Goal: Task Accomplishment & Management: Complete application form

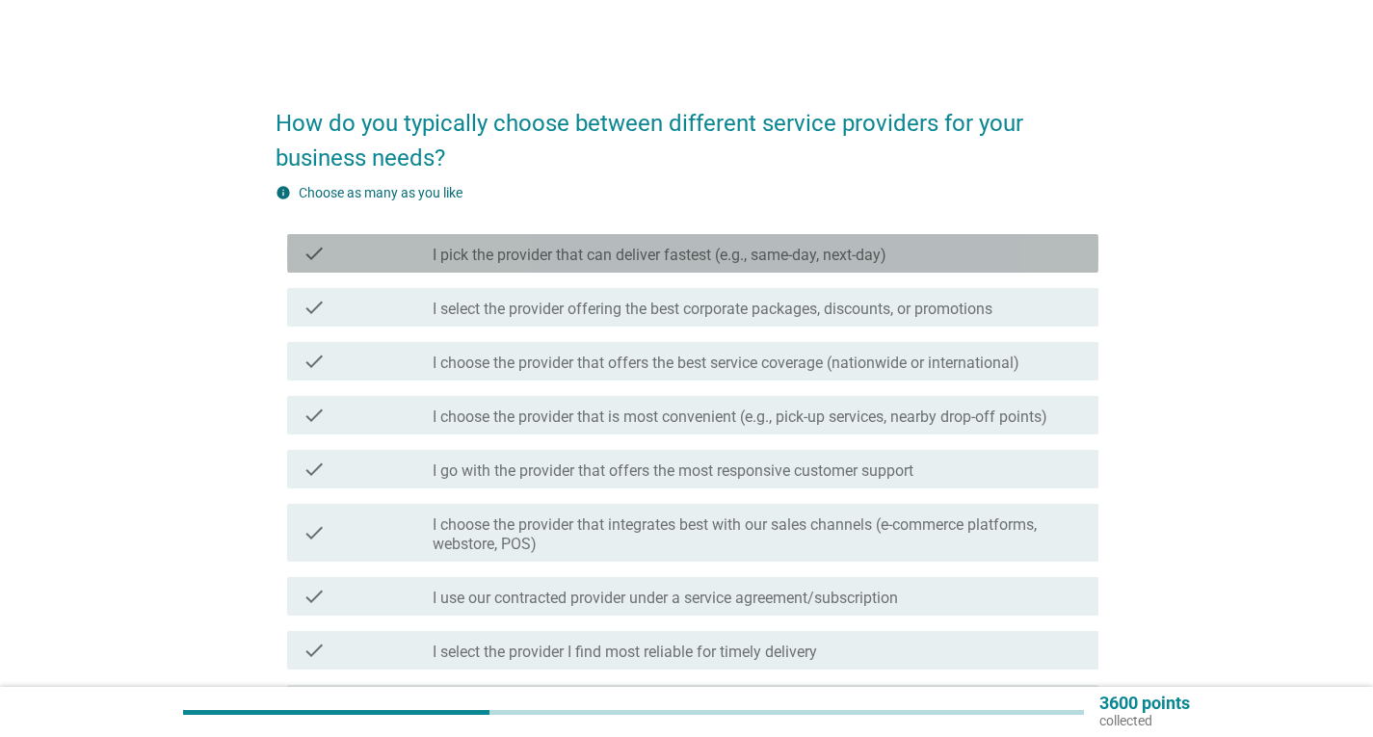
click at [551, 251] on label "I pick the provider that can deliver fastest (e.g., same-day, next-day)" at bounding box center [659, 255] width 454 height 19
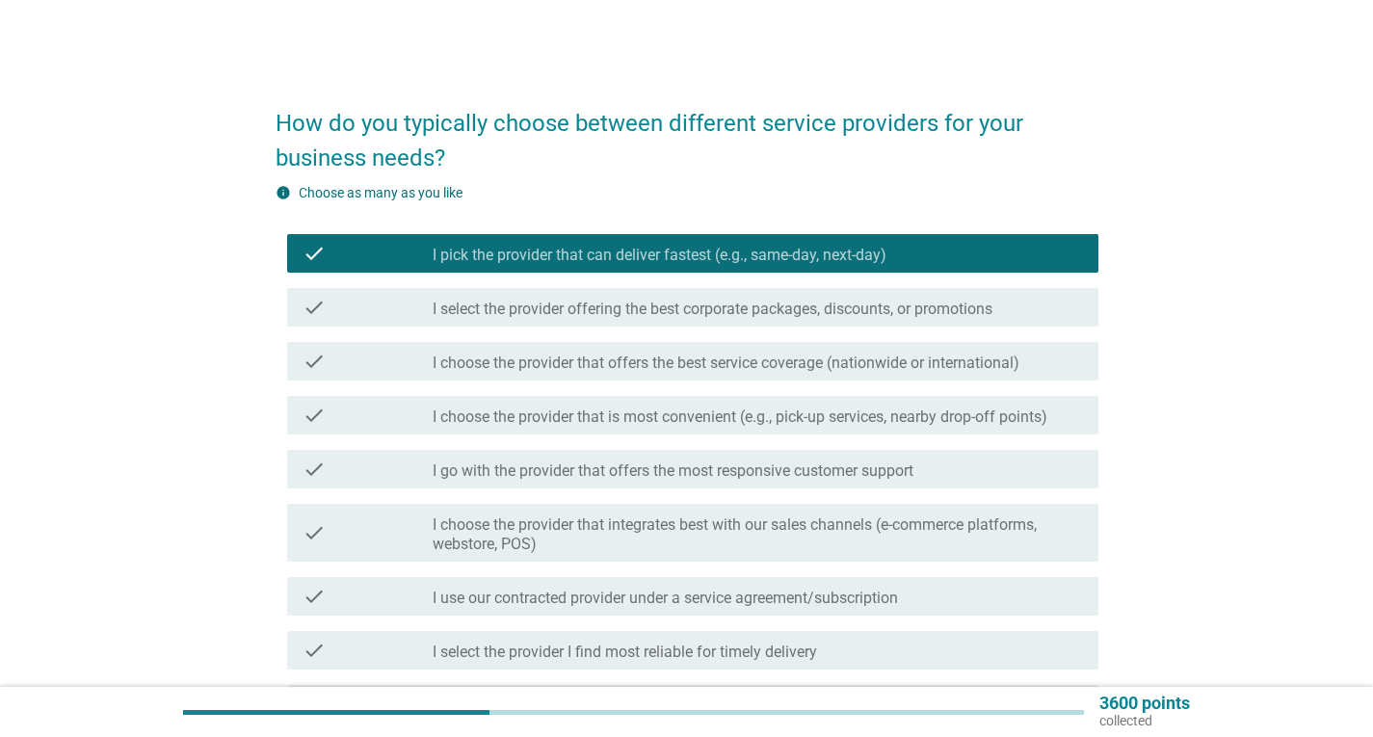
click at [668, 311] on label "I select the provider offering the best corporate packages, discounts, or promo…" at bounding box center [712, 309] width 560 height 19
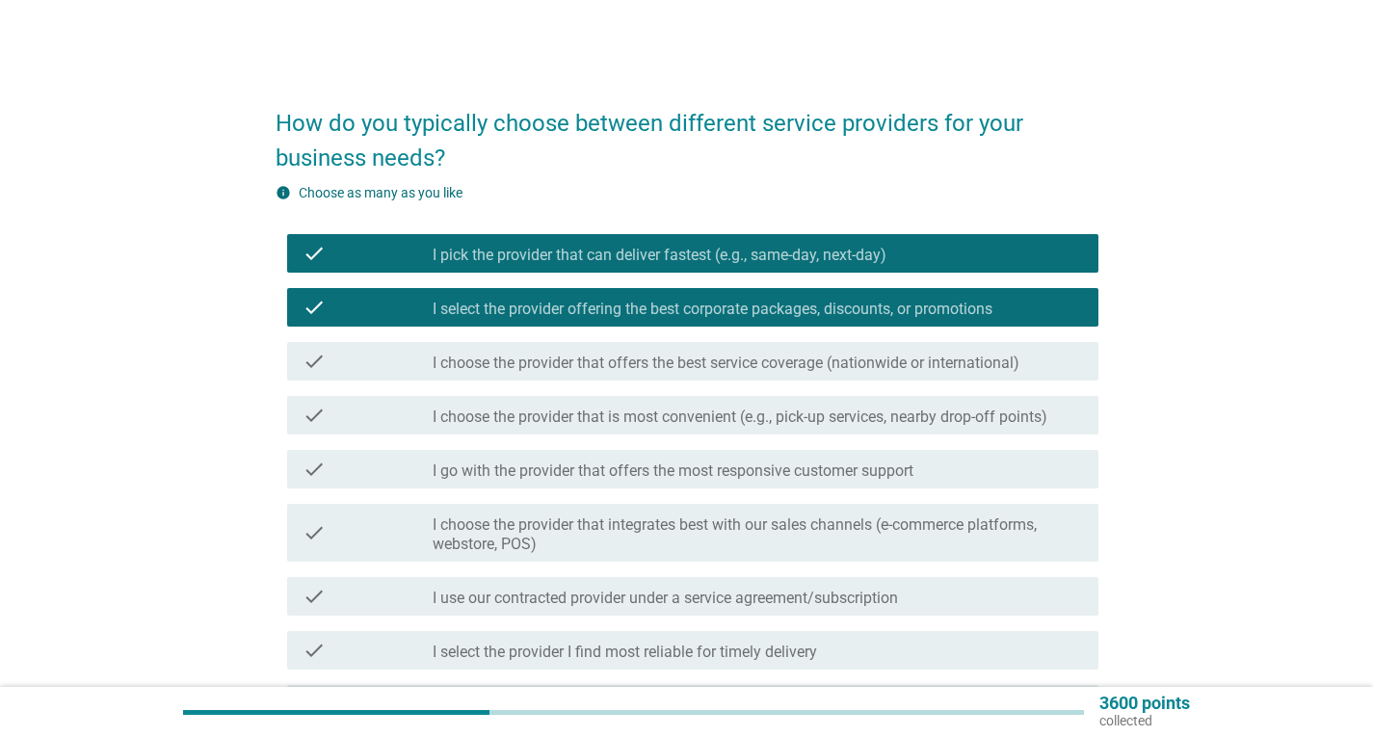
click at [845, 365] on label "I choose the provider that offers the best service coverage (nationwide or inte…" at bounding box center [725, 363] width 587 height 19
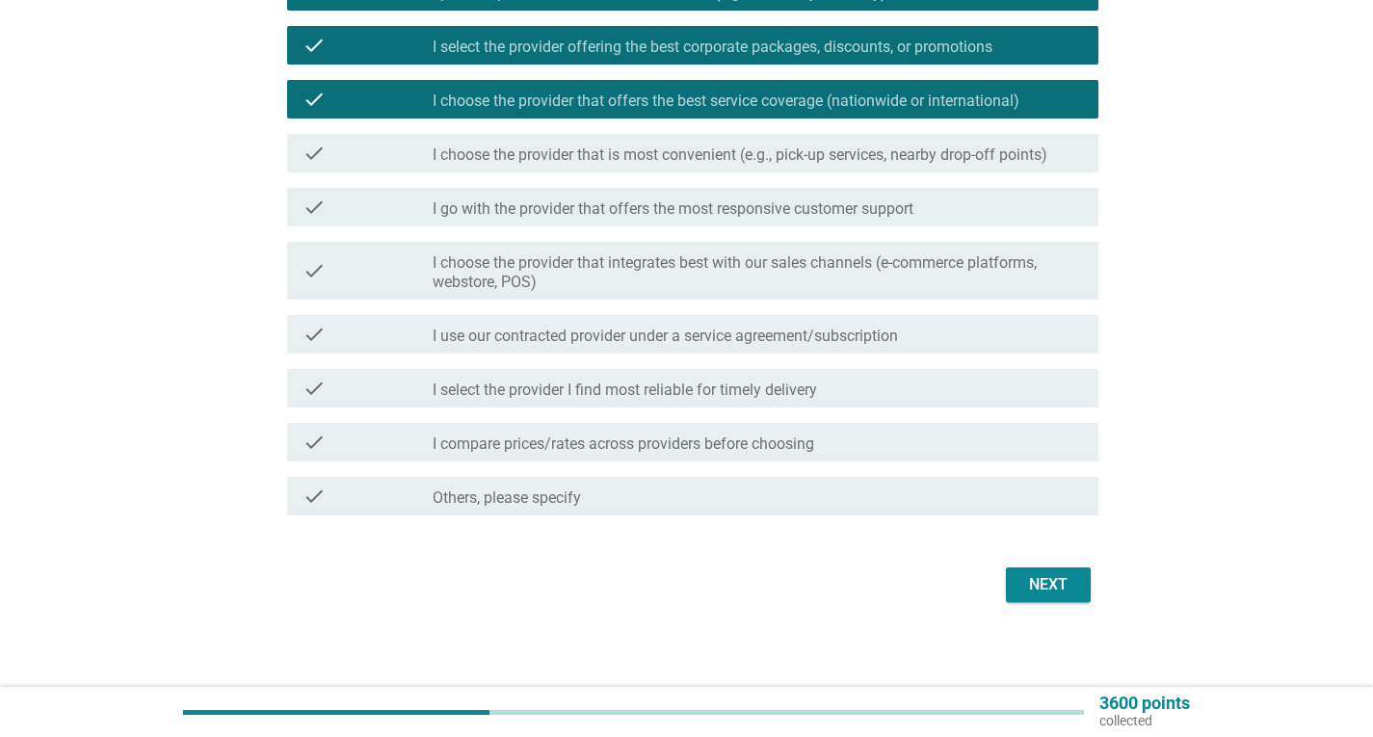
scroll to position [270, 0]
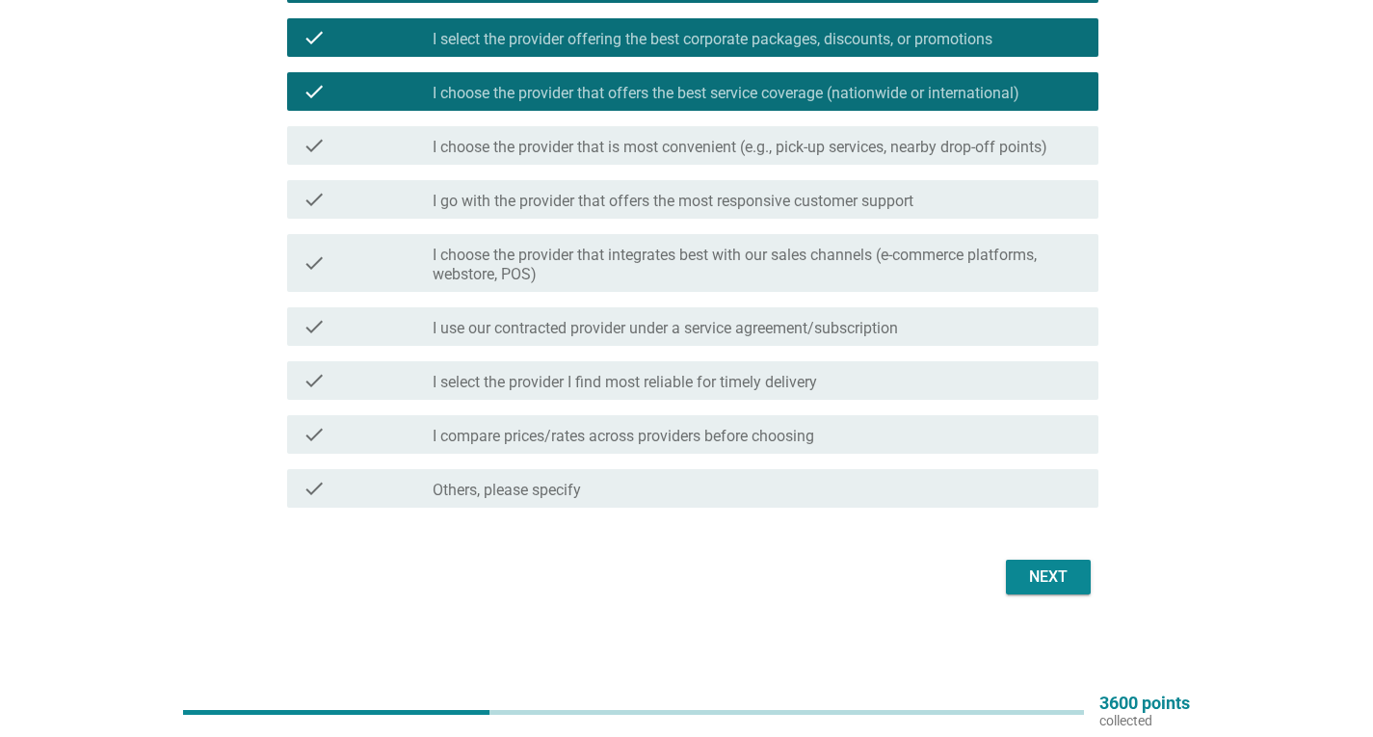
click at [1056, 590] on button "Next" at bounding box center [1048, 577] width 85 height 35
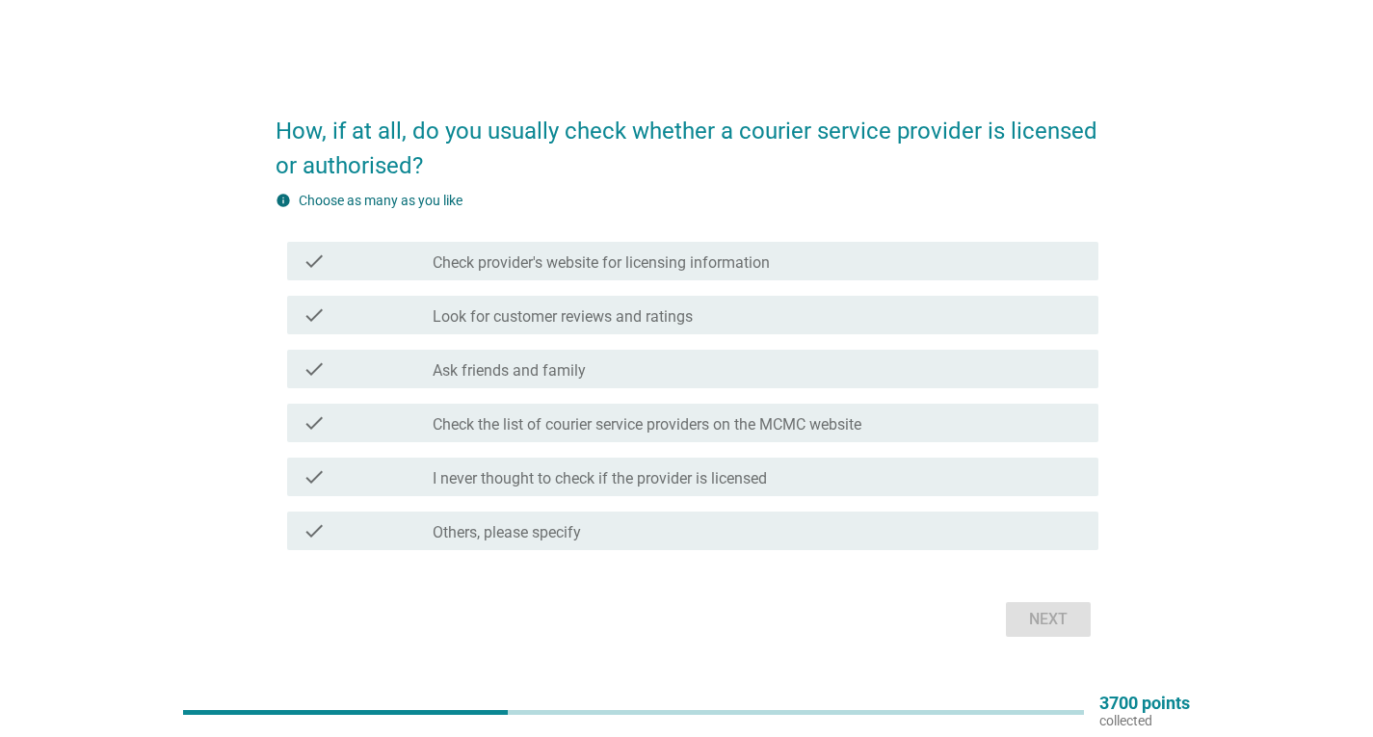
click at [557, 318] on label "Look for customer reviews and ratings" at bounding box center [562, 316] width 260 height 19
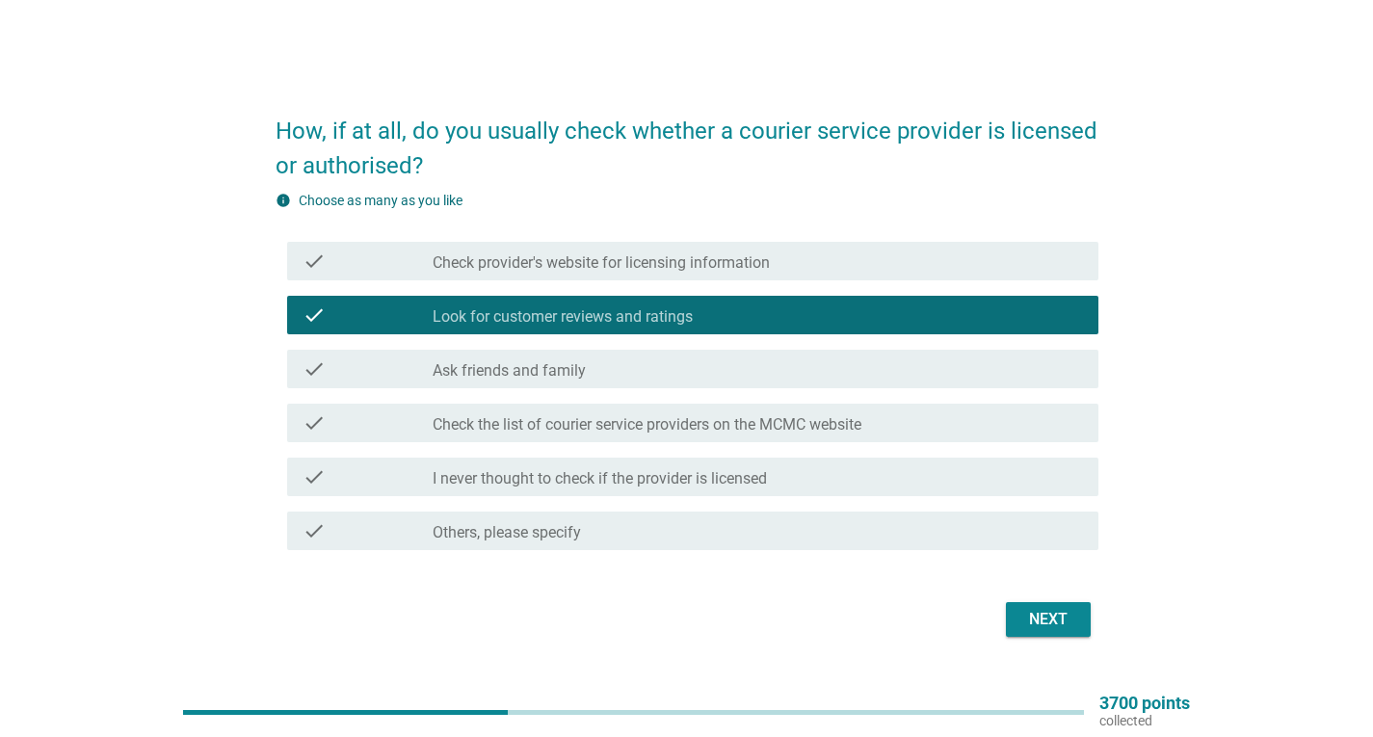
click at [653, 424] on label "Check the list of courier service providers on the MCMC website" at bounding box center [646, 424] width 429 height 19
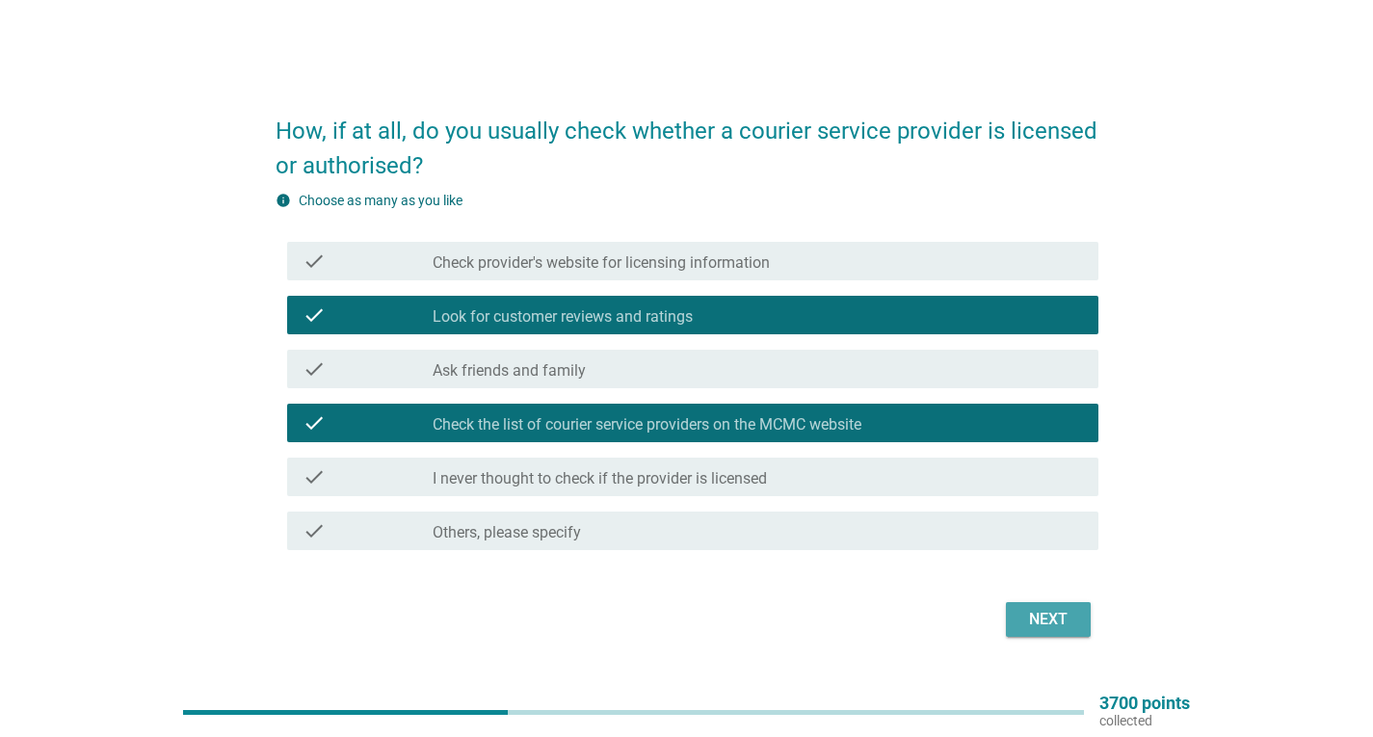
click at [1070, 624] on div "Next" at bounding box center [1048, 619] width 54 height 23
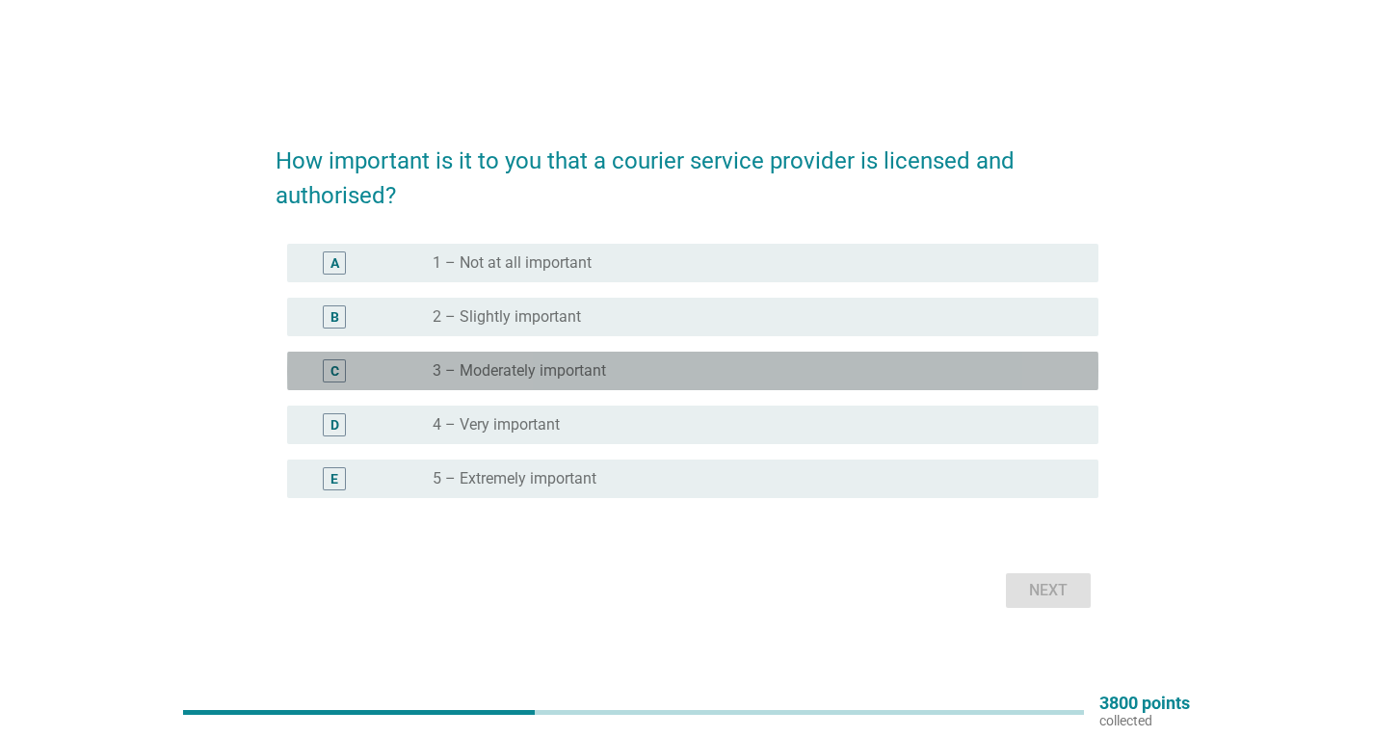
click at [531, 366] on label "3 – Moderately important" at bounding box center [518, 370] width 173 height 19
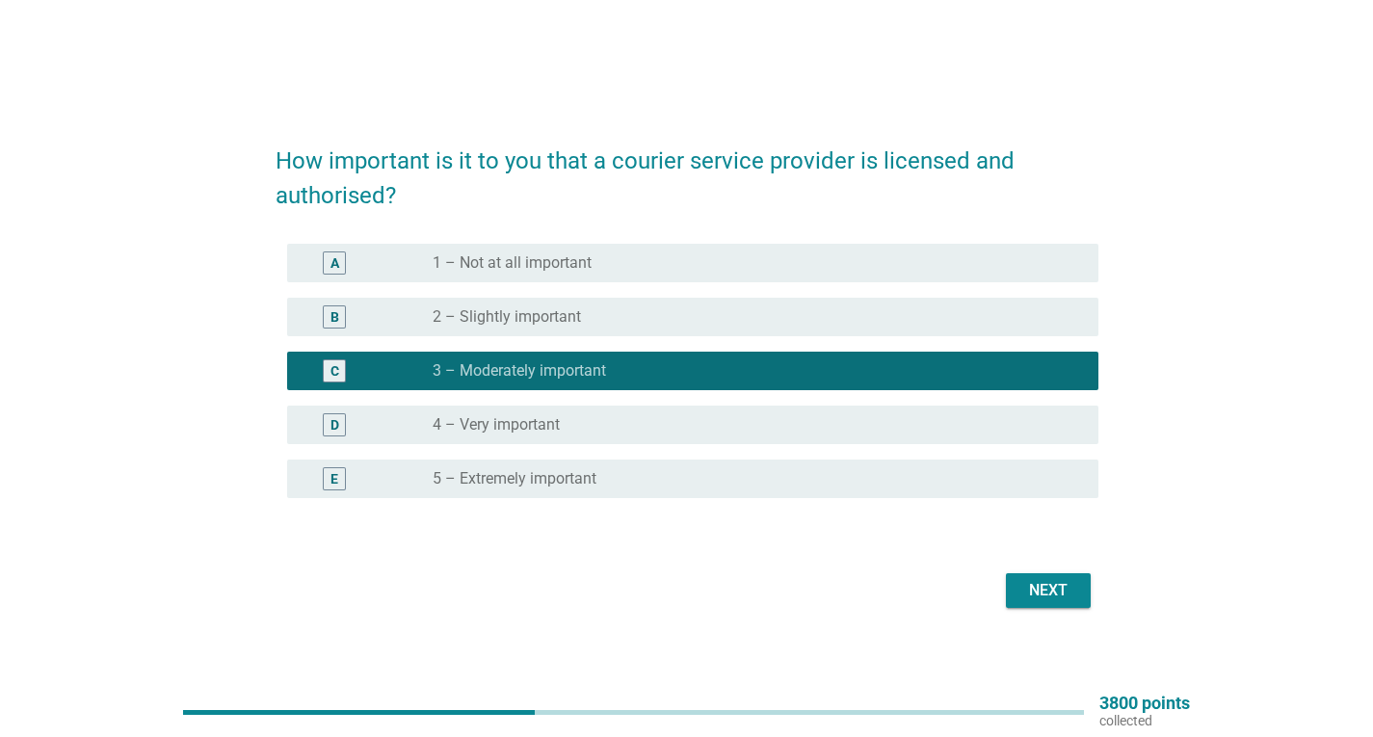
click at [1044, 605] on button "Next" at bounding box center [1048, 590] width 85 height 35
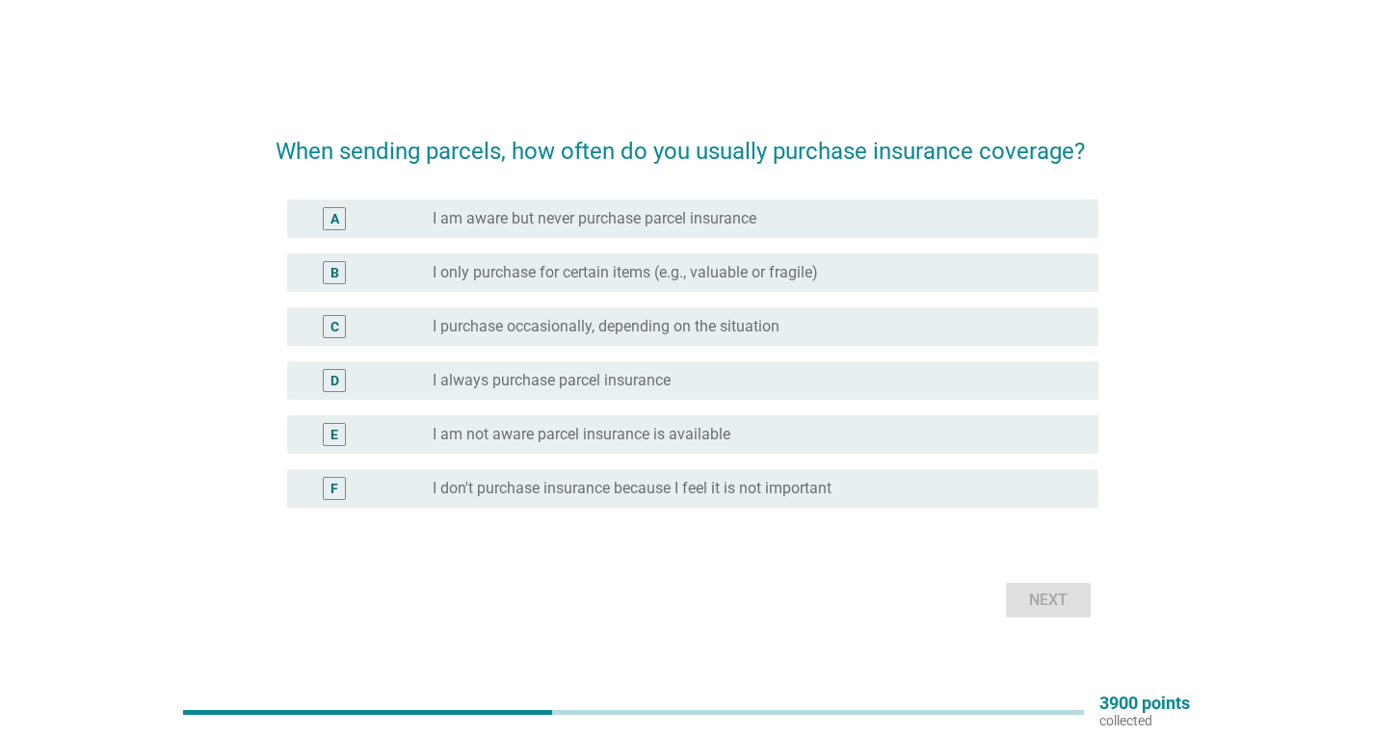
click at [688, 566] on form "When sending parcels, how often do you usually purchase insurance coverage? A r…" at bounding box center [686, 369] width 823 height 509
click at [585, 331] on label "I purchase occasionally, depending on the situation" at bounding box center [605, 326] width 347 height 19
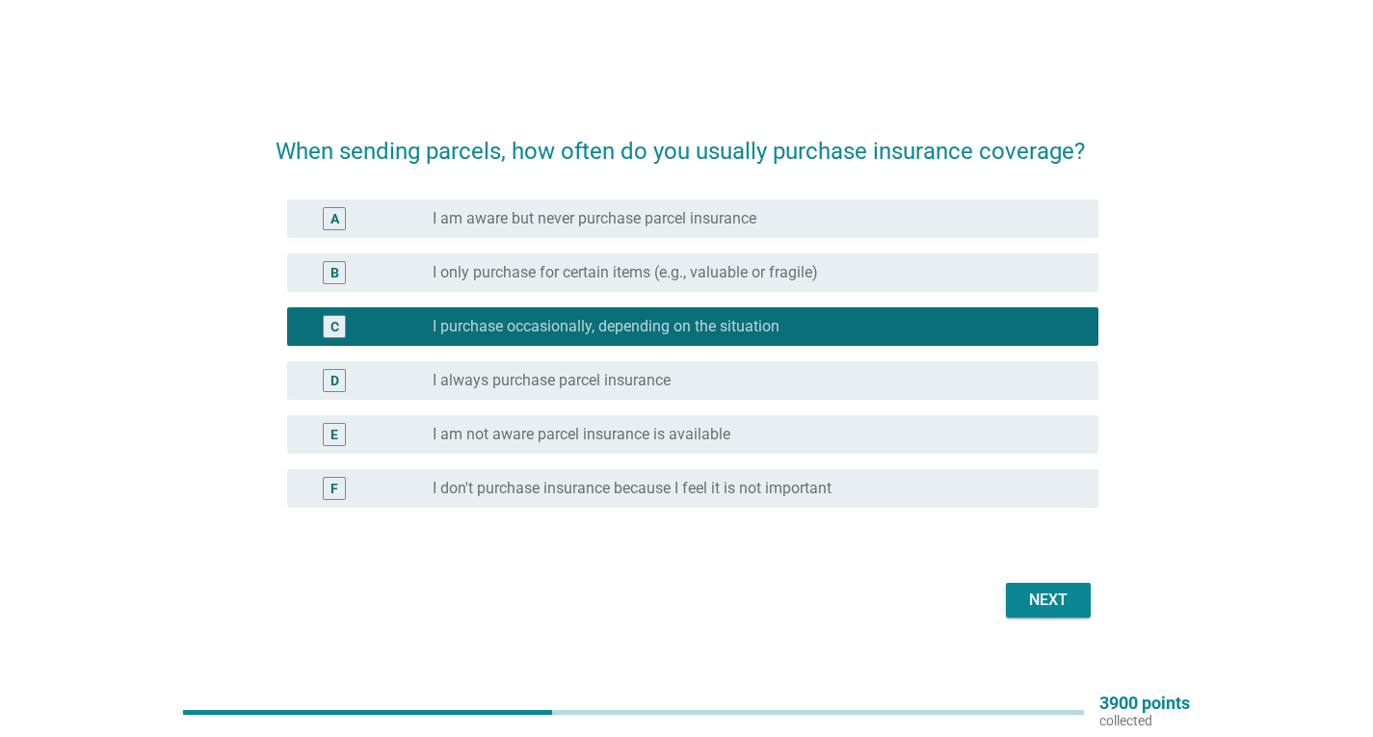
click at [594, 386] on label "I always purchase parcel insurance" at bounding box center [551, 380] width 238 height 19
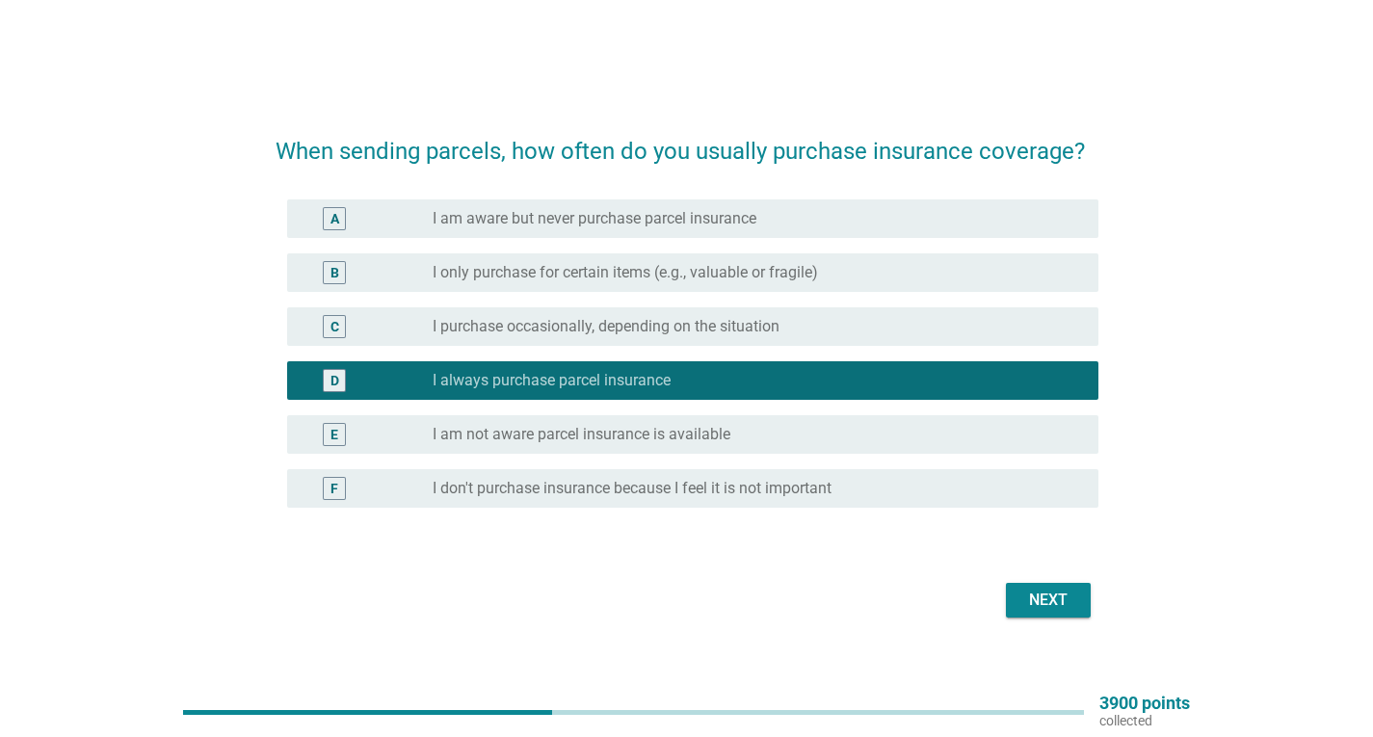
click at [588, 279] on label "I only purchase for certain items (e.g., valuable or fragile)" at bounding box center [624, 272] width 385 height 19
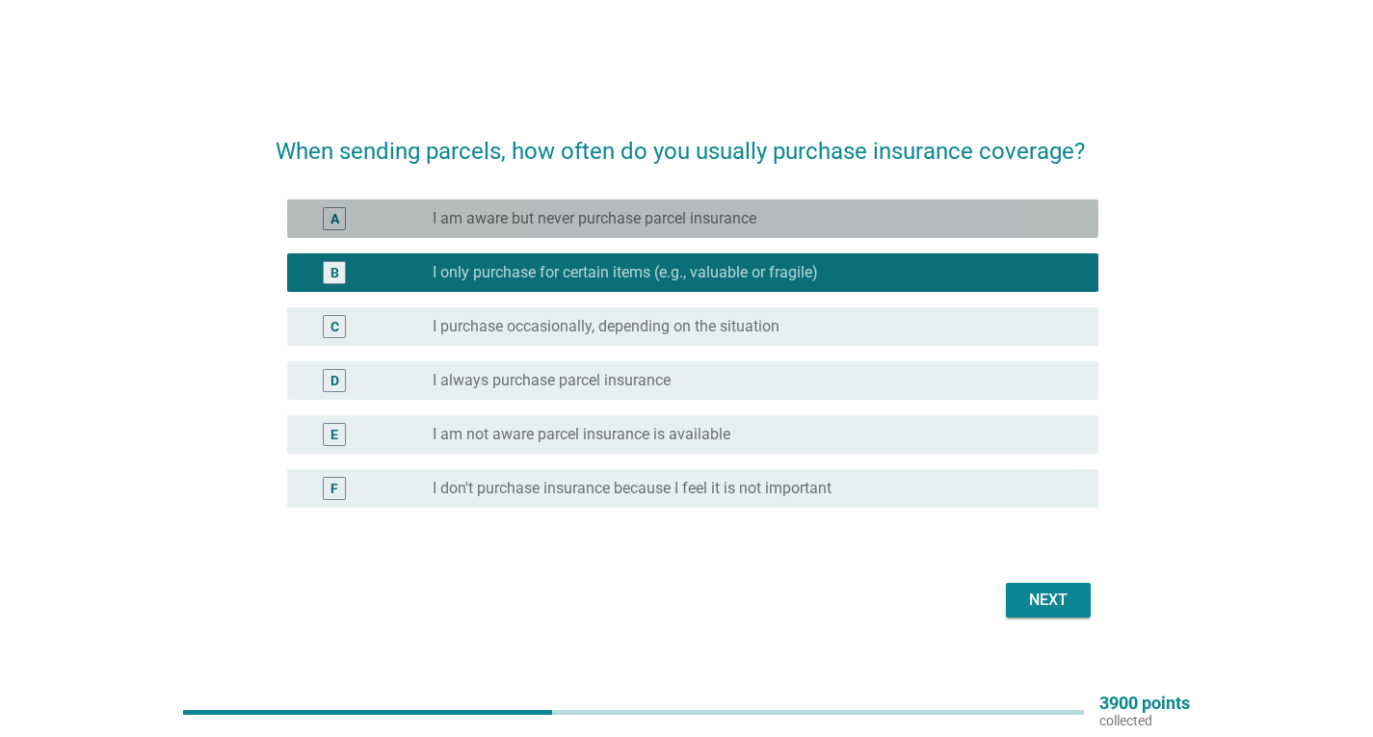
click at [588, 224] on label "I am aware but never purchase parcel insurance" at bounding box center [594, 218] width 324 height 19
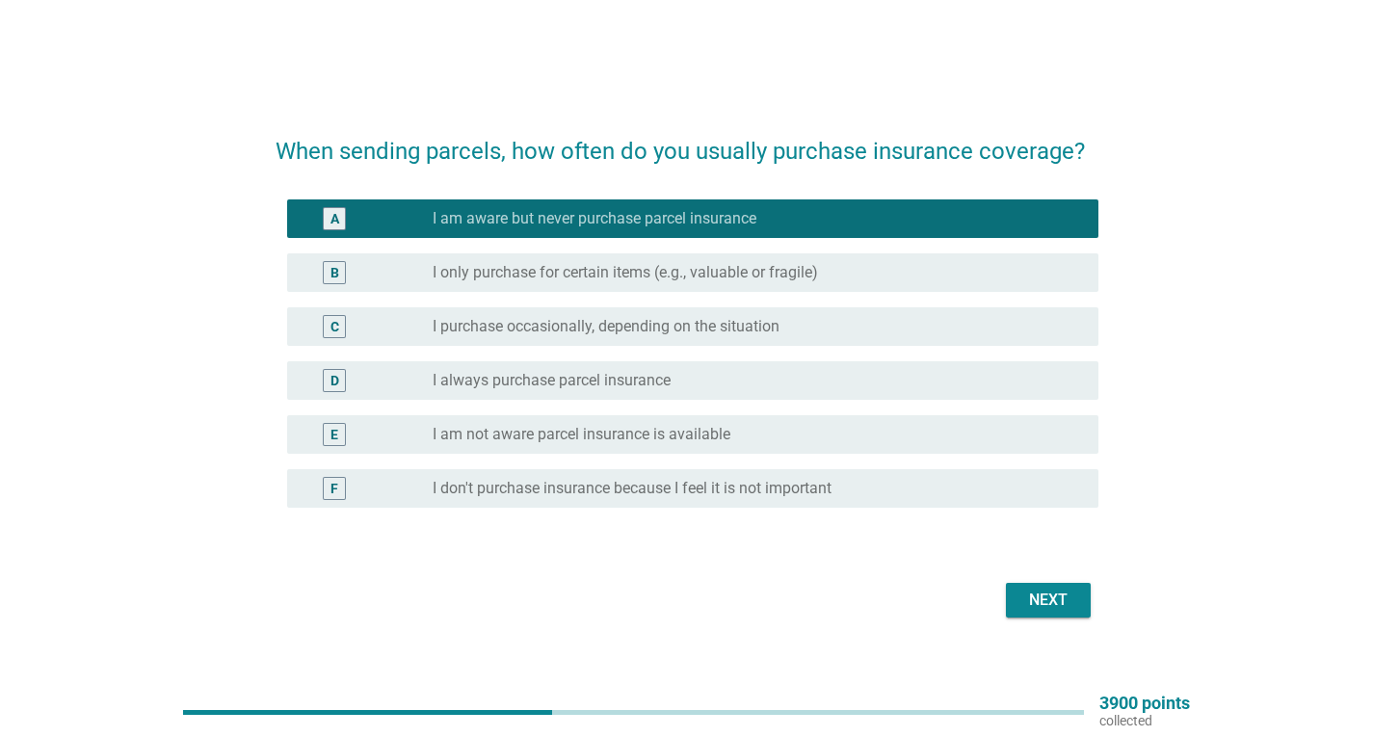
click at [616, 472] on div "F radio_button_unchecked I don't purchase insurance because I feel it is not im…" at bounding box center [692, 488] width 811 height 39
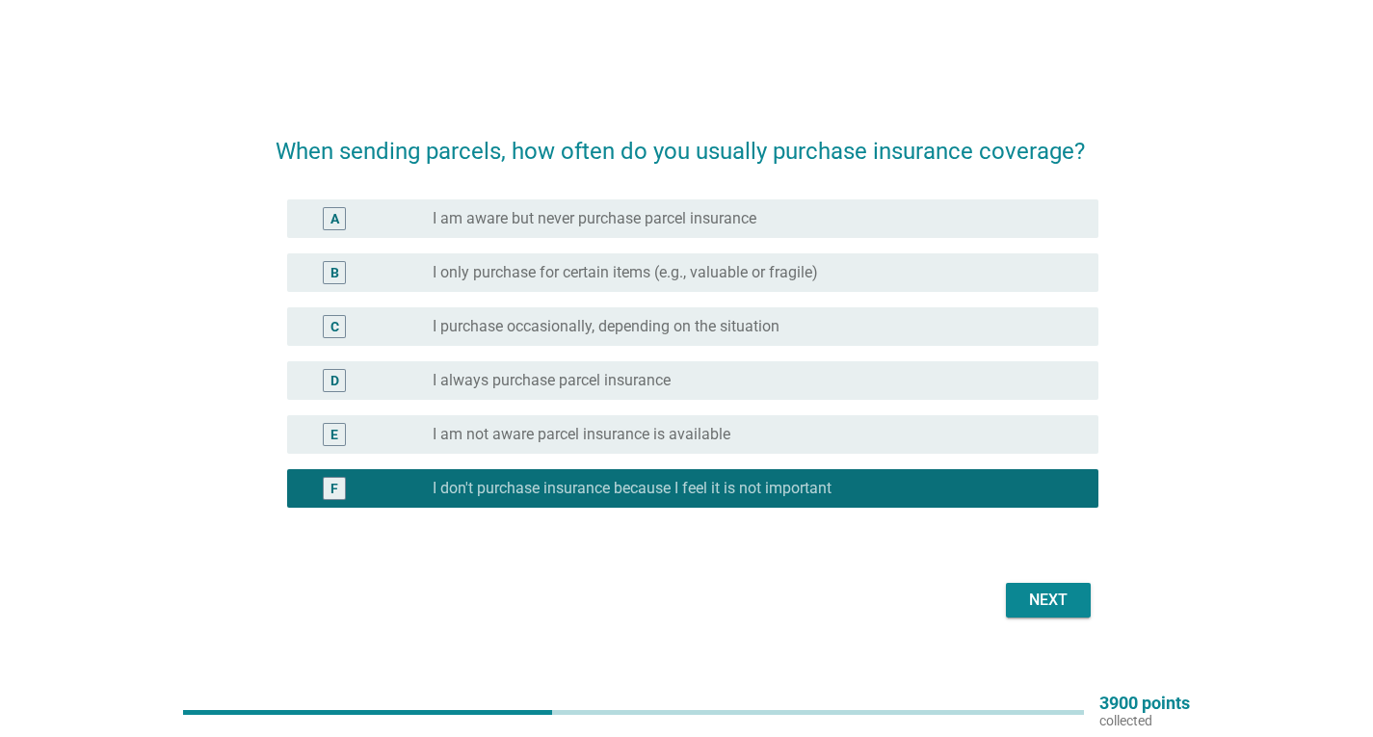
click at [1046, 597] on div "Next" at bounding box center [1048, 600] width 54 height 23
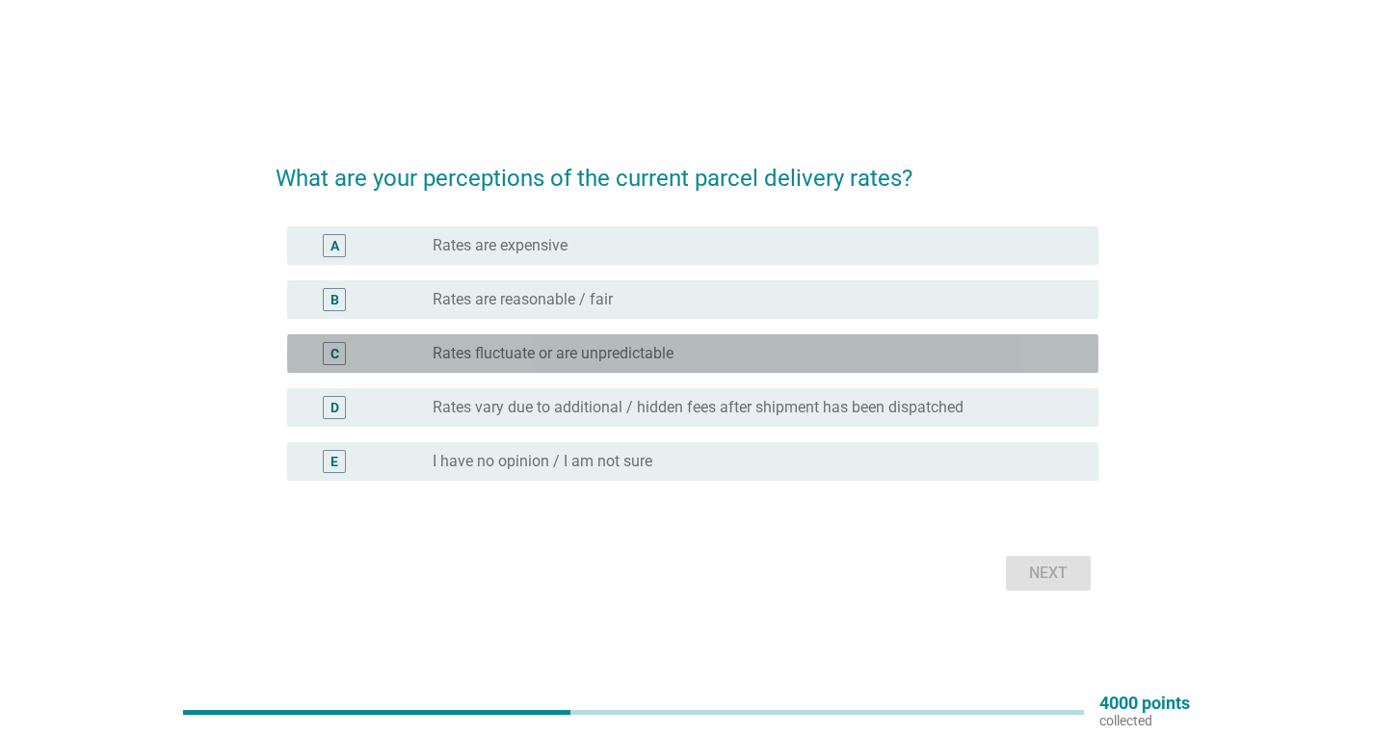
click at [511, 353] on label "Rates fluctuate or are unpredictable" at bounding box center [552, 353] width 241 height 19
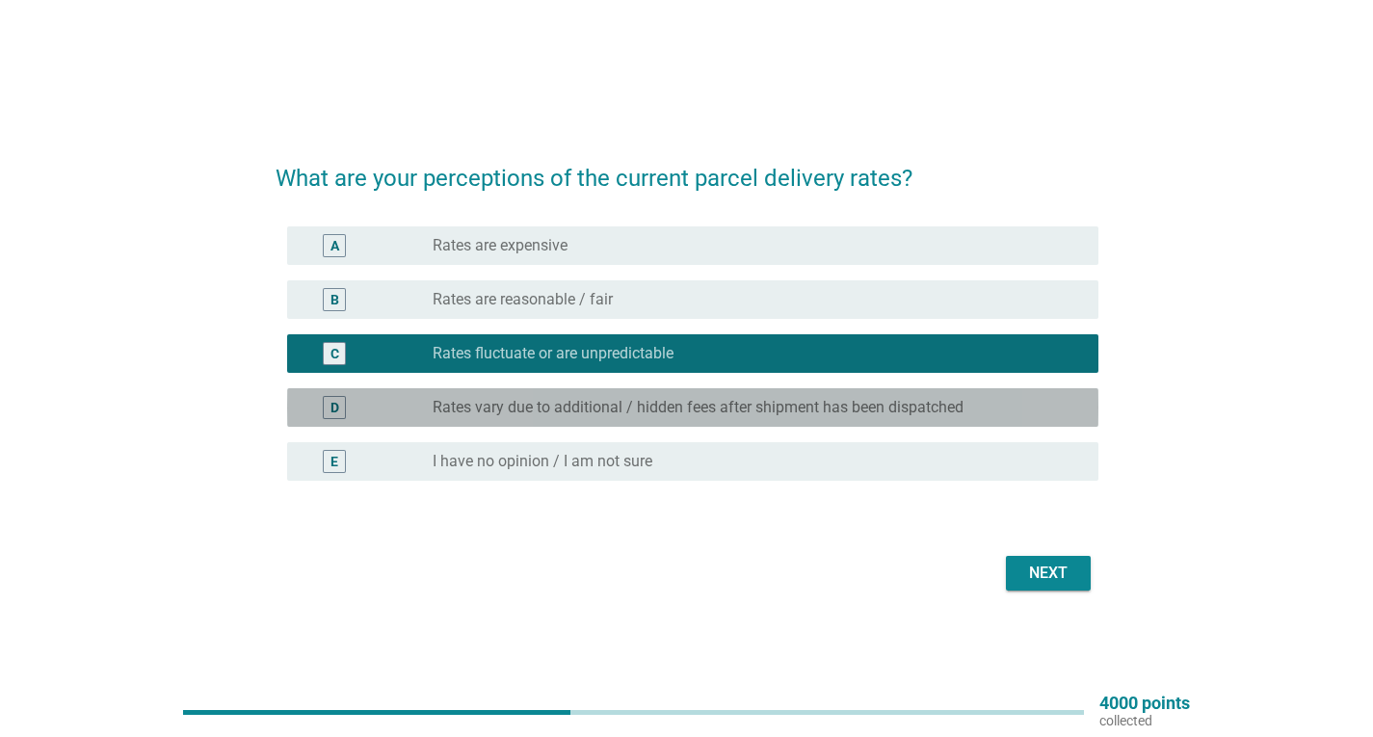
click at [536, 406] on label "Rates vary due to additional / hidden fees after shipment has been dispatched" at bounding box center [697, 407] width 531 height 19
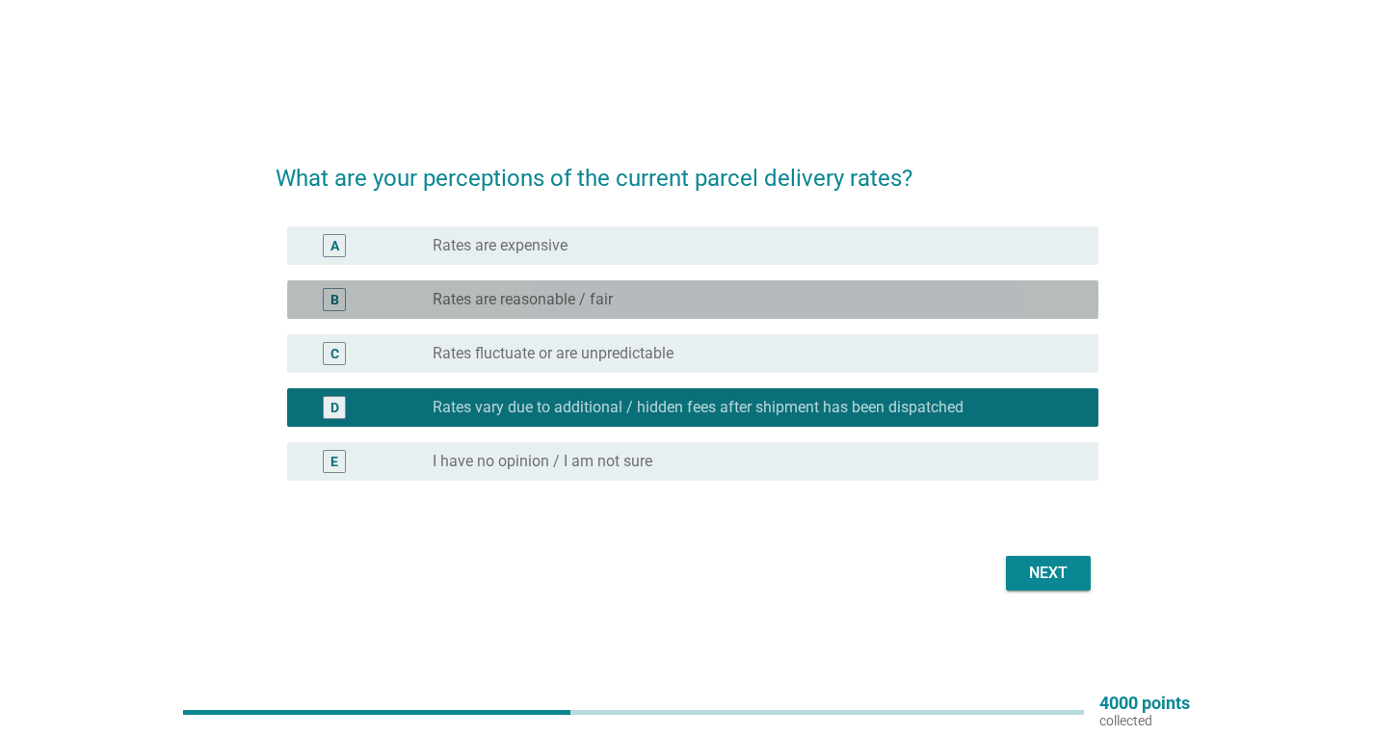
click at [521, 295] on label "Rates are reasonable / fair" at bounding box center [522, 299] width 180 height 19
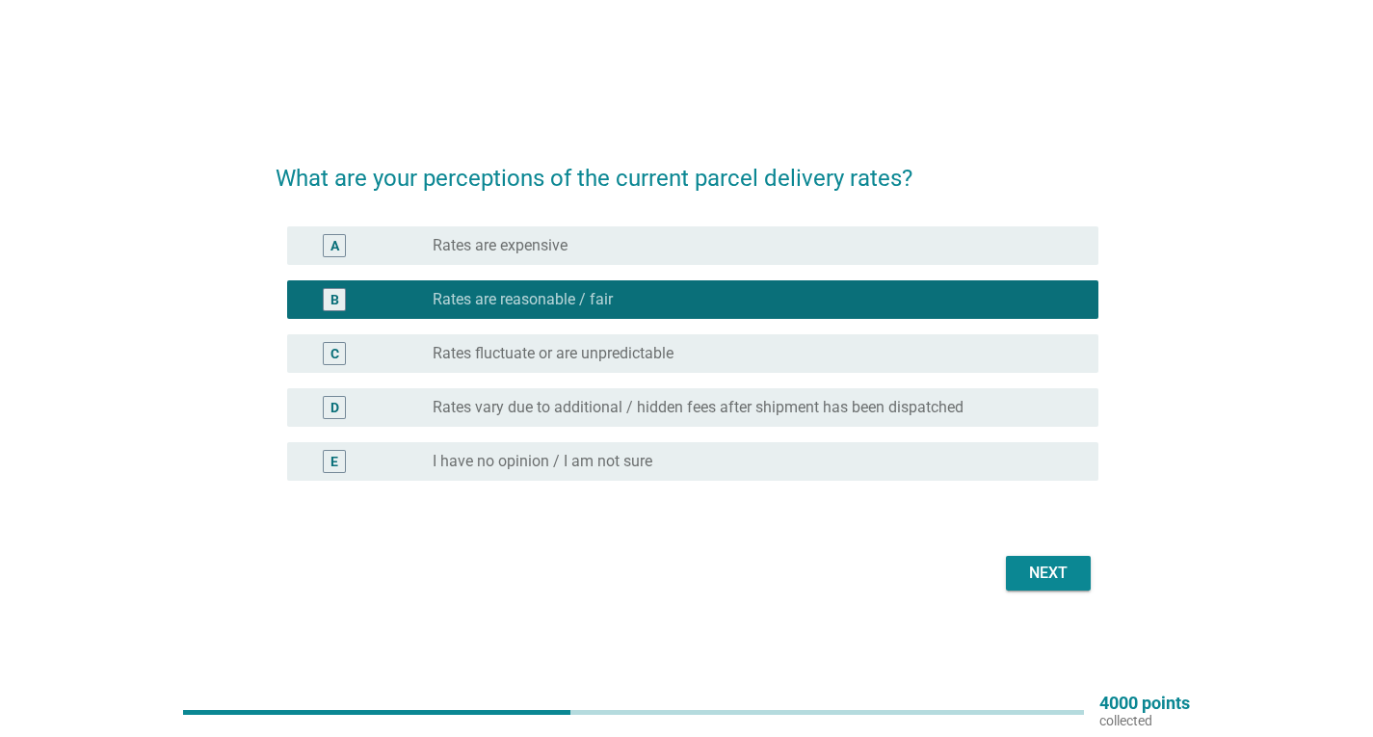
click at [1026, 573] on div "Next" at bounding box center [1048, 573] width 54 height 23
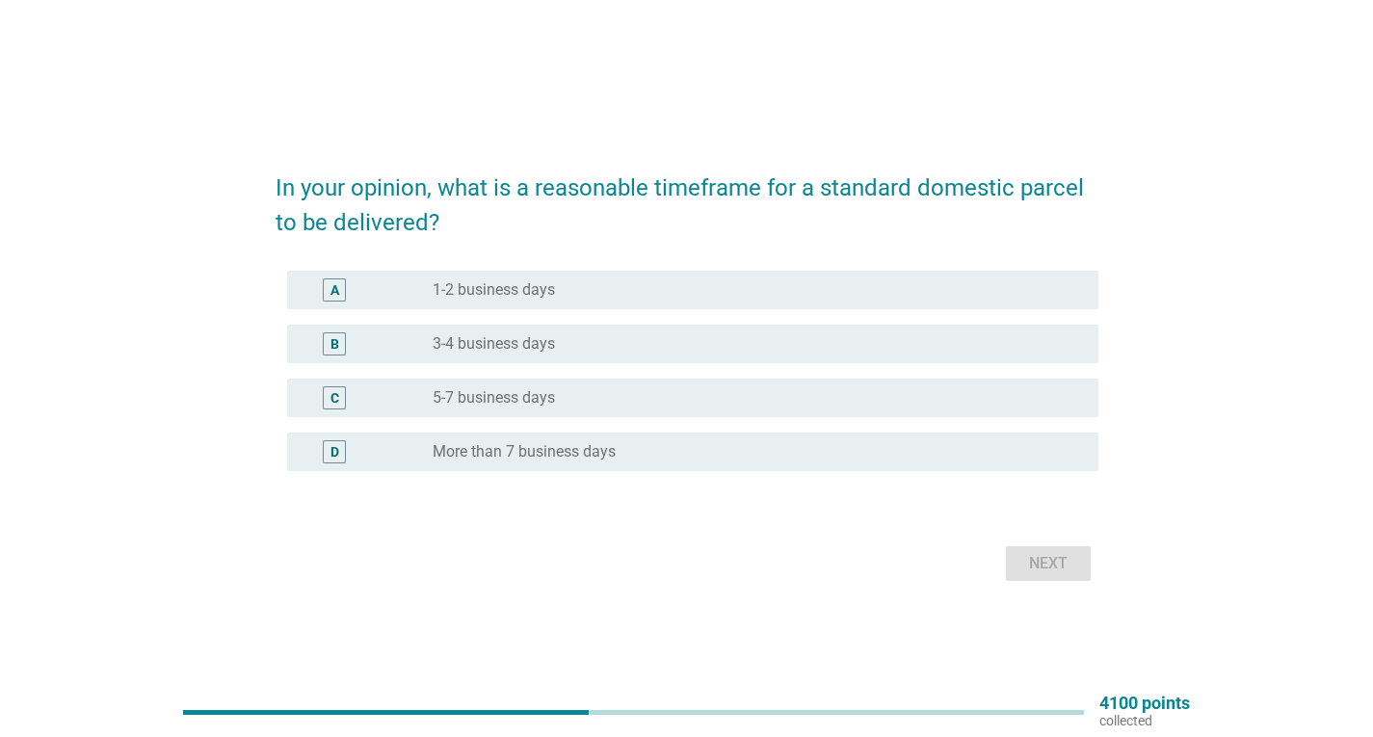
click at [499, 292] on label "1-2 business days" at bounding box center [493, 289] width 122 height 19
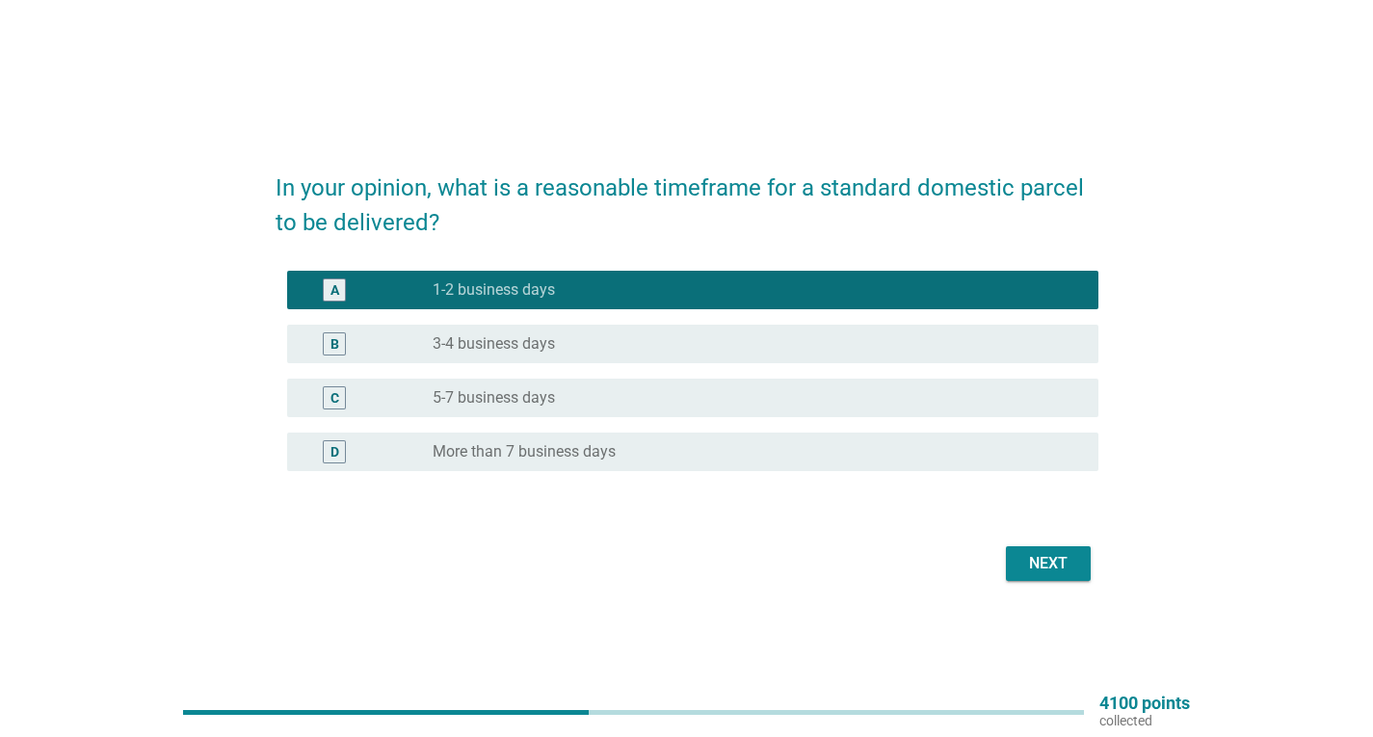
click at [1053, 563] on div "Next" at bounding box center [1048, 563] width 54 height 23
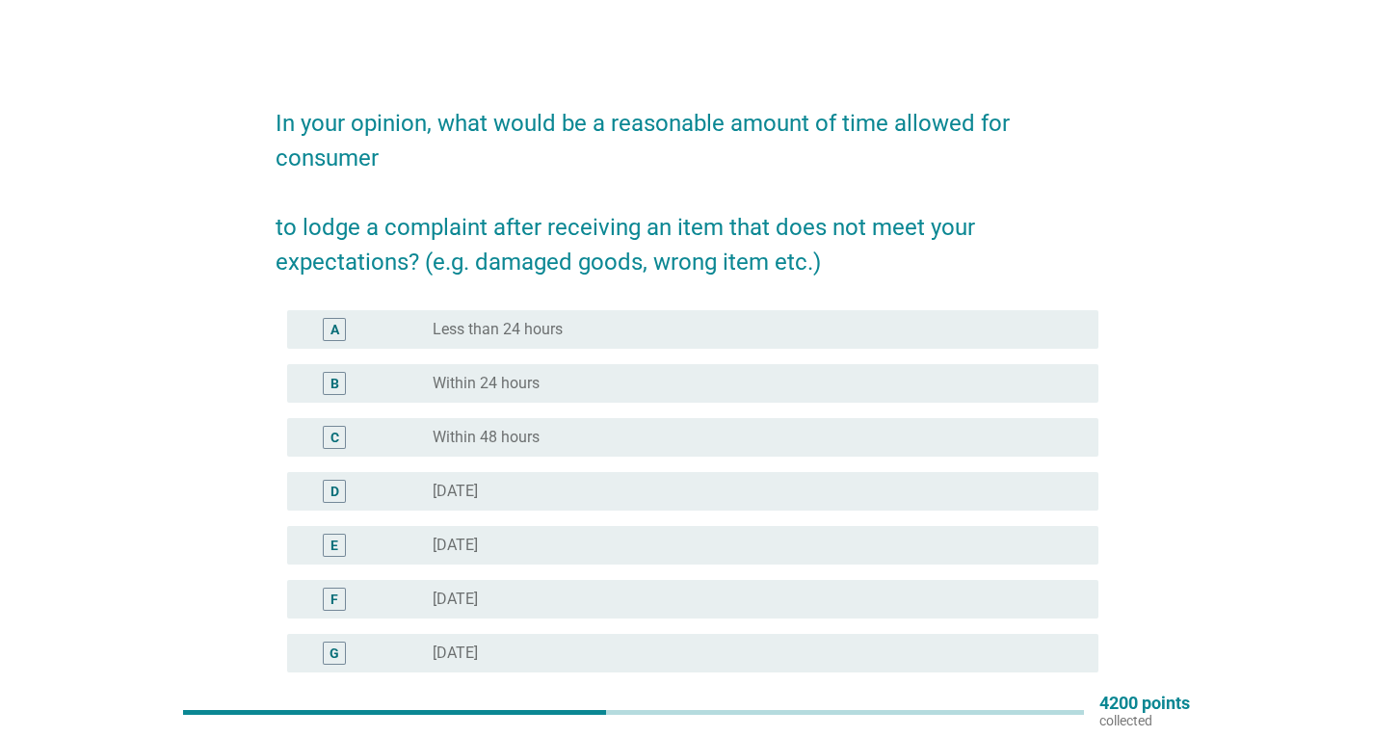
click at [501, 396] on div "B radio_button_unchecked Within 24 hours" at bounding box center [692, 383] width 811 height 39
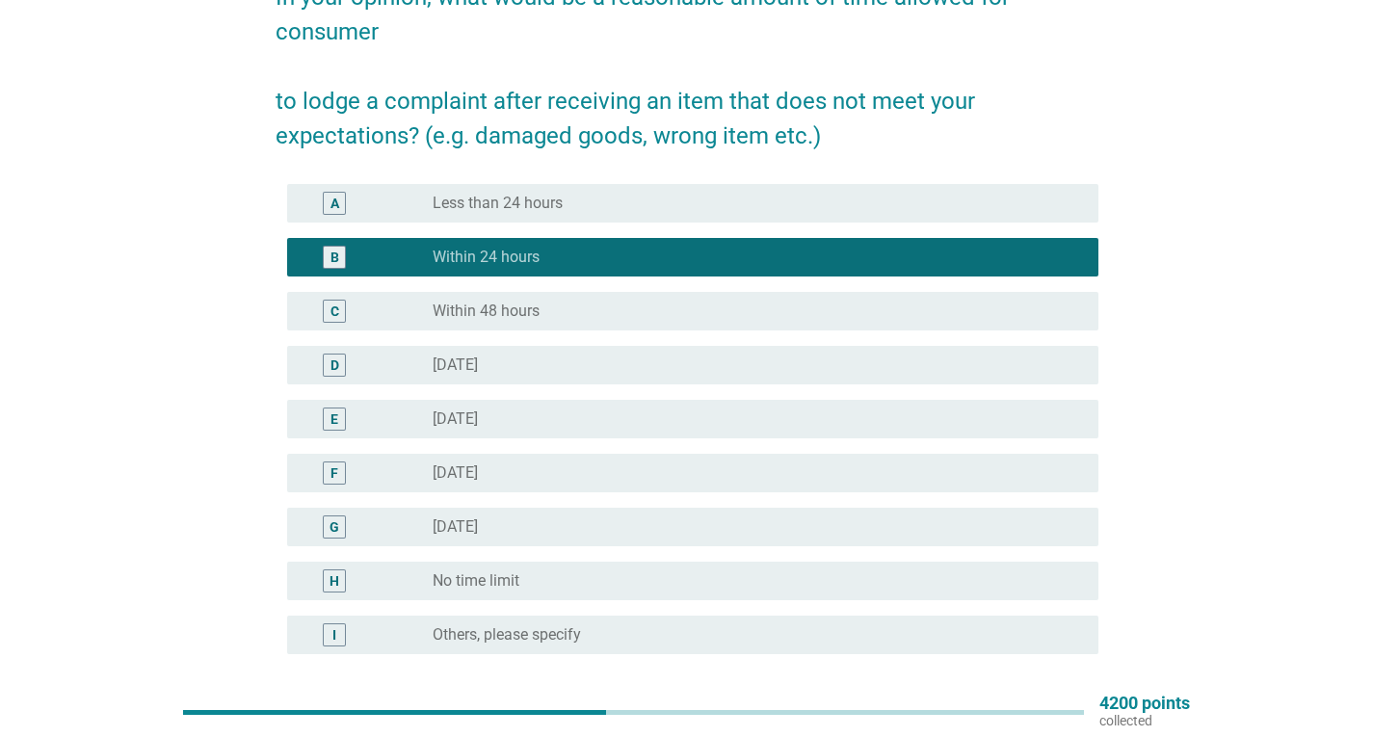
scroll to position [289, 0]
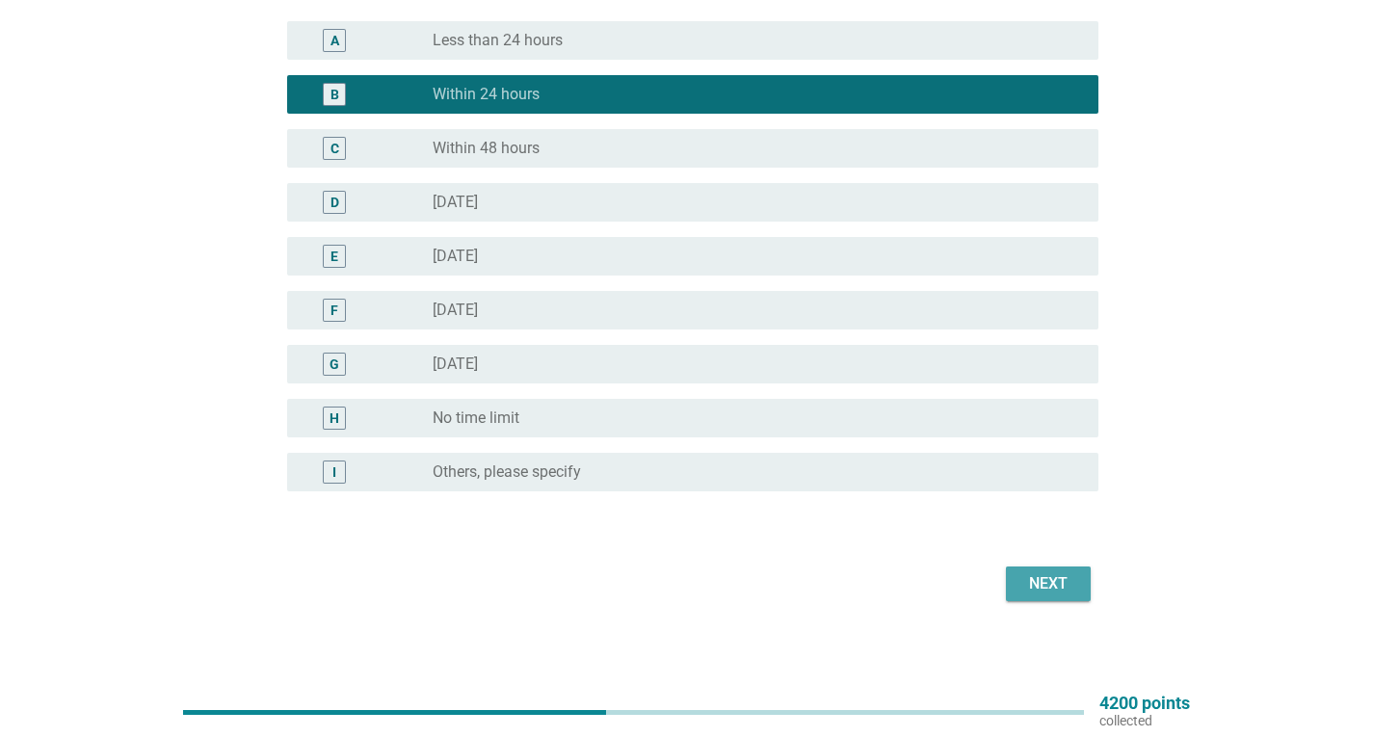
click at [1052, 571] on button "Next" at bounding box center [1048, 583] width 85 height 35
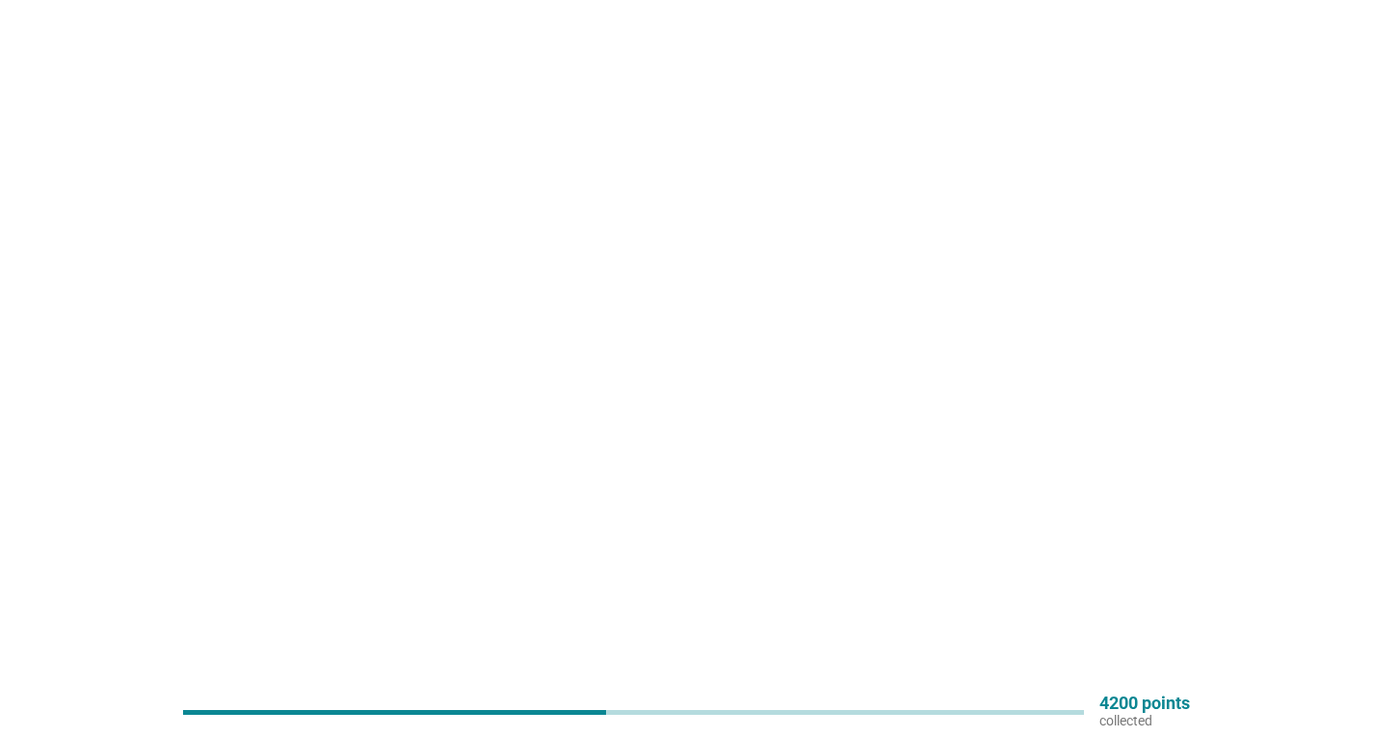
scroll to position [0, 0]
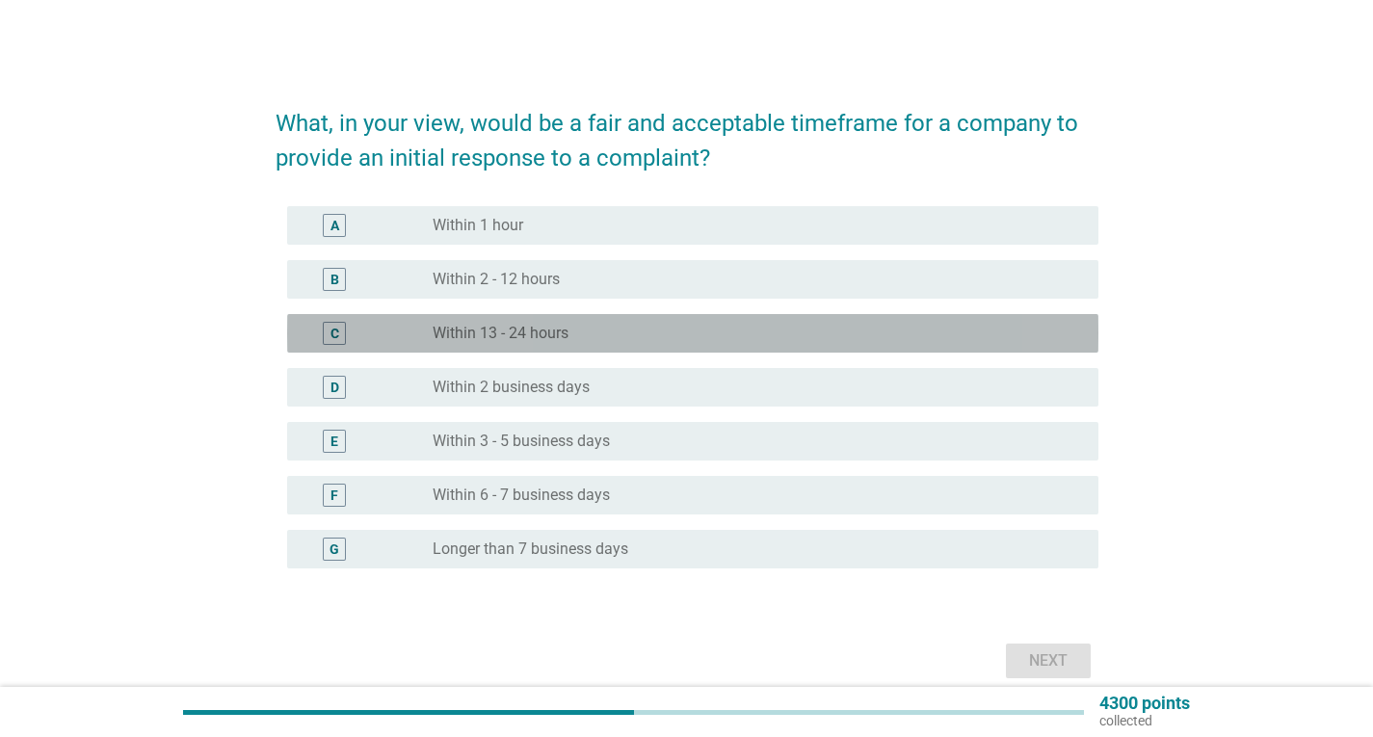
click at [559, 340] on label "Within 13 - 24 hours" at bounding box center [500, 333] width 136 height 19
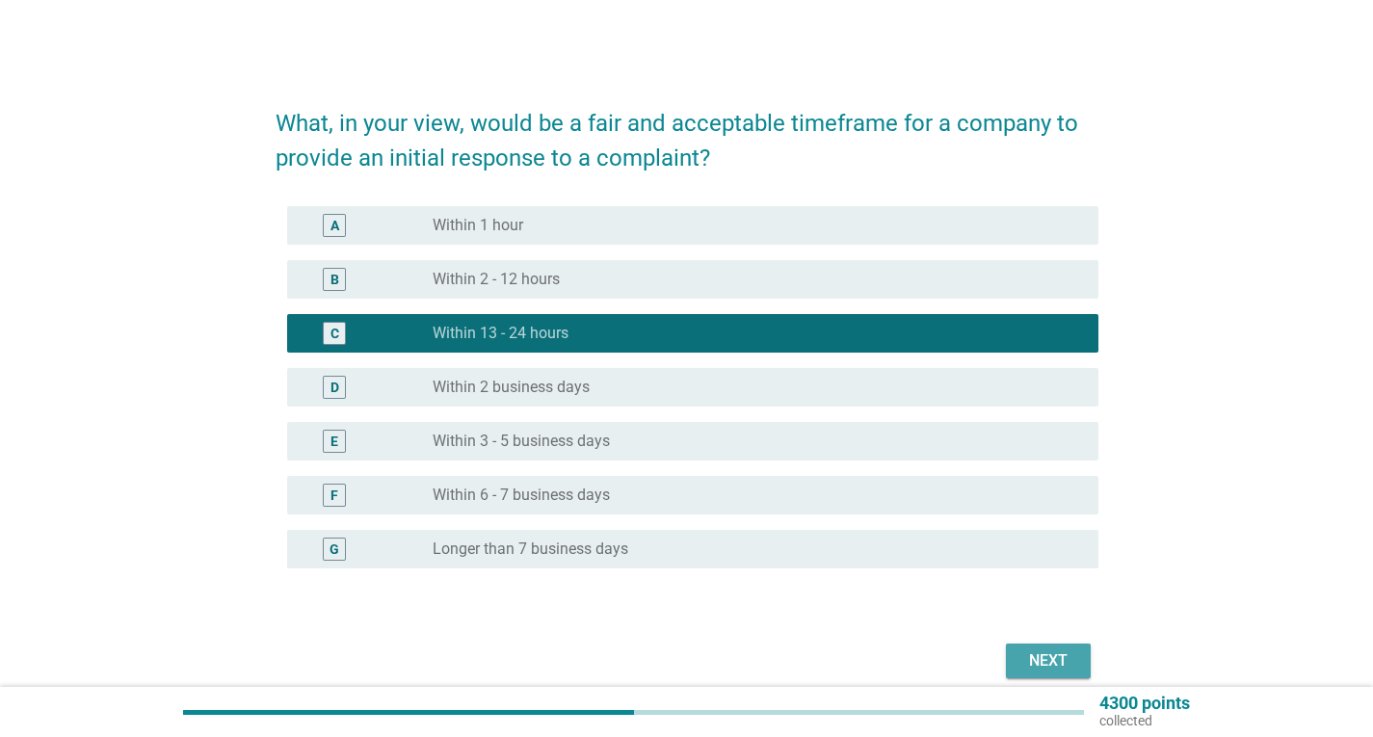
click at [1046, 656] on div "Next" at bounding box center [1048, 660] width 54 height 23
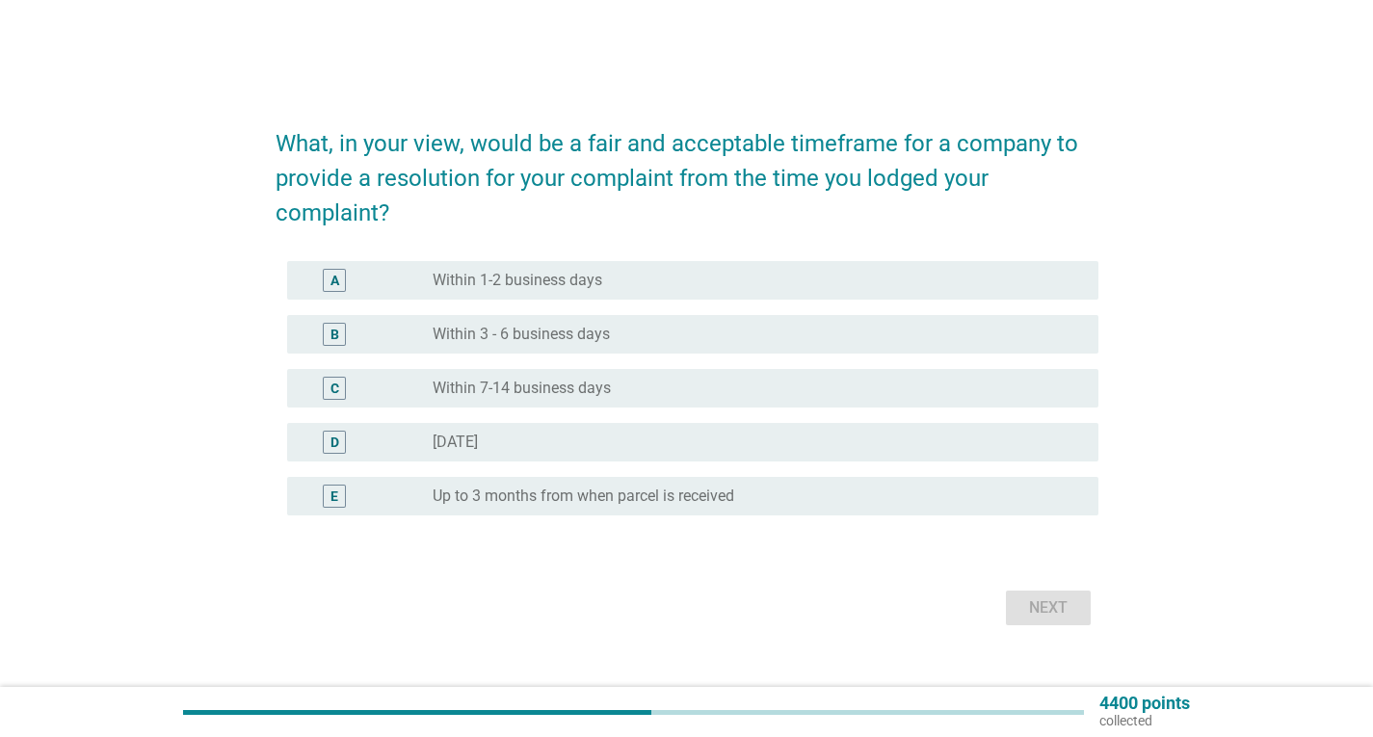
click at [596, 271] on label "Within 1-2 business days" at bounding box center [517, 280] width 170 height 19
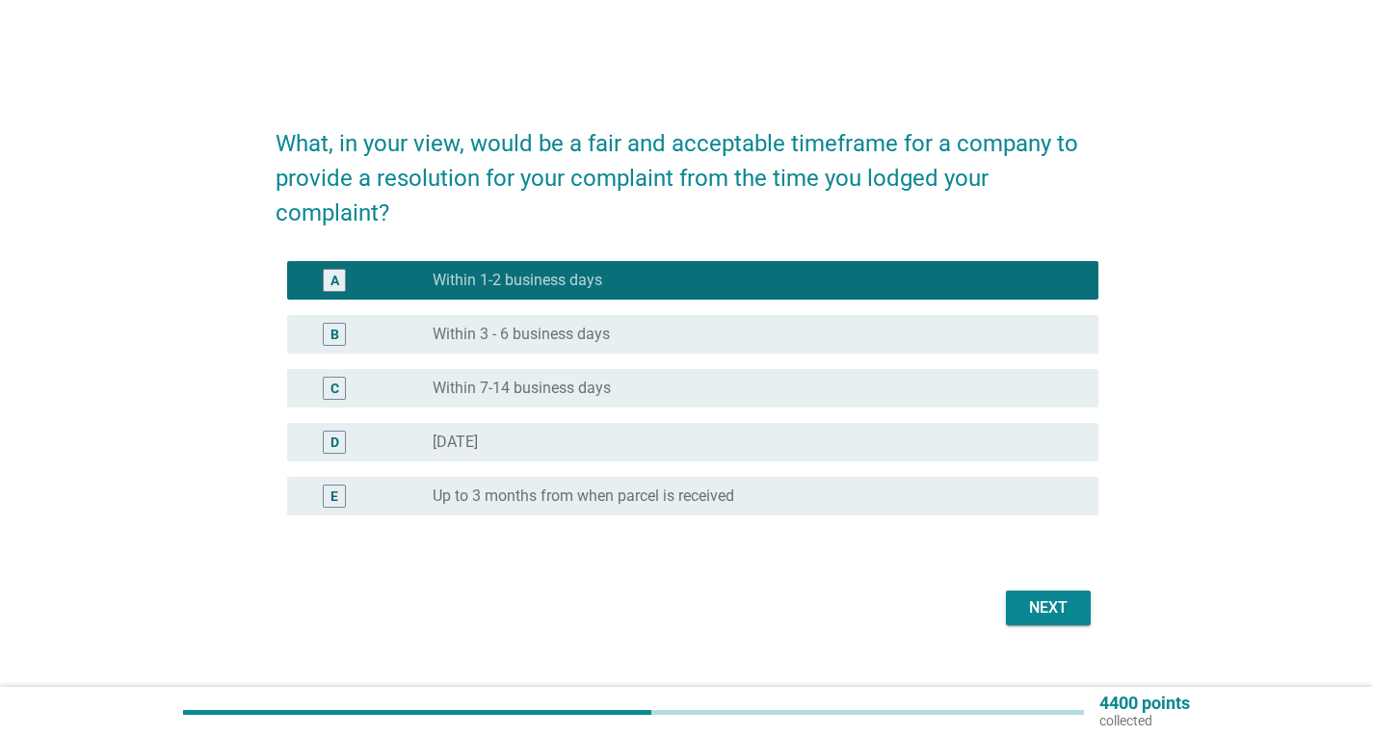
click at [1086, 622] on button "Next" at bounding box center [1048, 607] width 85 height 35
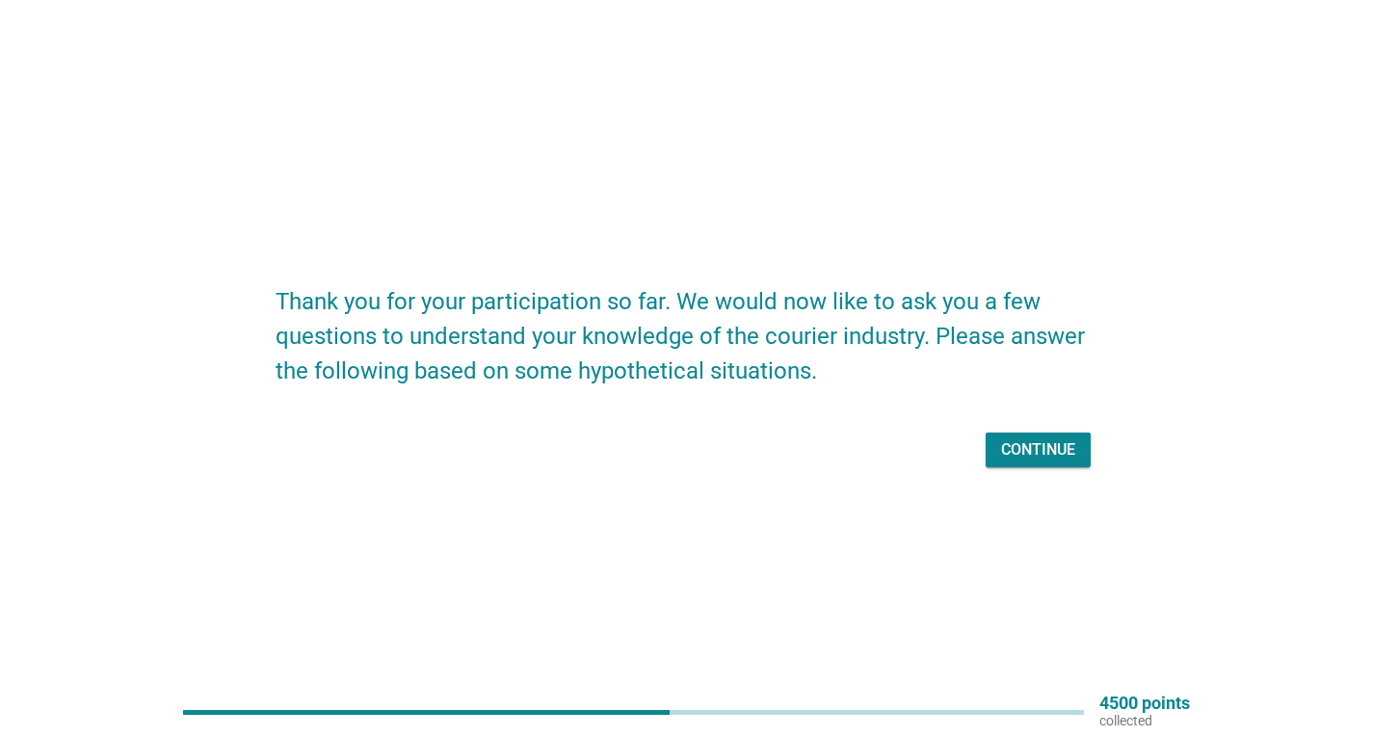
click at [1046, 457] on div "Continue" at bounding box center [1038, 449] width 74 height 23
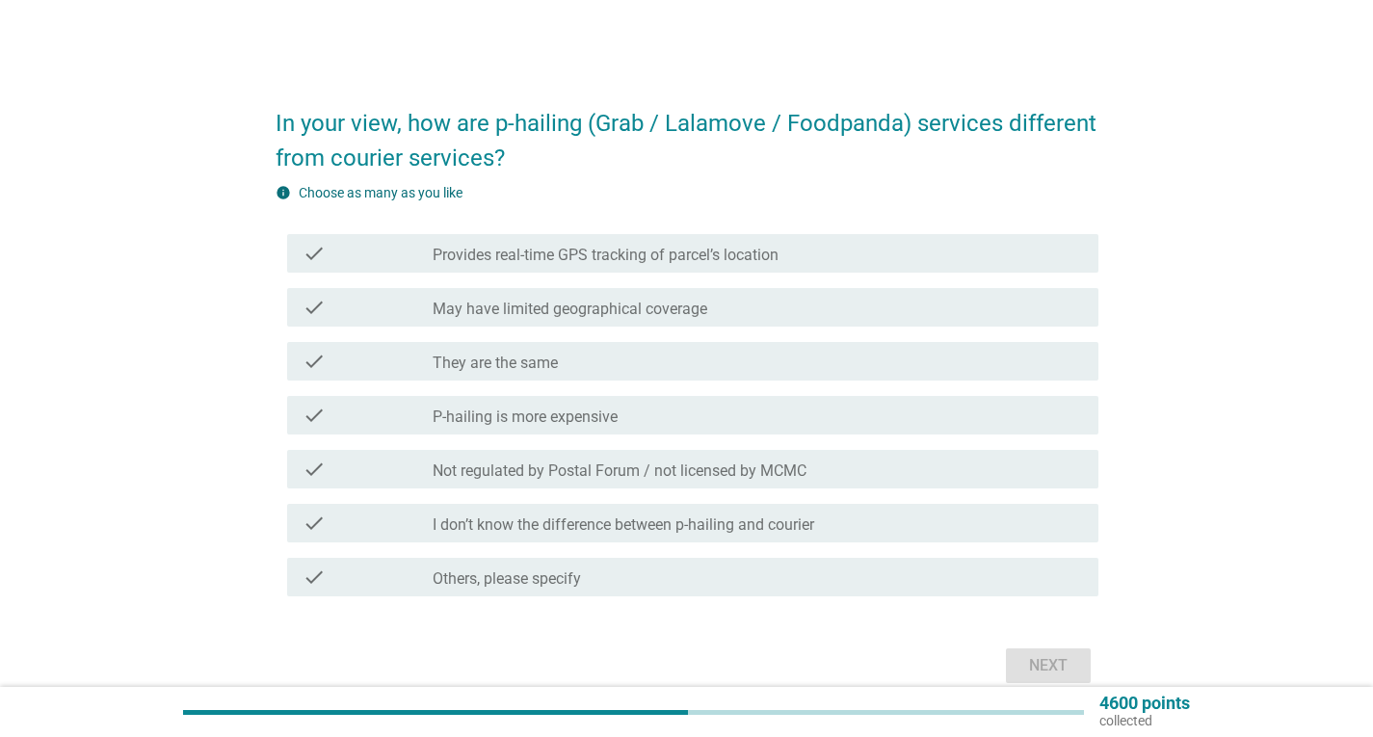
click at [534, 534] on label "I don’t know the difference between p-hailing and courier" at bounding box center [622, 524] width 381 height 19
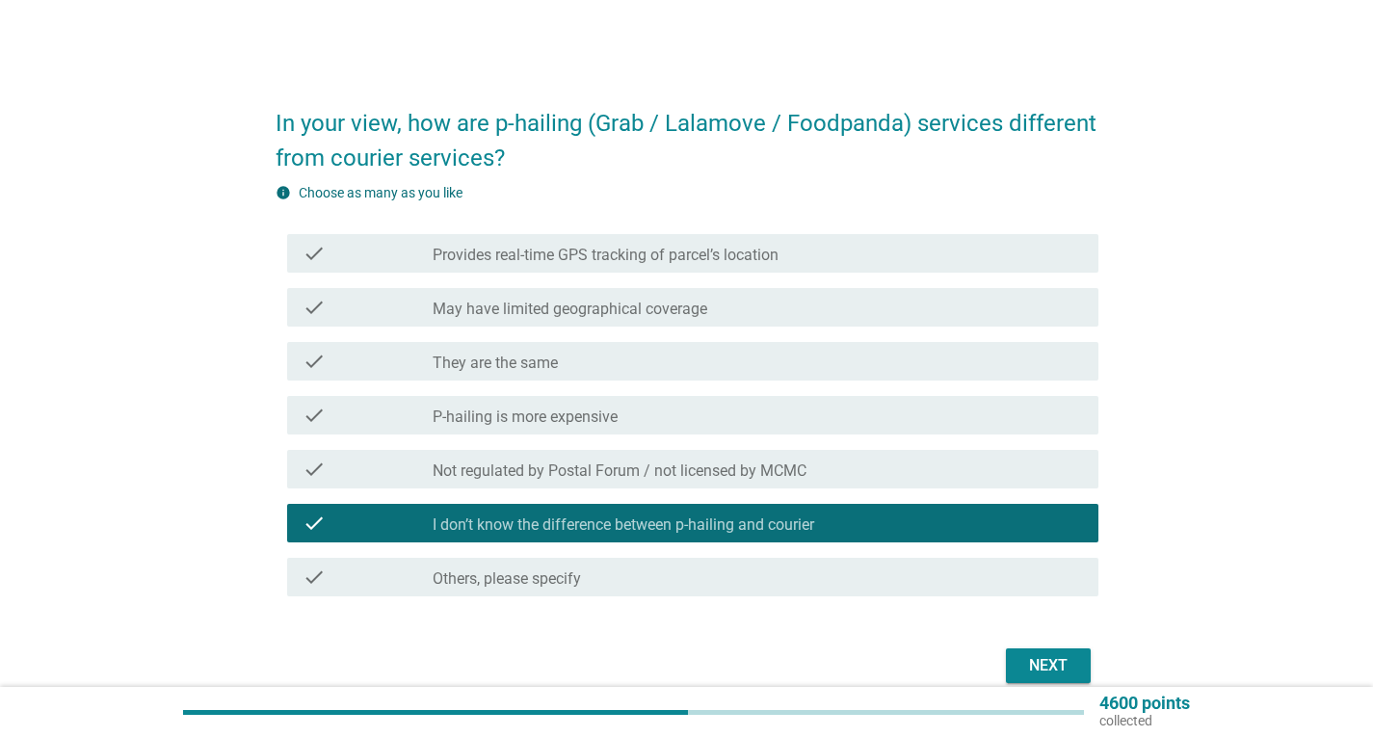
click at [1056, 660] on div "Next" at bounding box center [1048, 665] width 54 height 23
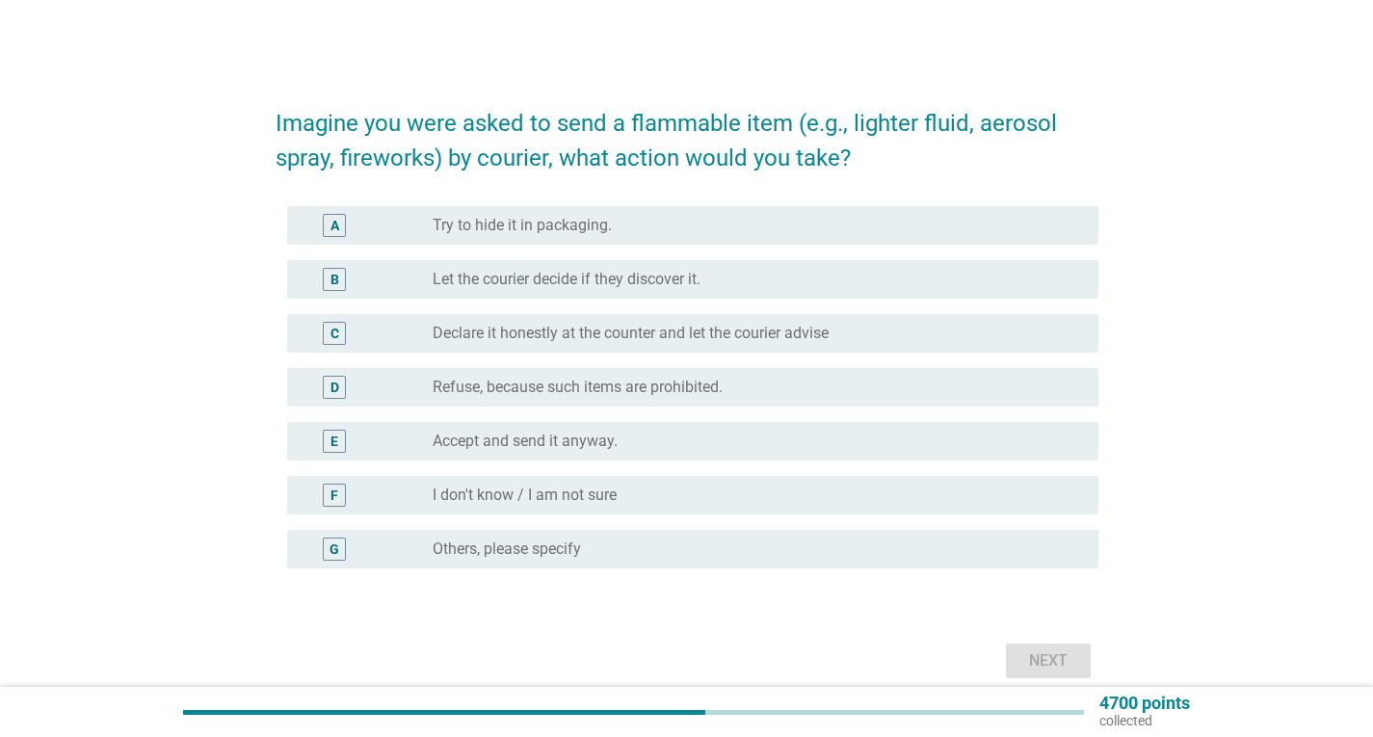
click at [570, 387] on label "Refuse, because such items are prohibited." at bounding box center [577, 387] width 290 height 19
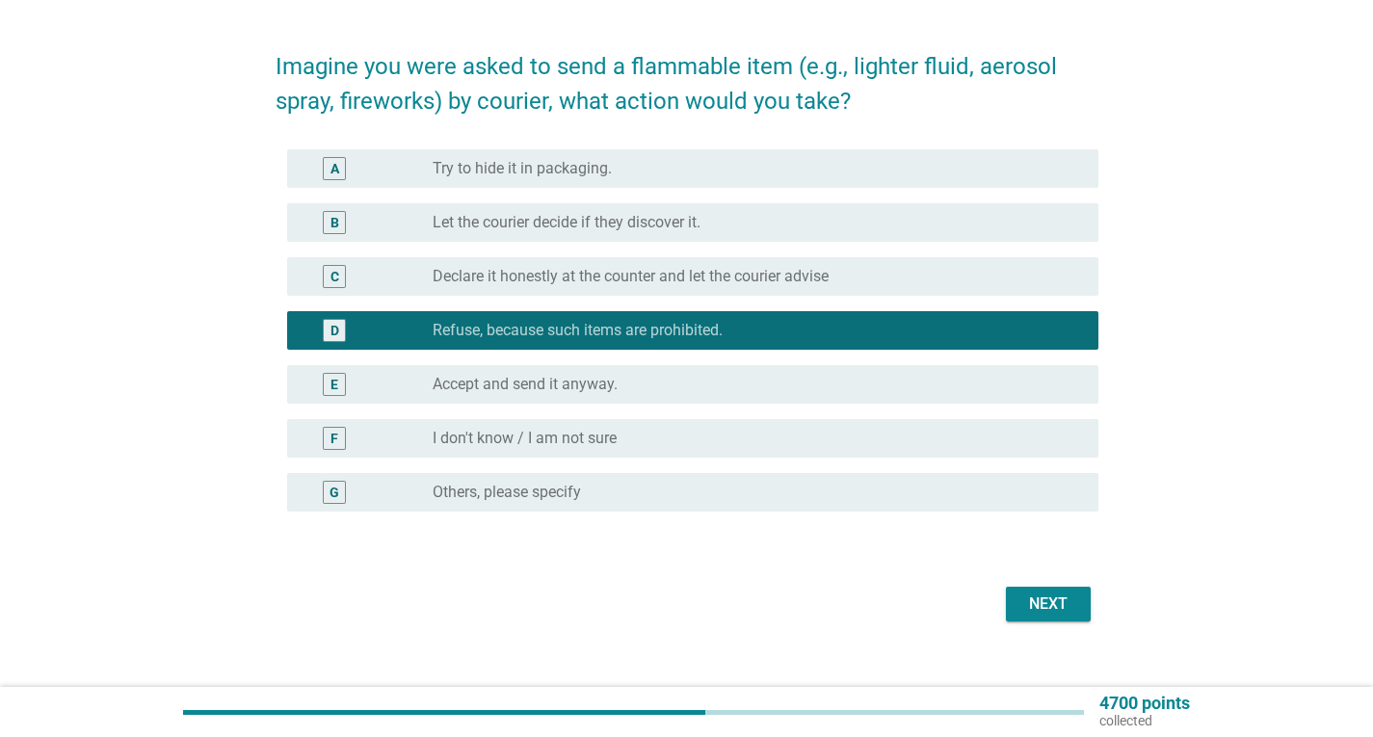
scroll to position [84, 0]
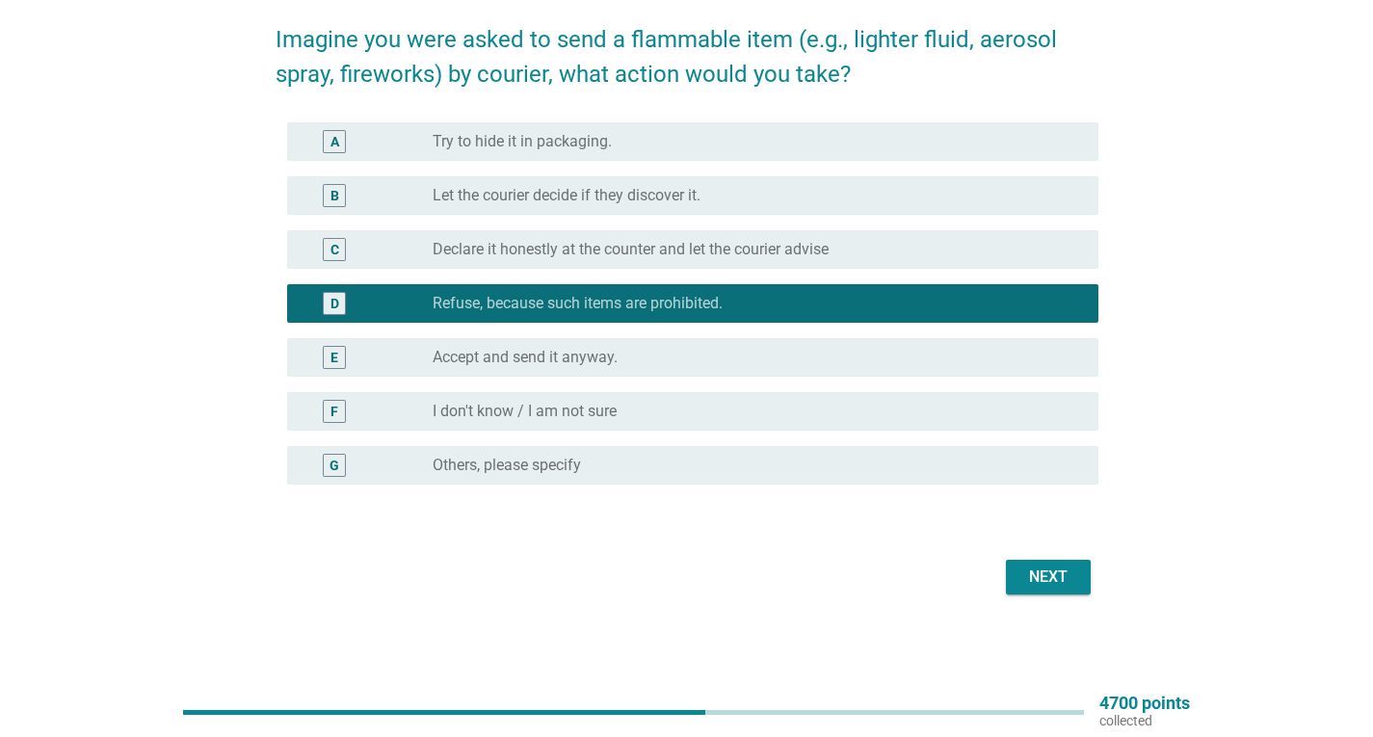
click at [1059, 584] on div "Next" at bounding box center [1048, 576] width 54 height 23
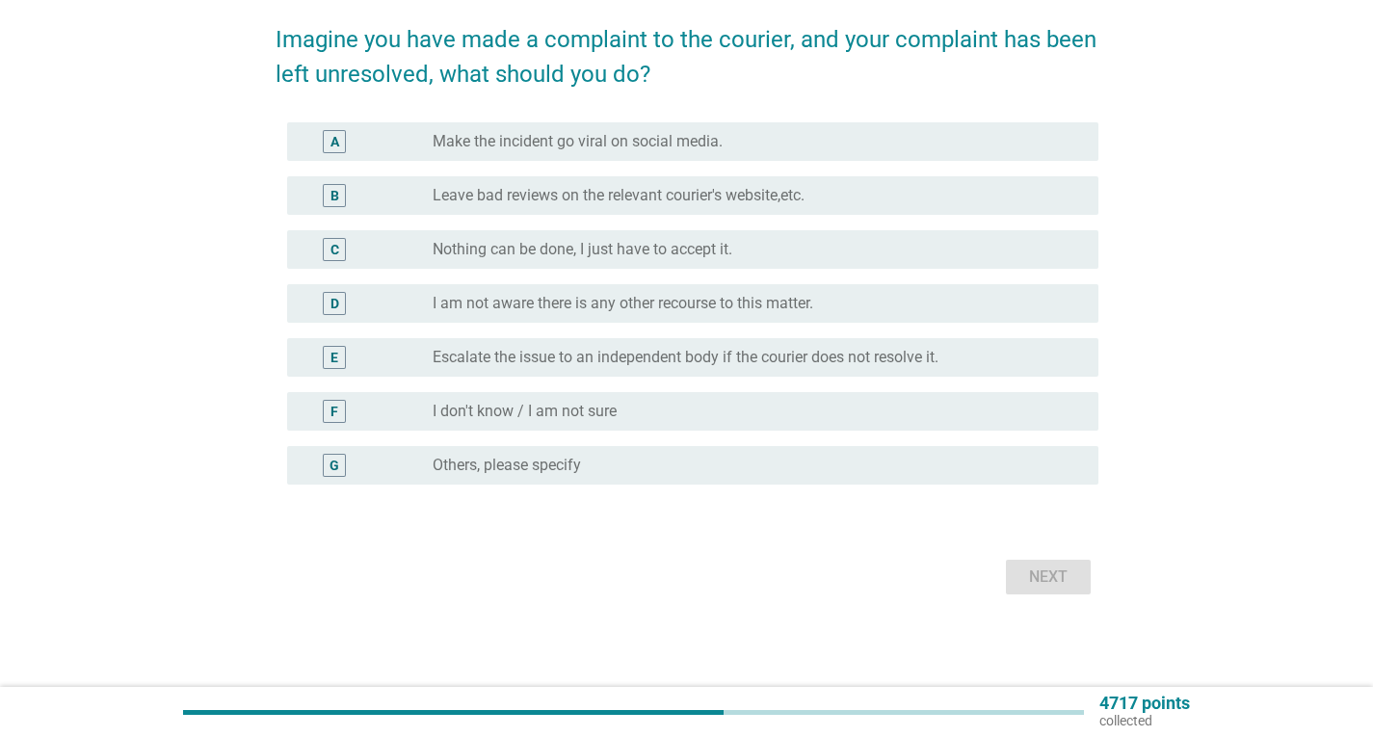
scroll to position [0, 0]
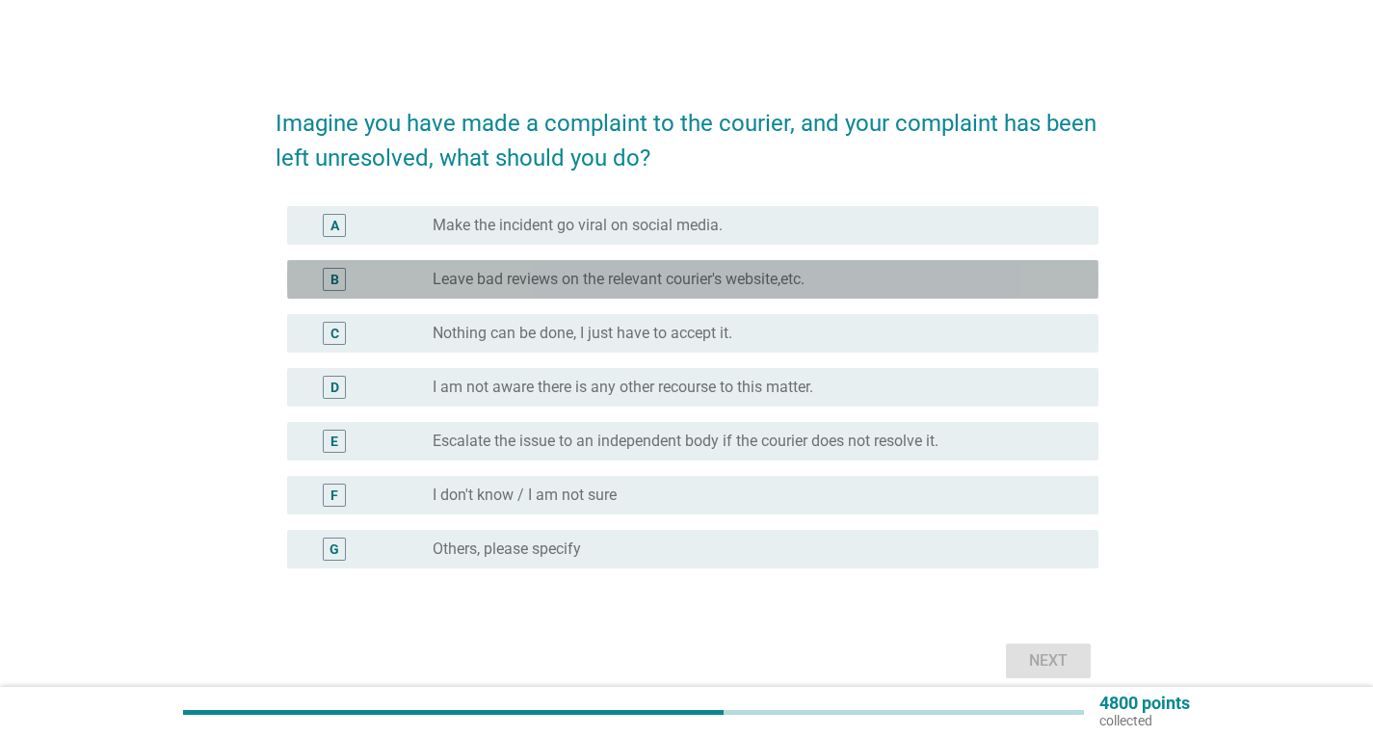
click at [576, 264] on div "B radio_button_unchecked Leave bad reviews on the relevant courier's website,et…" at bounding box center [692, 279] width 811 height 39
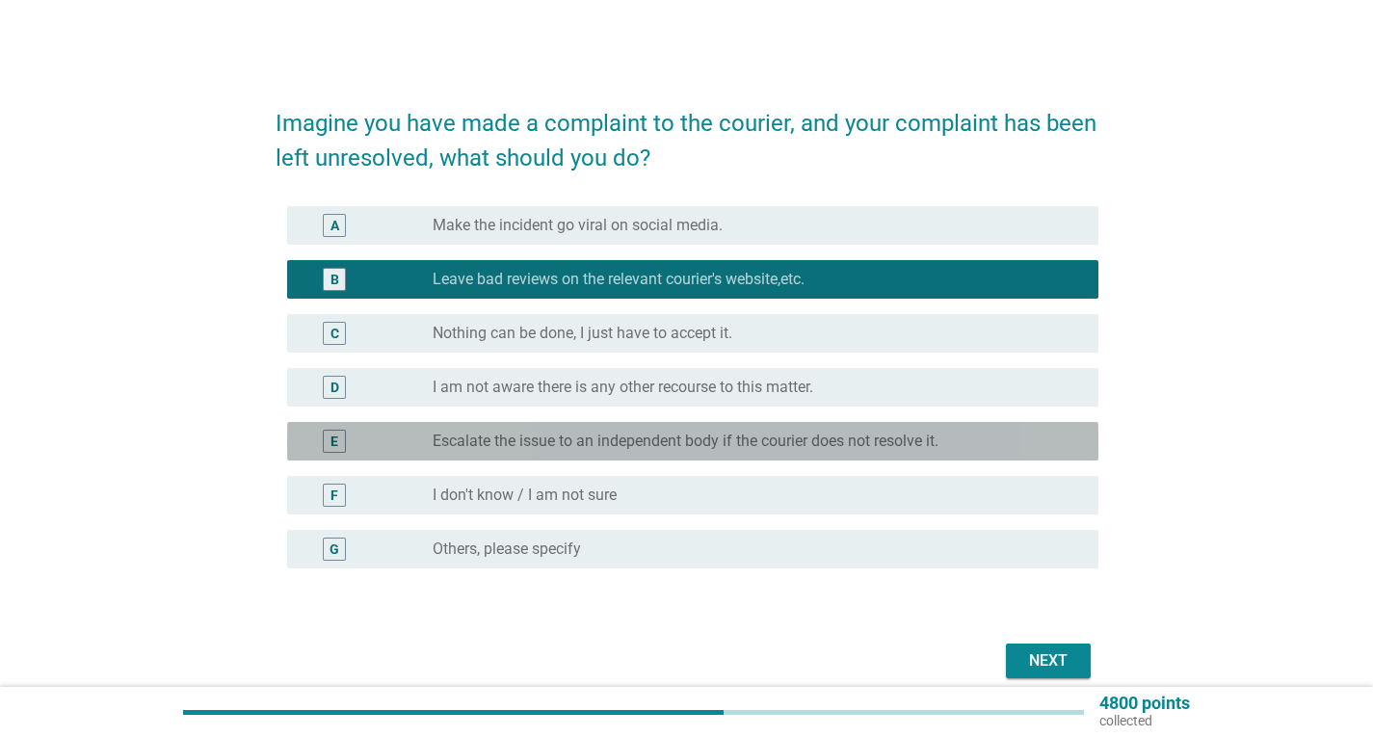
click at [600, 445] on label "Escalate the issue to an independent body if the courier does not resolve it." at bounding box center [685, 441] width 506 height 19
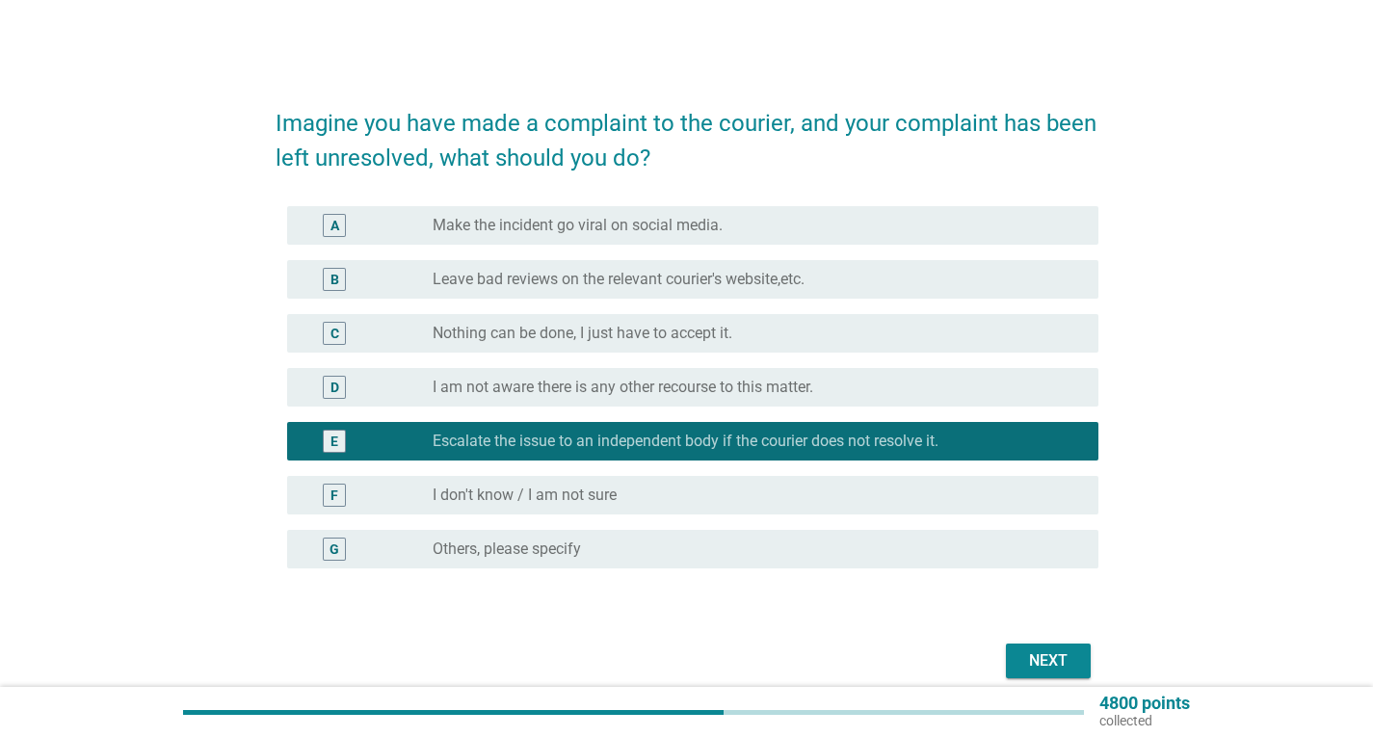
click at [550, 287] on label "Leave bad reviews on the relevant courier's website,etc." at bounding box center [618, 279] width 372 height 19
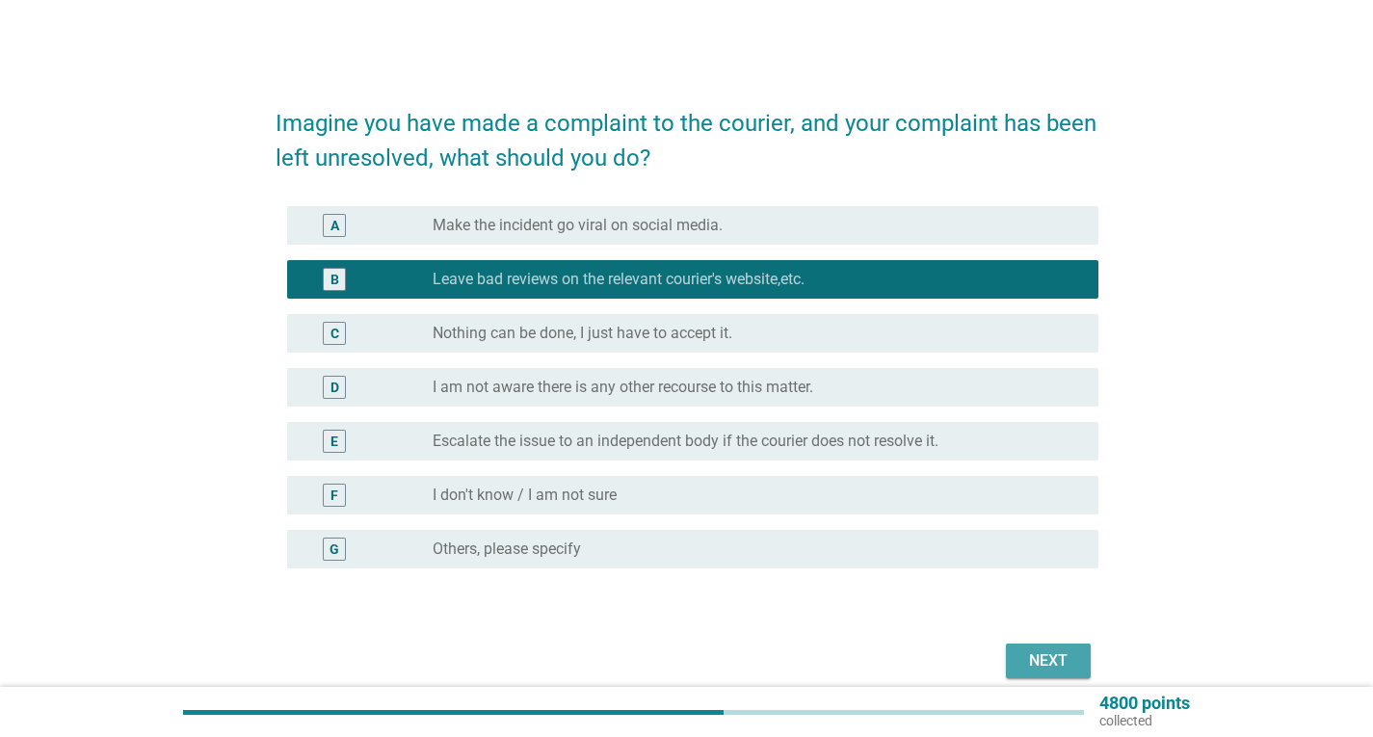
click at [1045, 664] on div "Next" at bounding box center [1048, 660] width 54 height 23
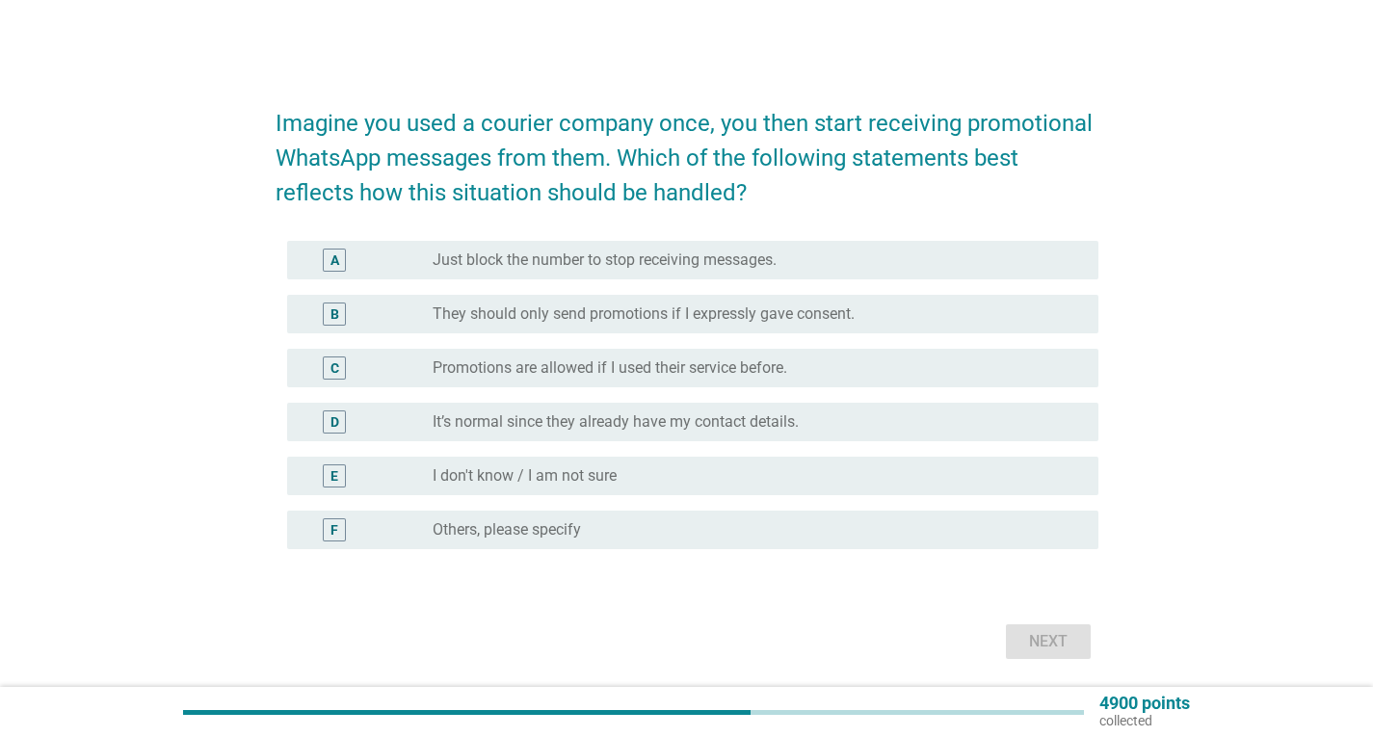
click at [694, 366] on label "Promotions are allowed if I used their service before." at bounding box center [609, 367] width 354 height 19
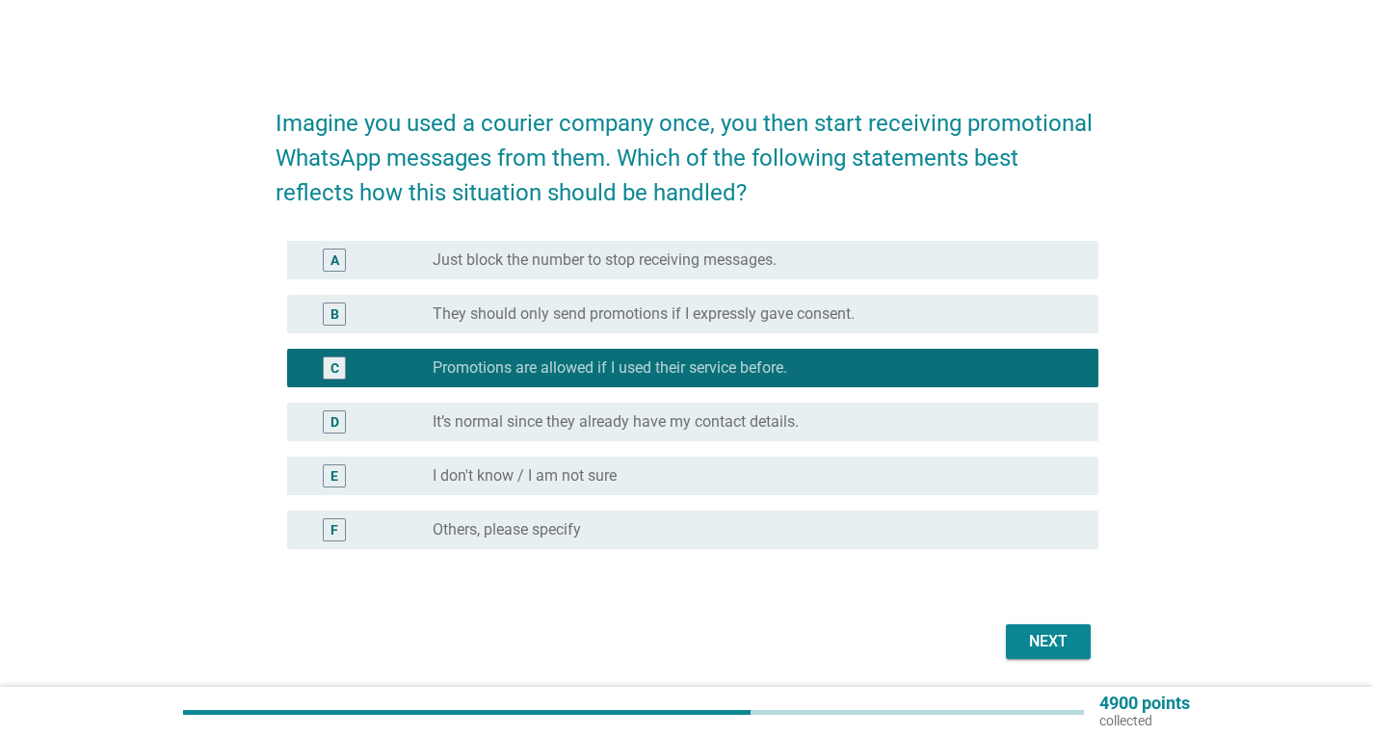
click at [683, 420] on label "It’s normal since they already have my contact details." at bounding box center [615, 421] width 366 height 19
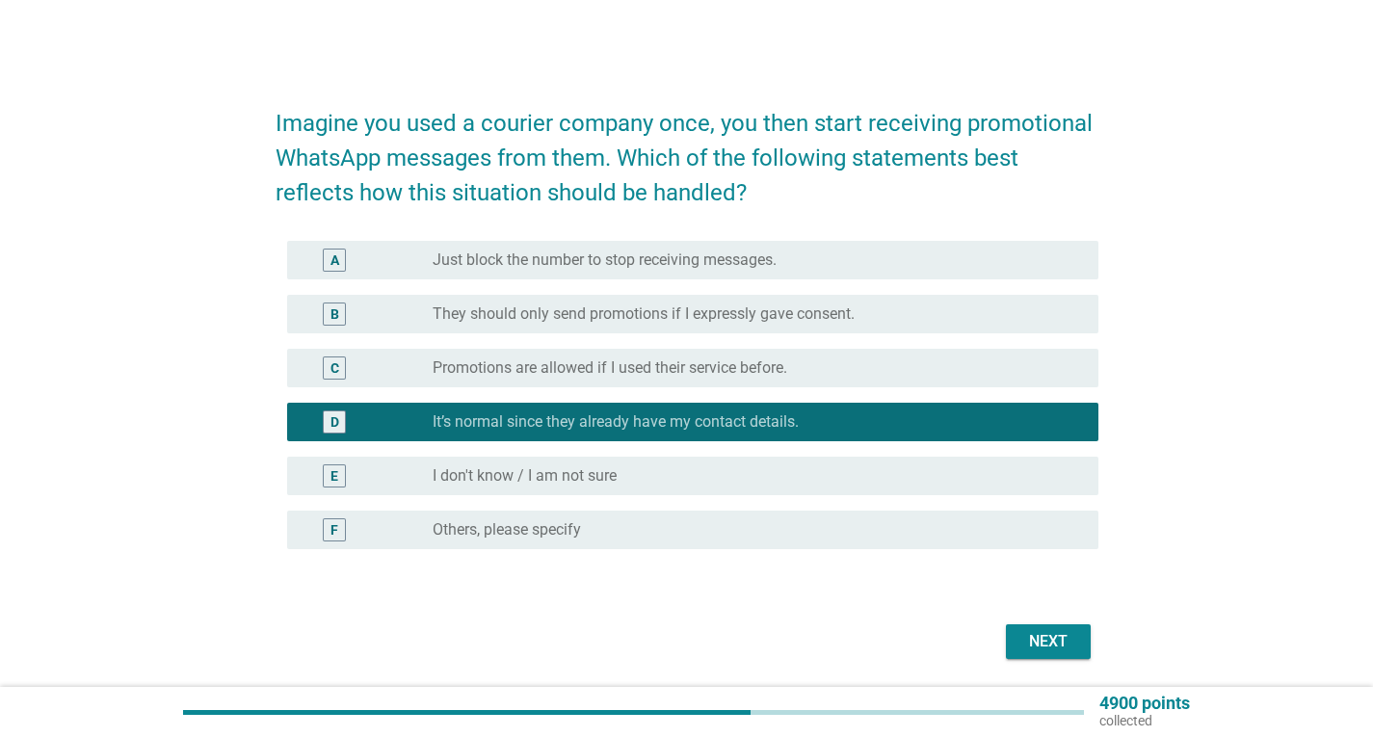
click at [1071, 646] on div "Next" at bounding box center [1048, 641] width 54 height 23
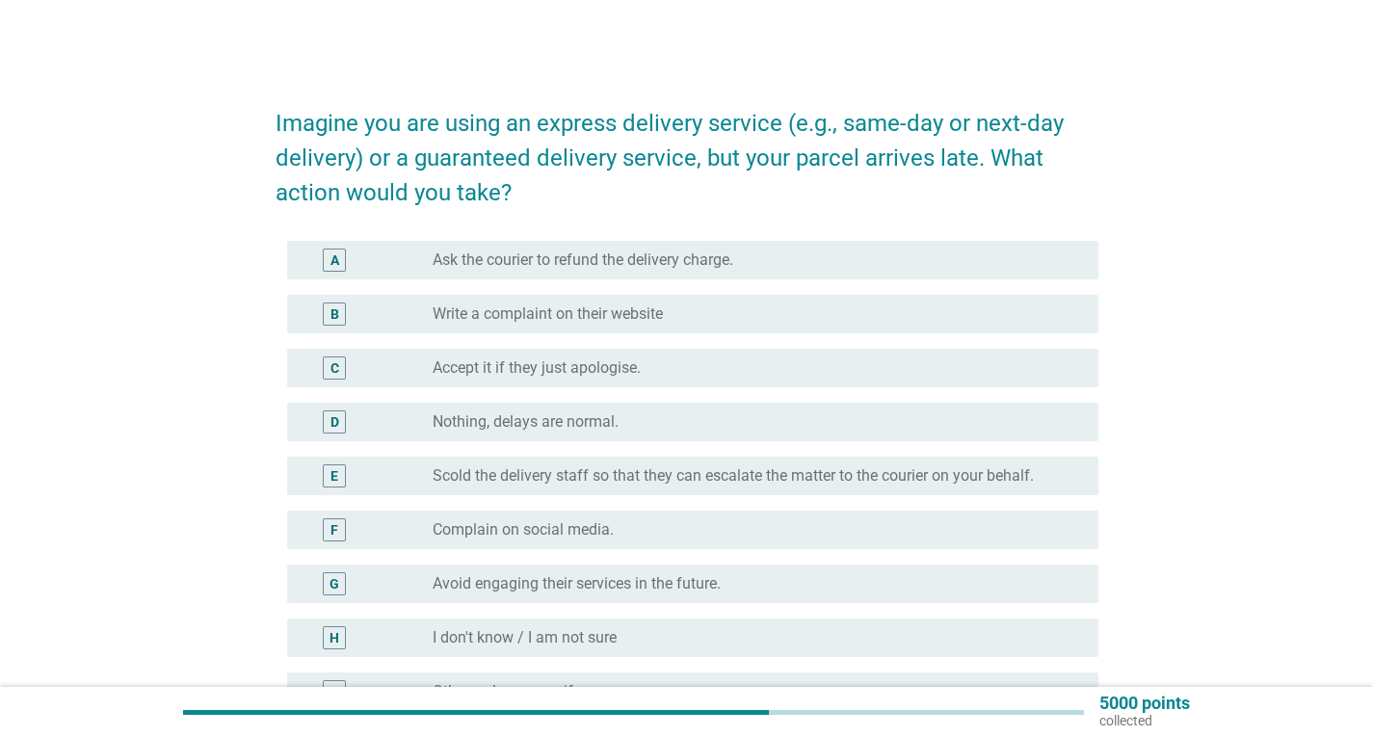
click at [570, 322] on label "Write a complaint on their website" at bounding box center [547, 313] width 230 height 19
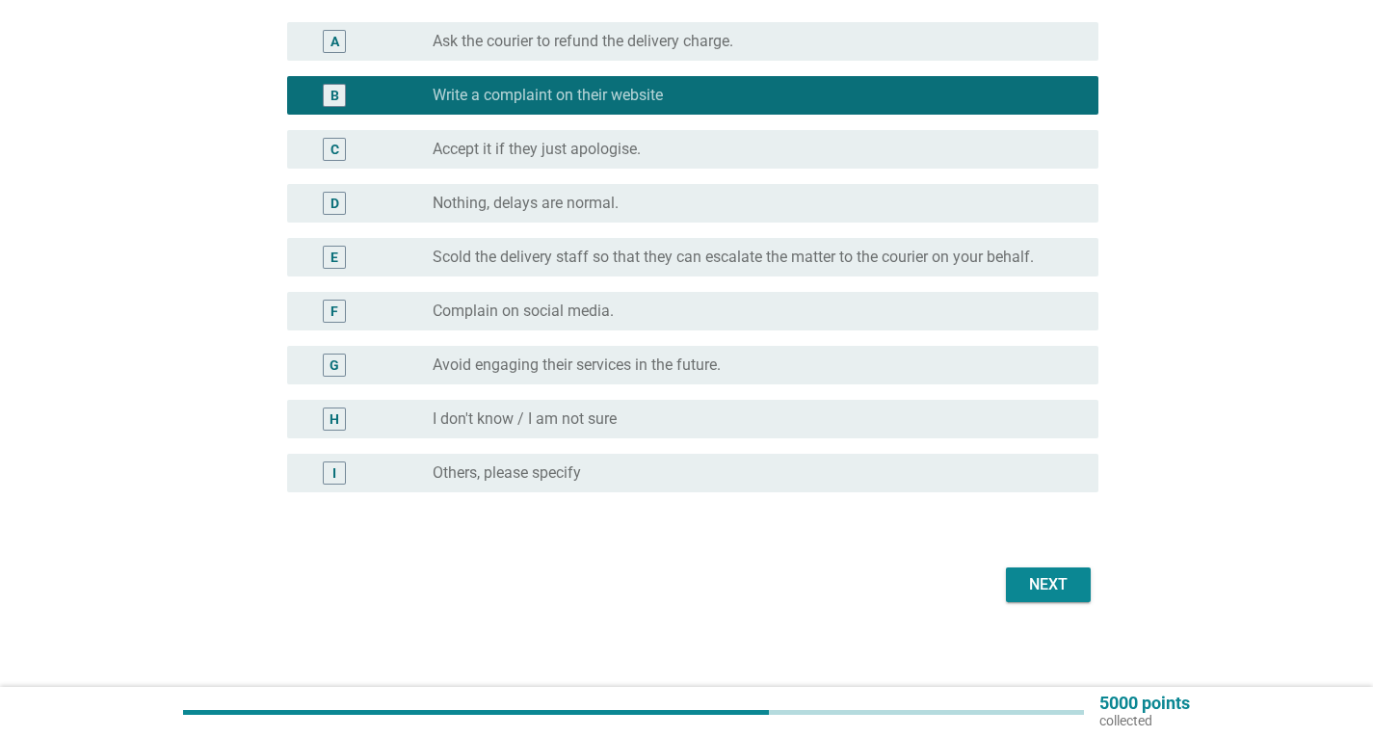
scroll to position [226, 0]
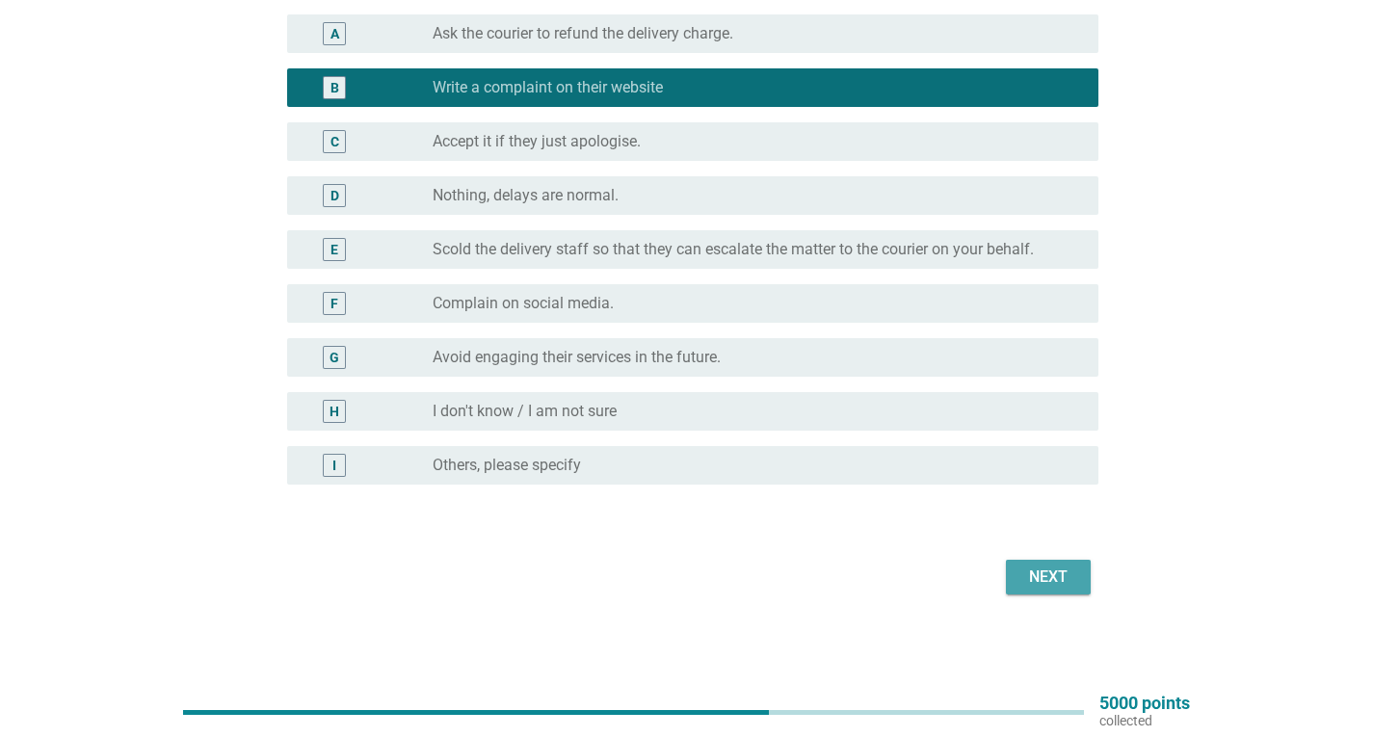
click at [1054, 566] on div "Next" at bounding box center [1048, 576] width 54 height 23
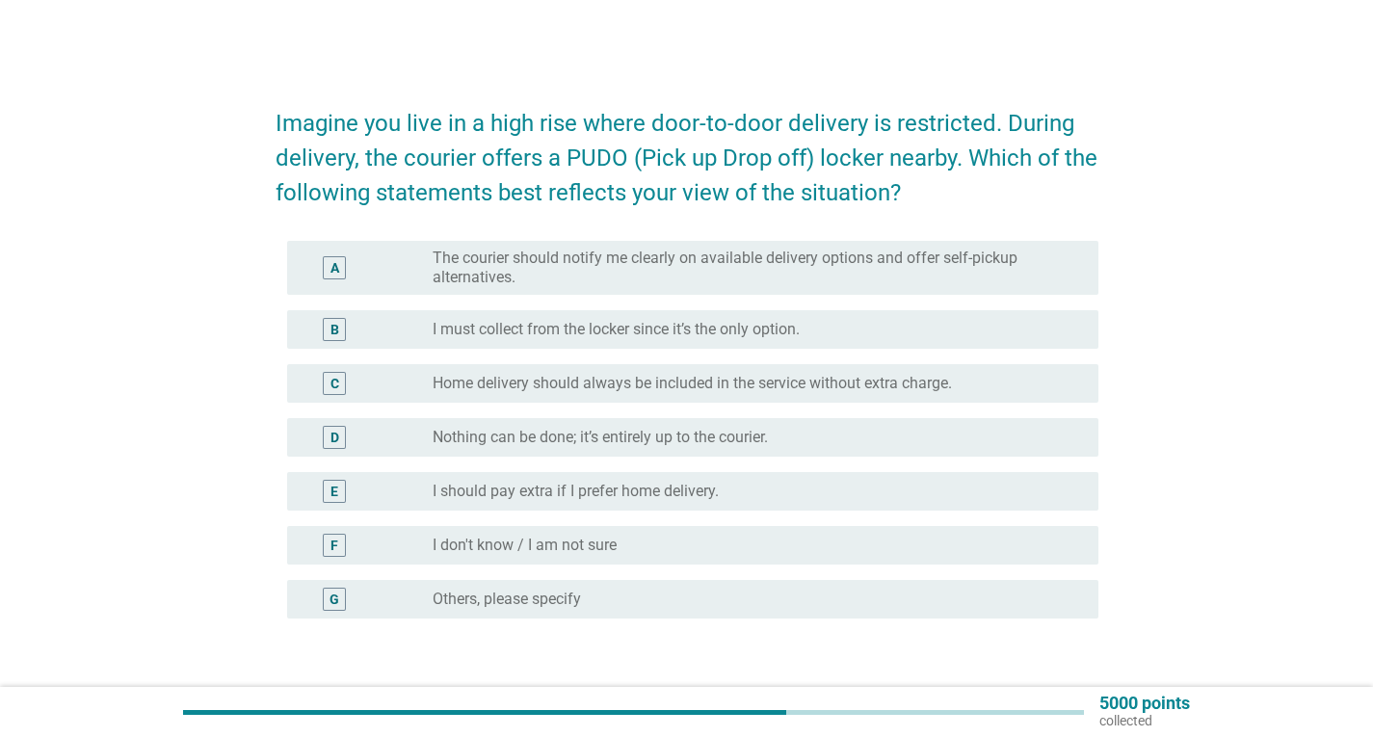
click at [723, 332] on label "I must collect from the locker since it’s the only option." at bounding box center [615, 329] width 367 height 19
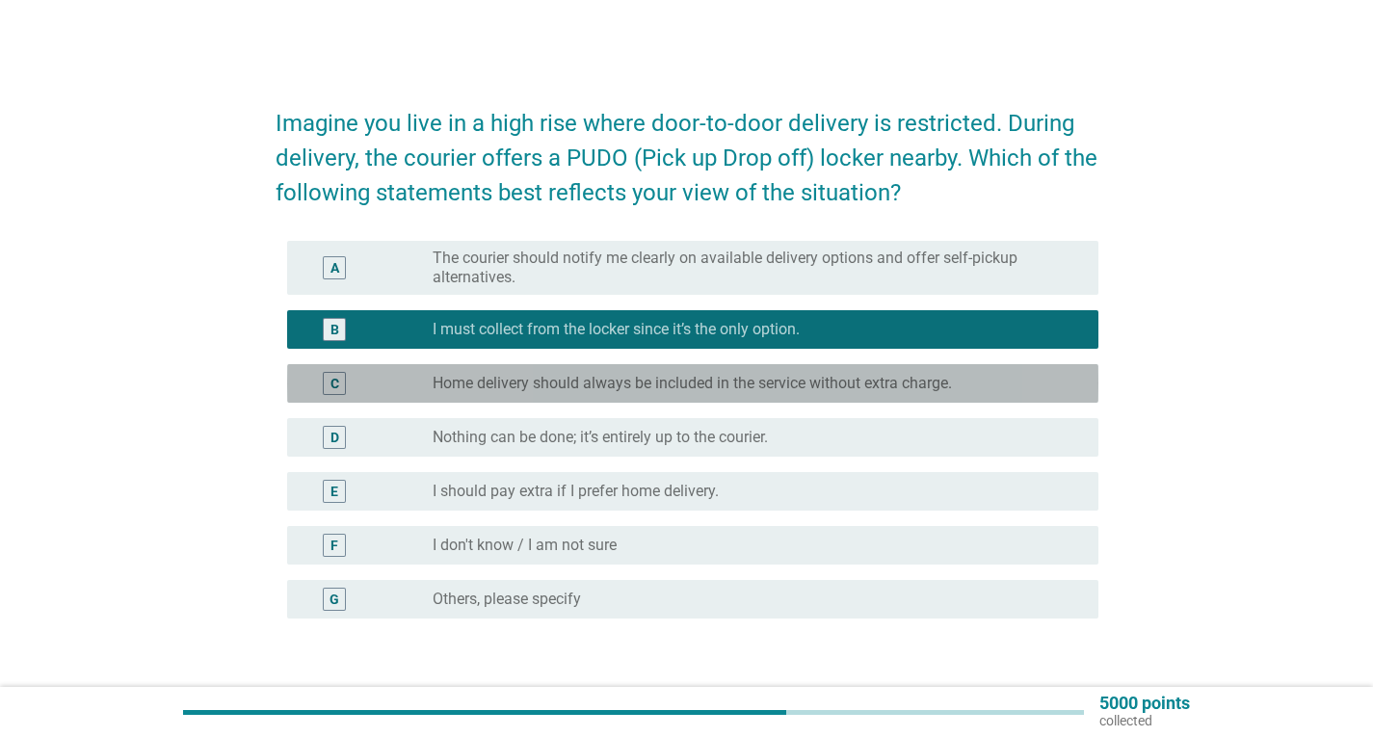
click at [672, 385] on label "Home delivery should always be included in the service without extra charge." at bounding box center [691, 383] width 519 height 19
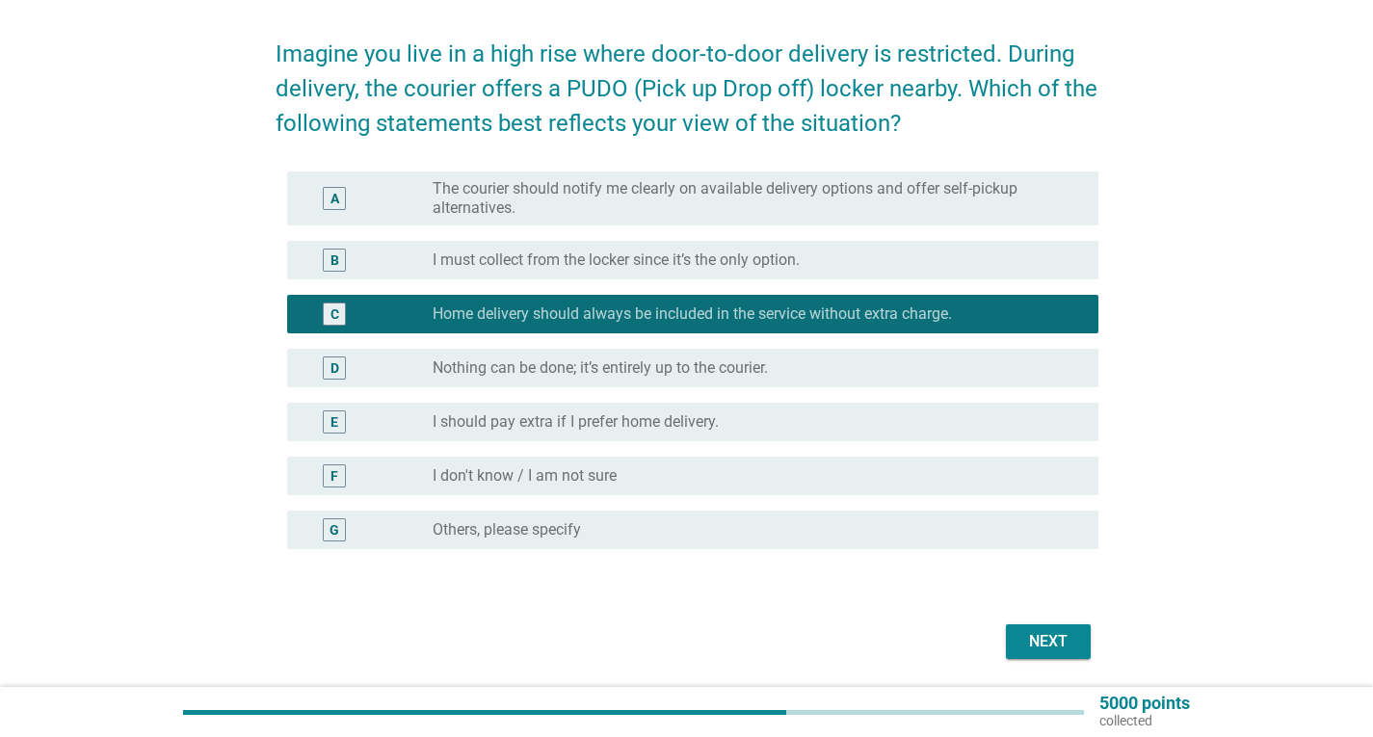
scroll to position [134, 0]
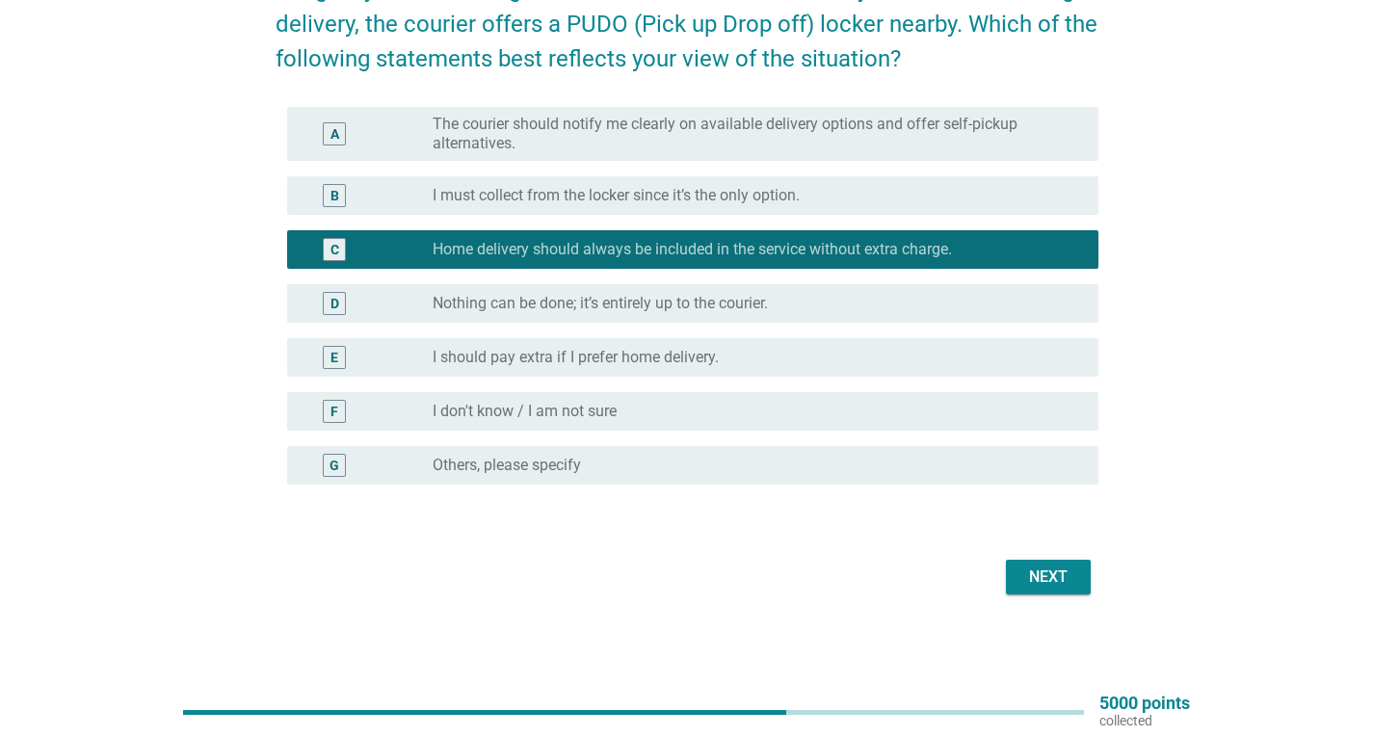
click at [1064, 595] on div "Next" at bounding box center [686, 577] width 823 height 46
click at [1048, 577] on div "Next" at bounding box center [1048, 576] width 54 height 23
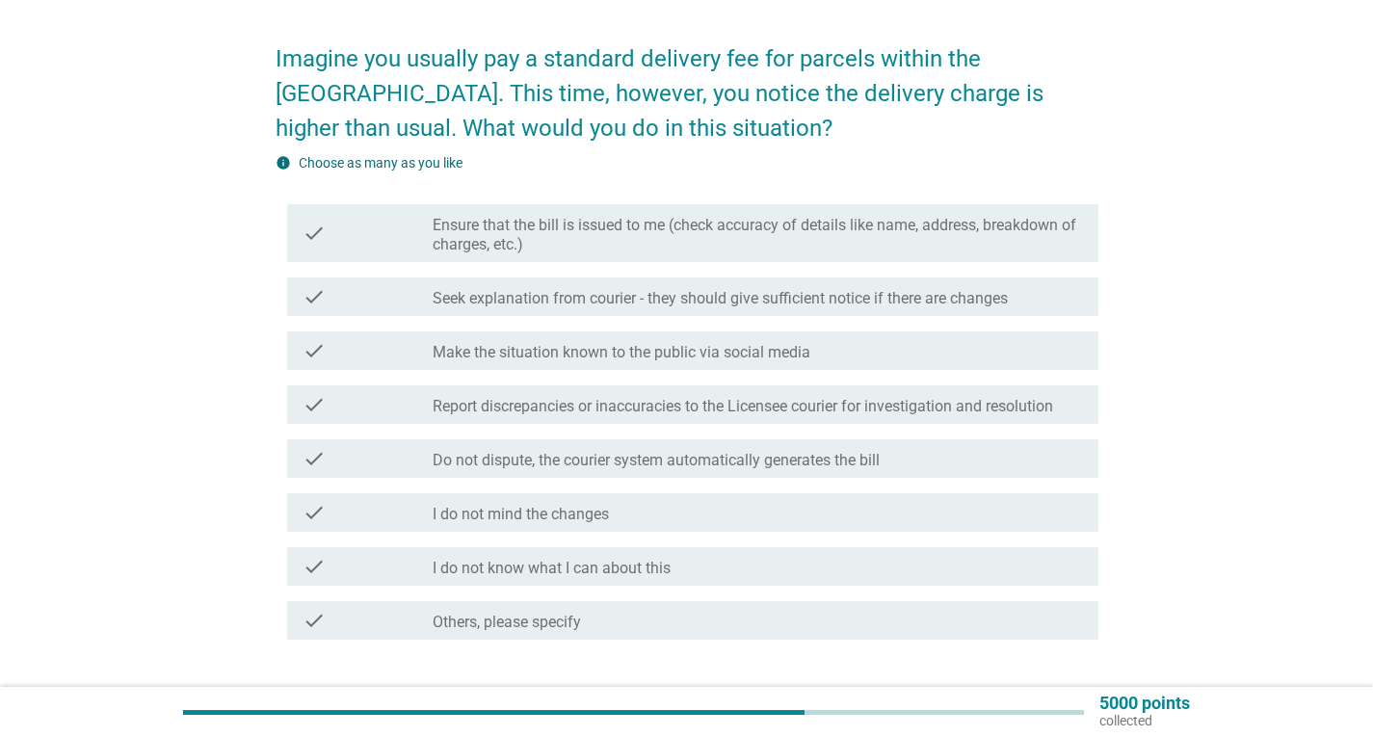
scroll to position [96, 0]
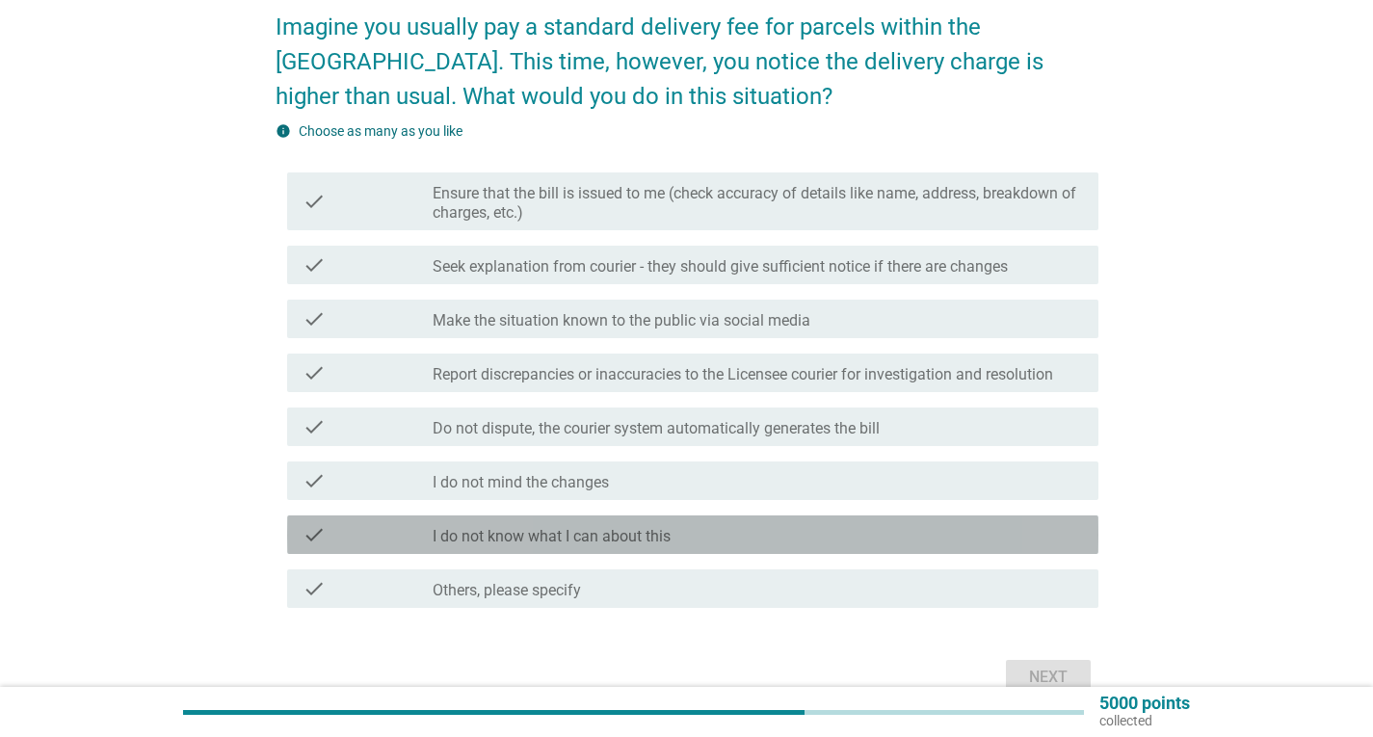
click at [617, 537] on label "I do not know what I can about this" at bounding box center [551, 536] width 238 height 19
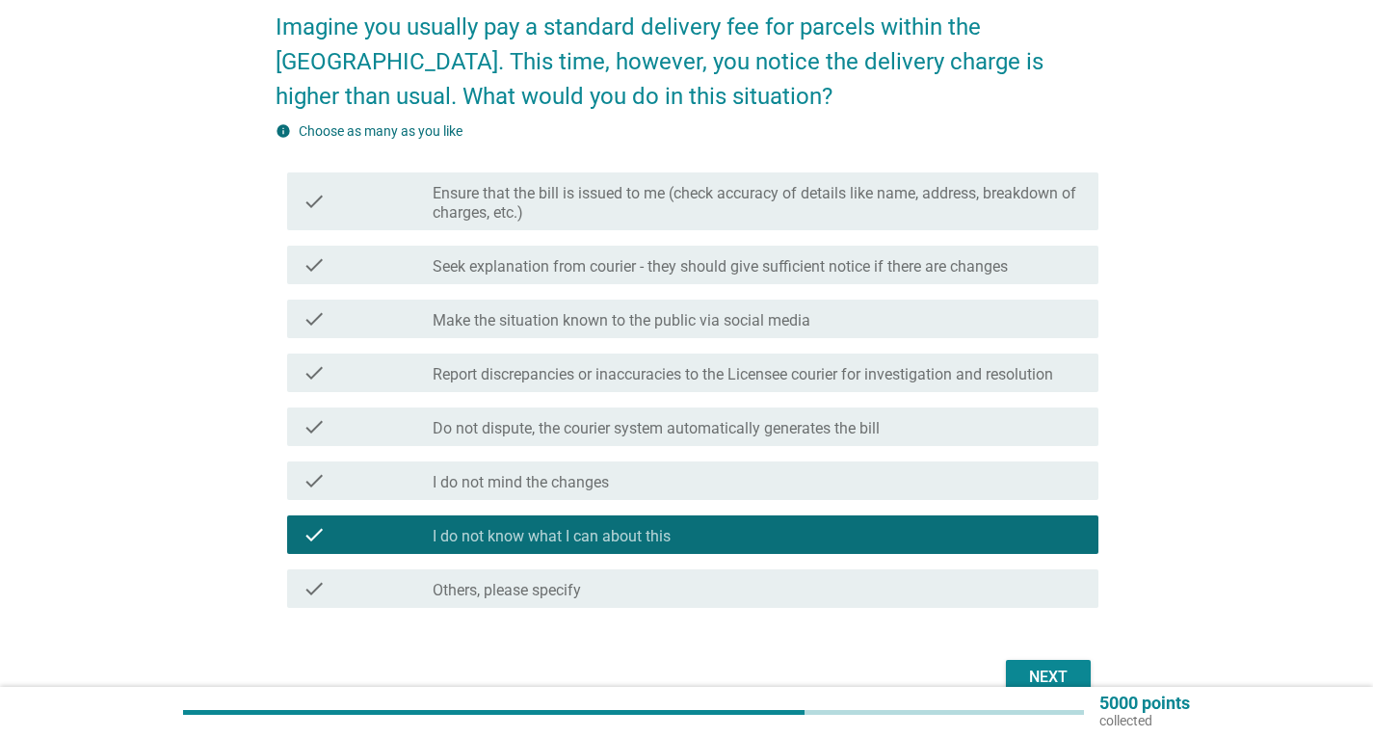
click at [1056, 672] on div "Next" at bounding box center [1048, 677] width 54 height 23
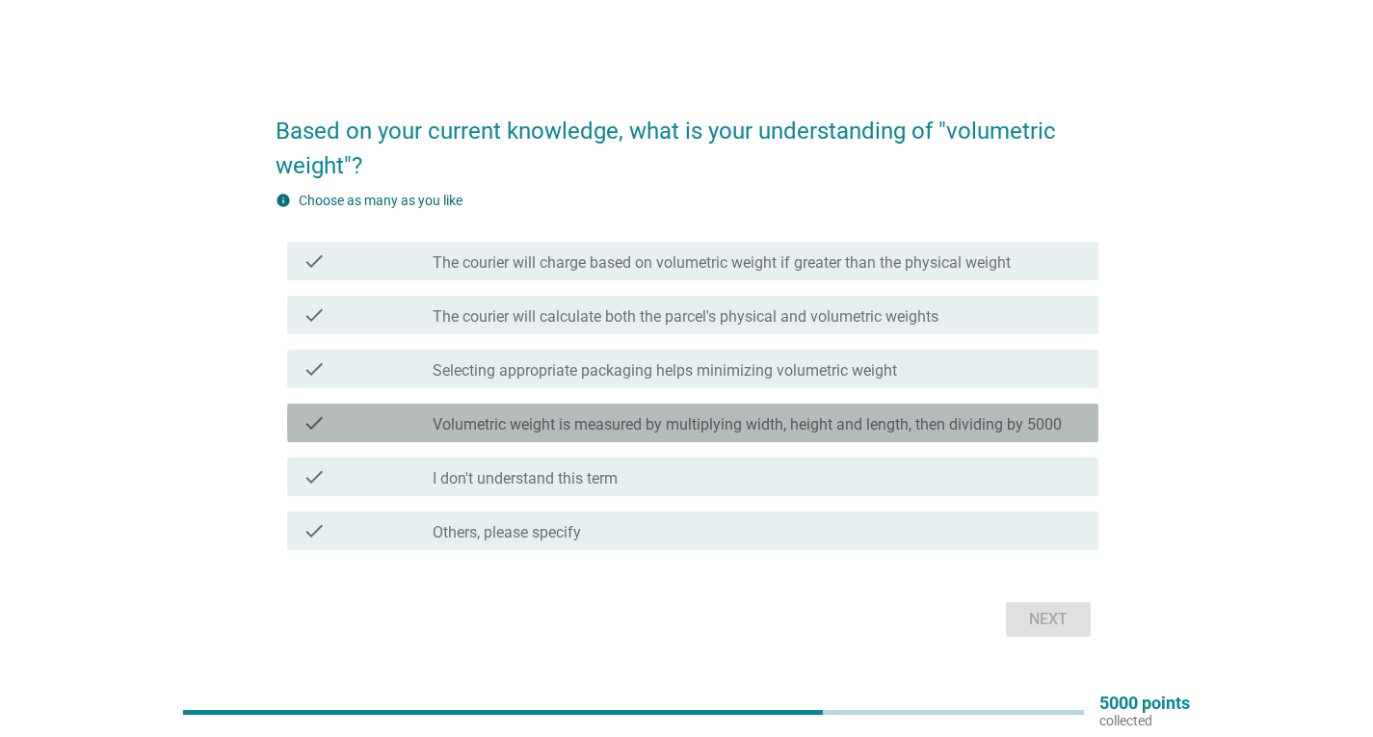
click at [857, 428] on label "Volumetric weight is measured by multiplying width, height and length, then div…" at bounding box center [746, 424] width 629 height 19
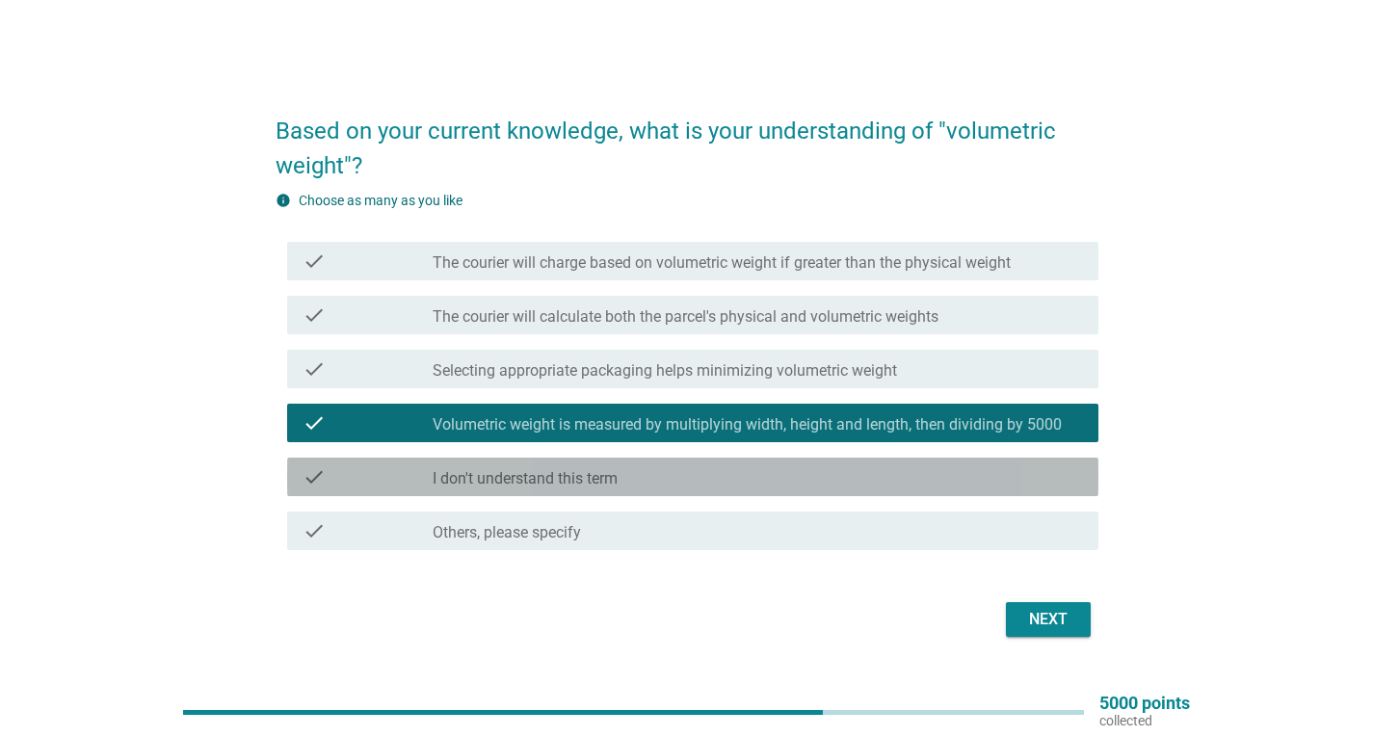
click at [677, 471] on div "check_box_outline_blank I don't understand this term" at bounding box center [757, 476] width 650 height 23
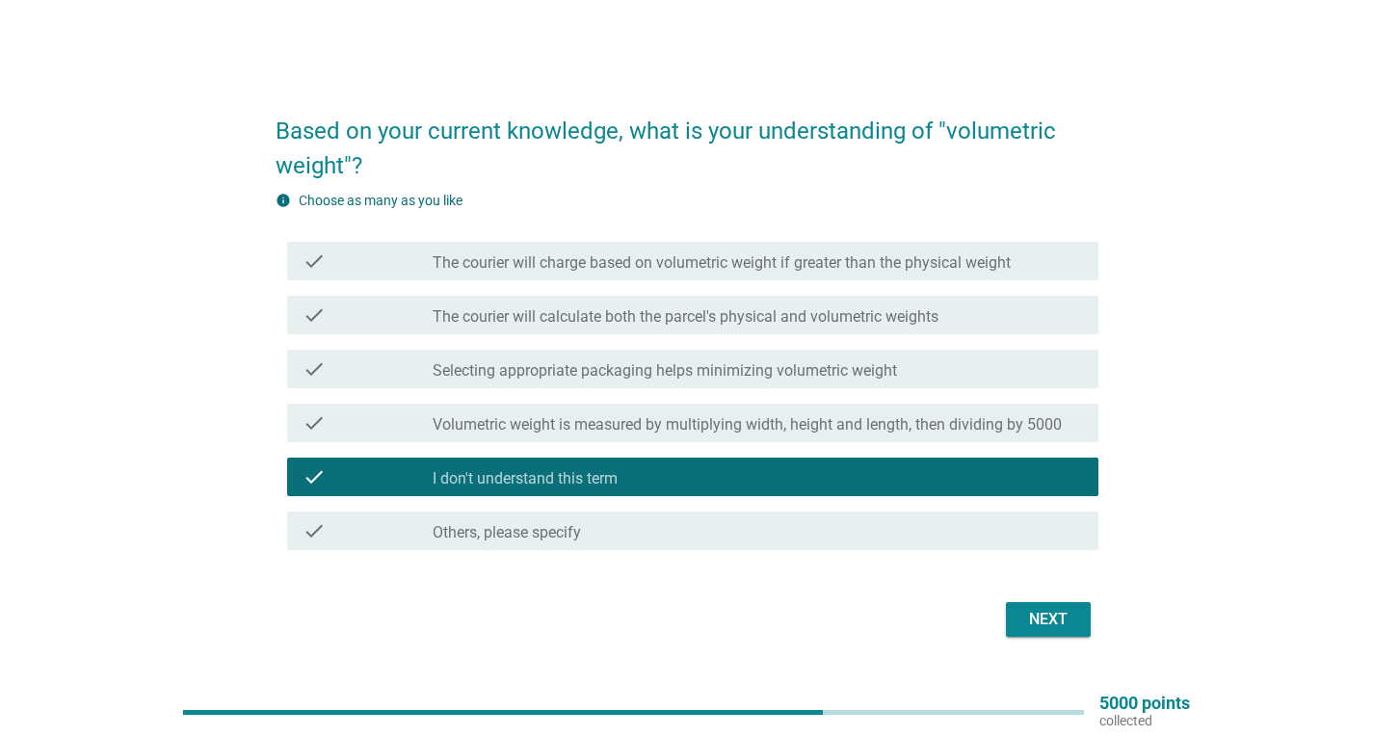
click at [1045, 619] on div "Next" at bounding box center [1048, 619] width 54 height 23
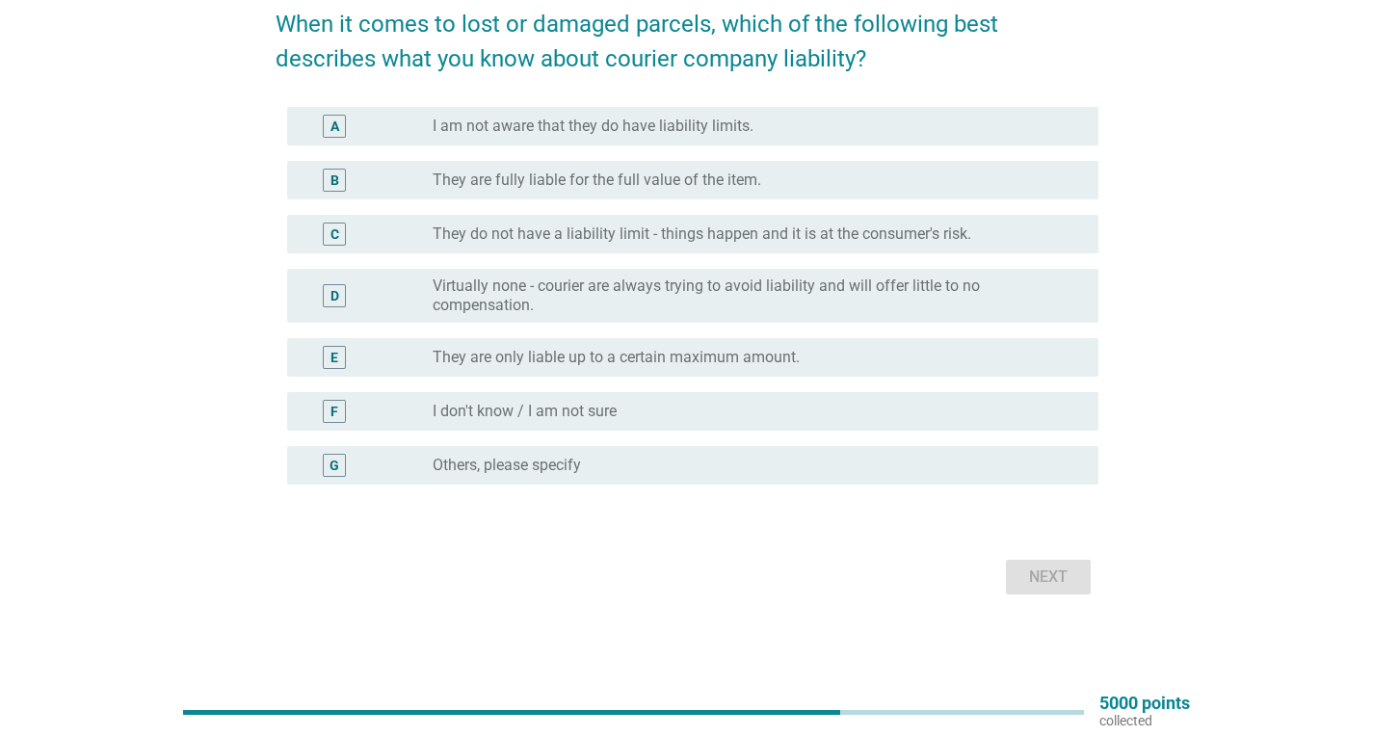
scroll to position [3, 0]
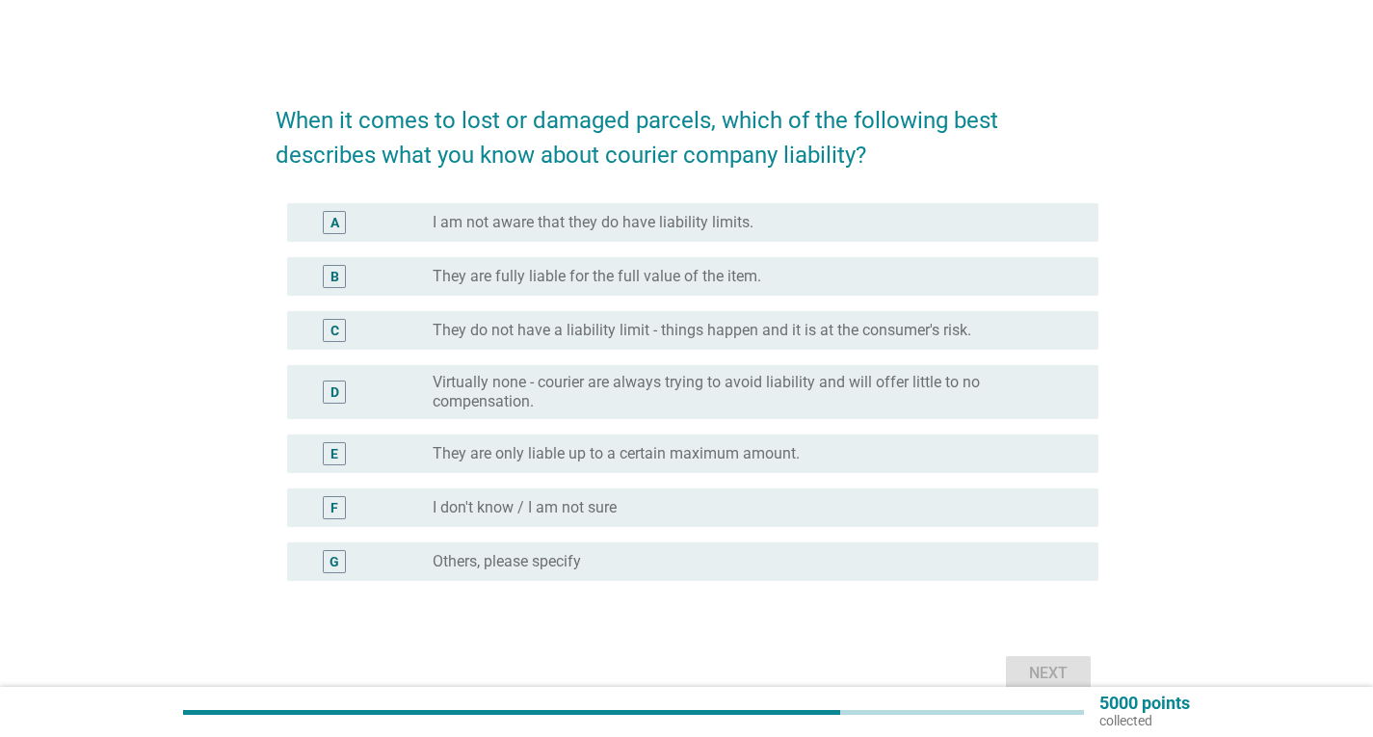
click at [600, 459] on label "They are only liable up to a certain maximum amount." at bounding box center [615, 453] width 367 height 19
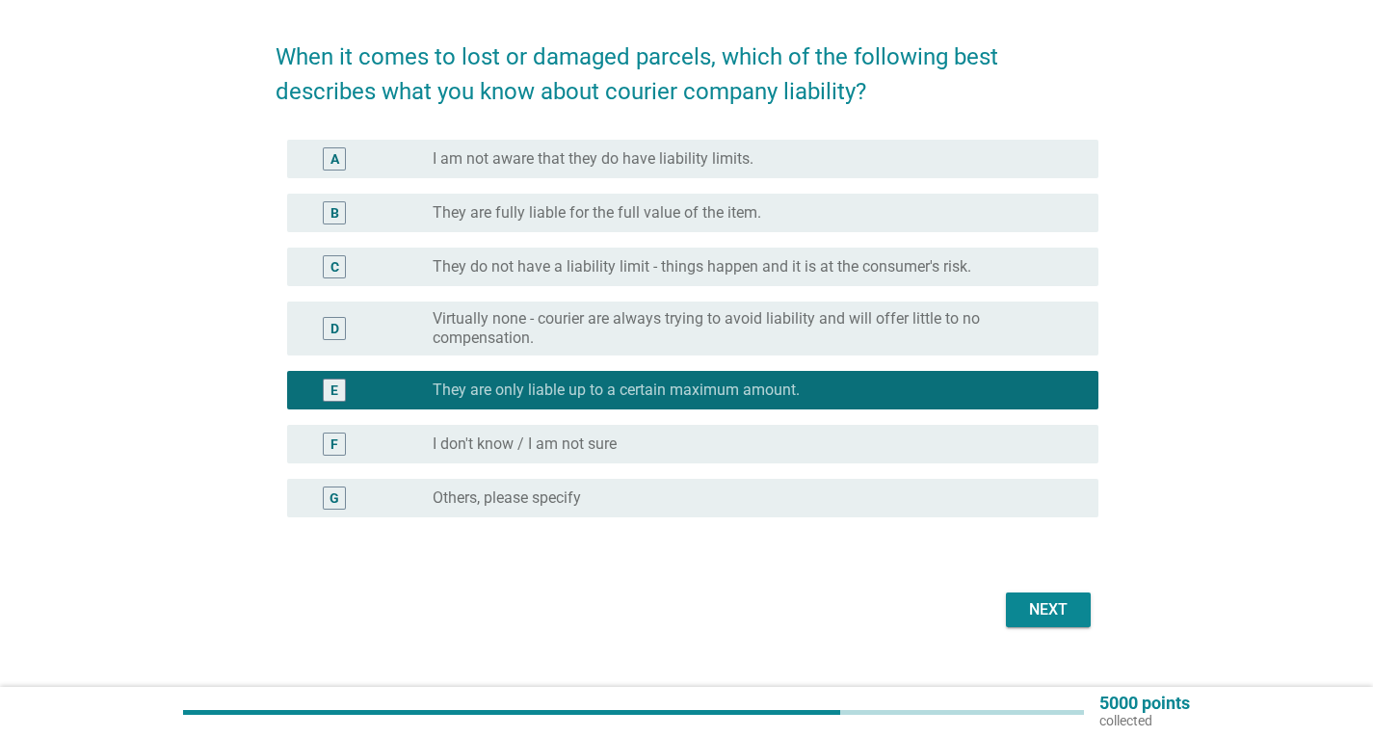
scroll to position [99, 0]
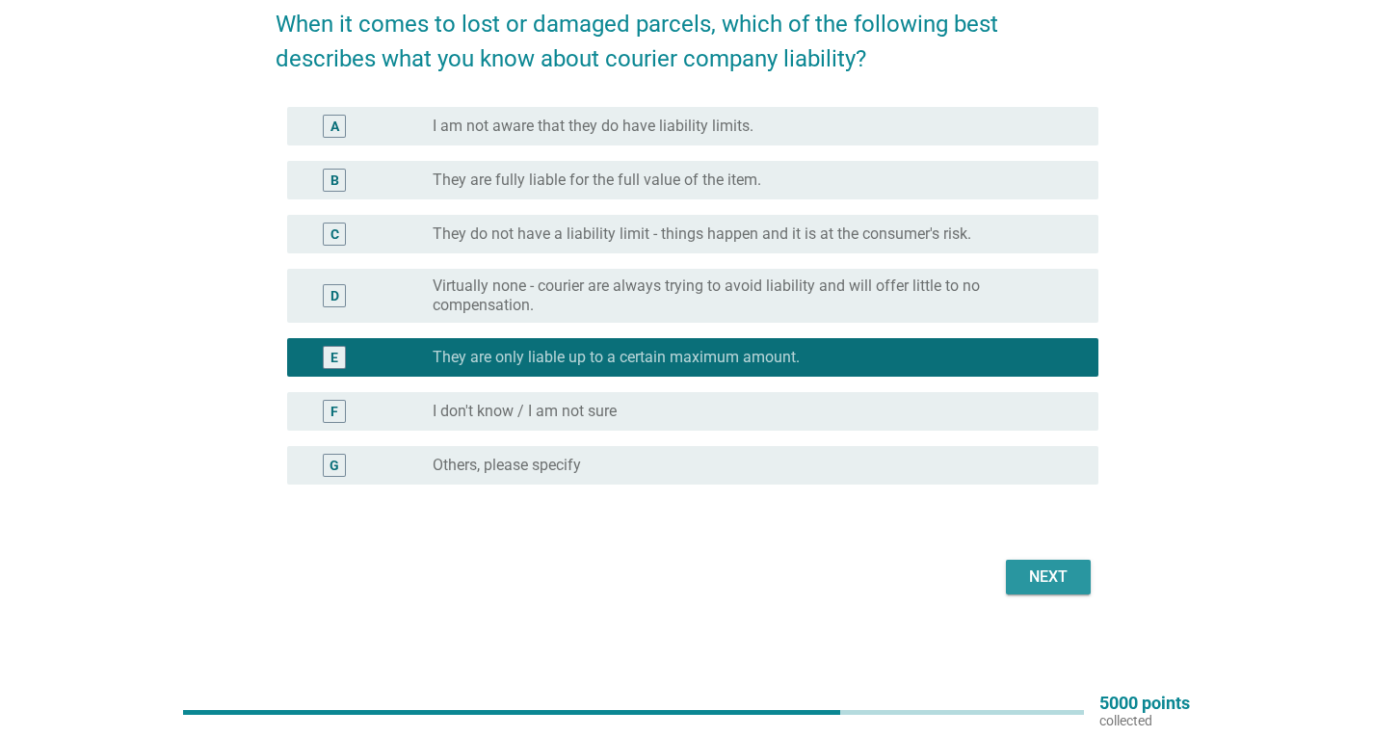
click at [1066, 572] on div "Next" at bounding box center [1048, 576] width 54 height 23
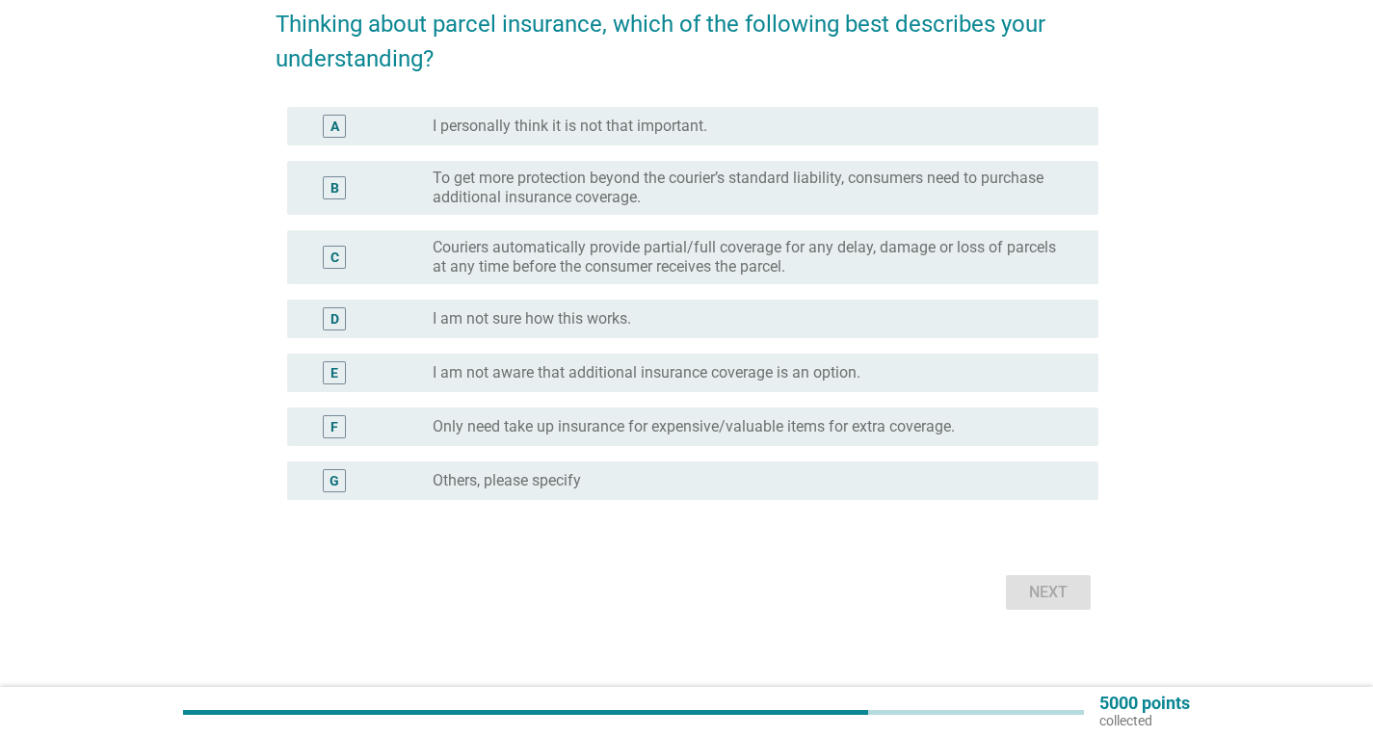
scroll to position [0, 0]
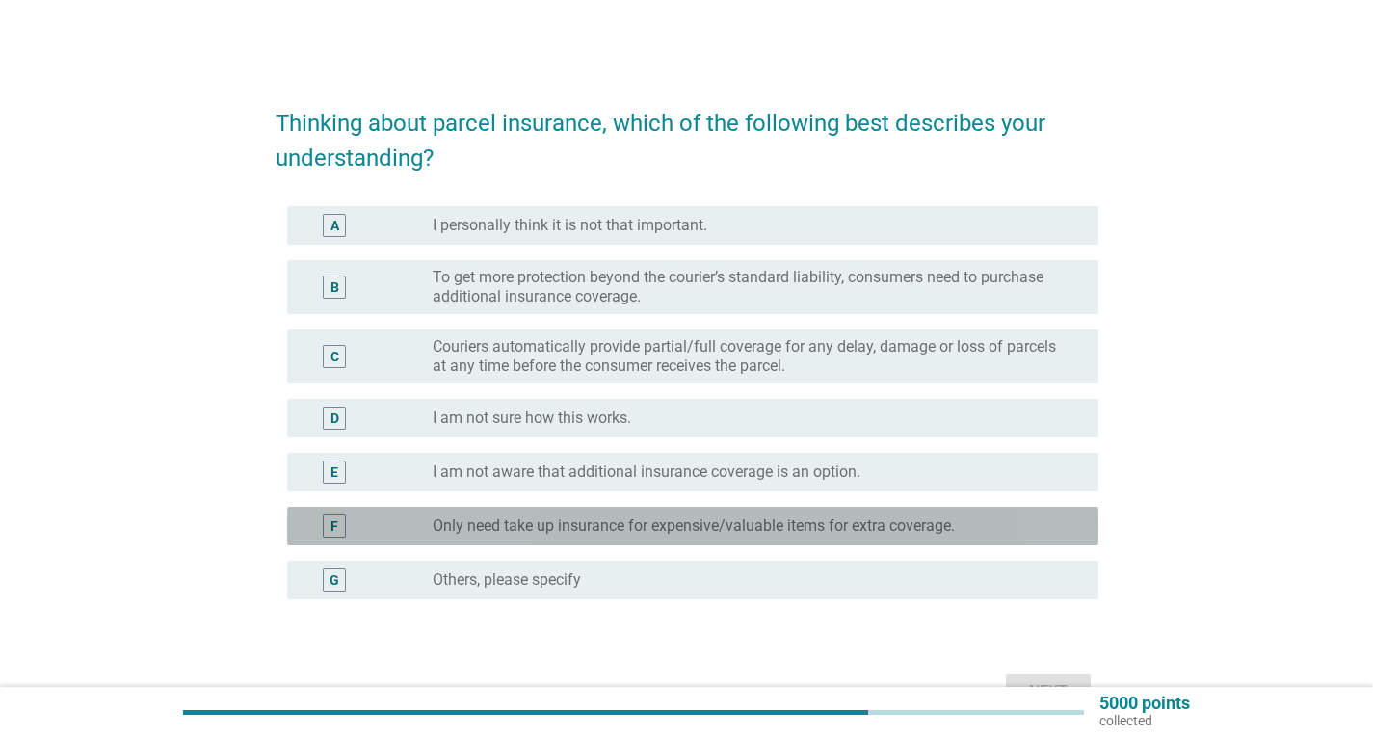
click at [801, 529] on label "Only need take up insurance for expensive/valuable items for extra coverage." at bounding box center [693, 525] width 522 height 19
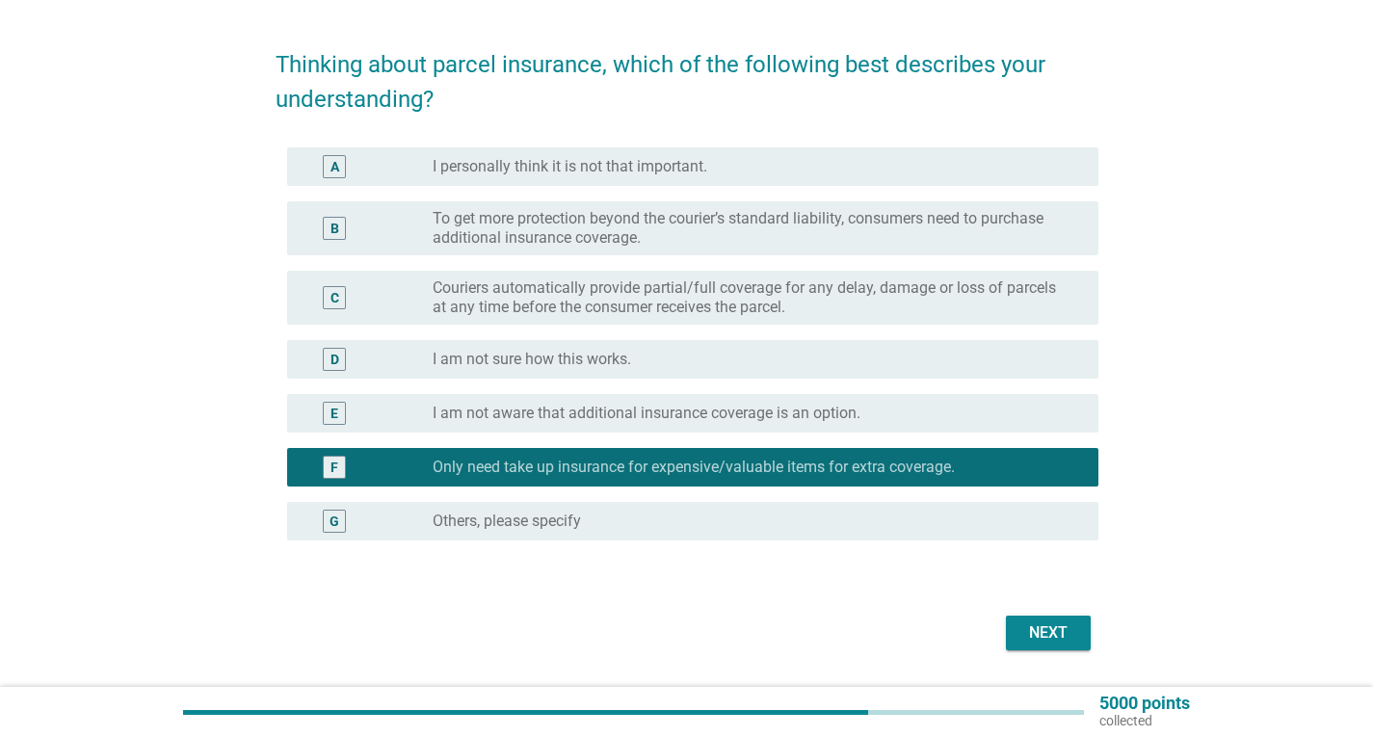
scroll to position [115, 0]
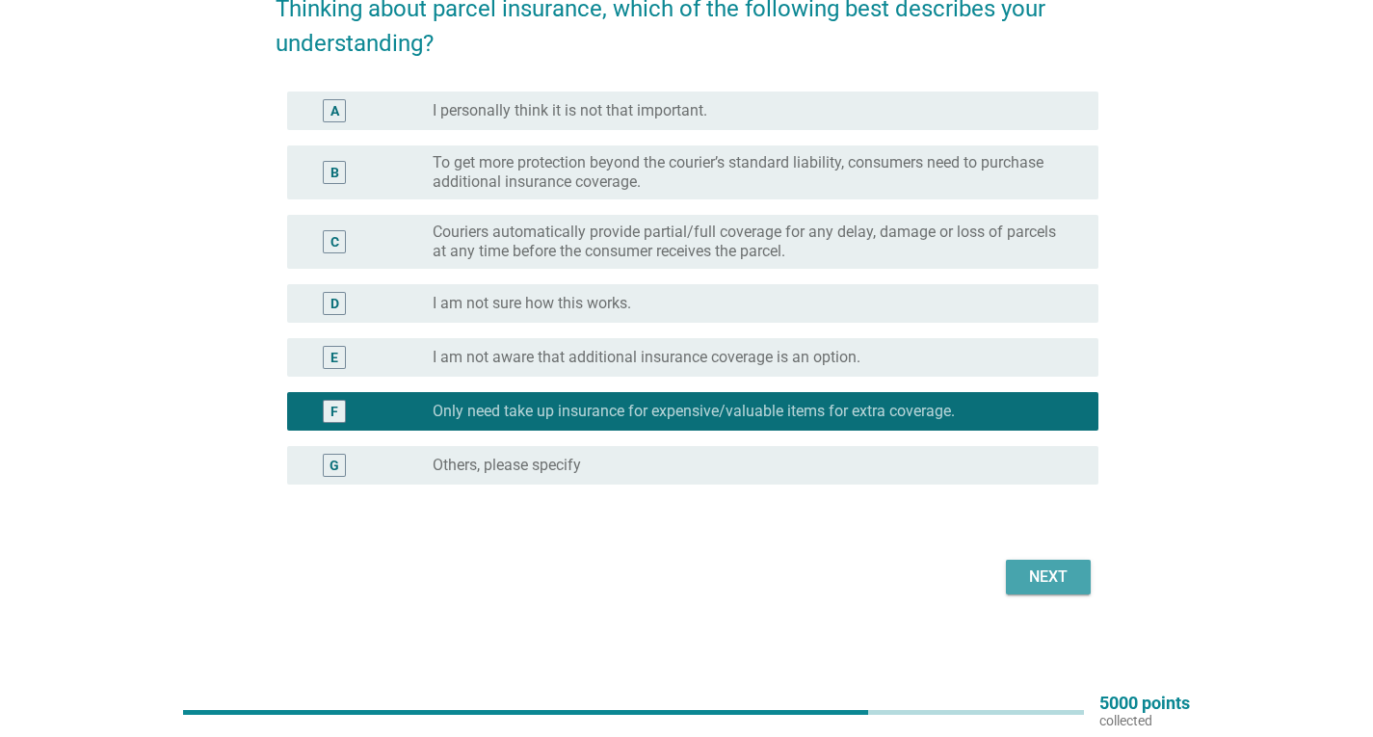
click at [1044, 576] on div "Next" at bounding box center [1048, 576] width 54 height 23
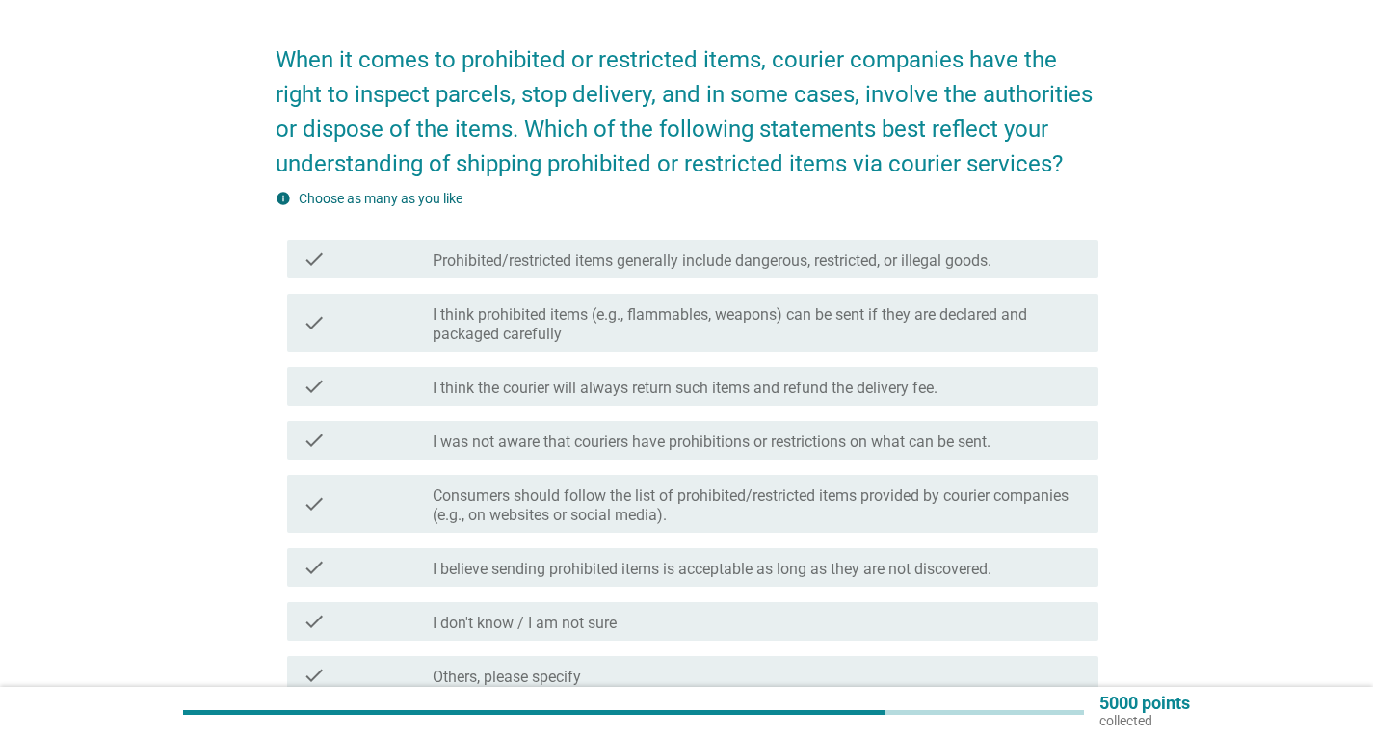
scroll to position [96, 0]
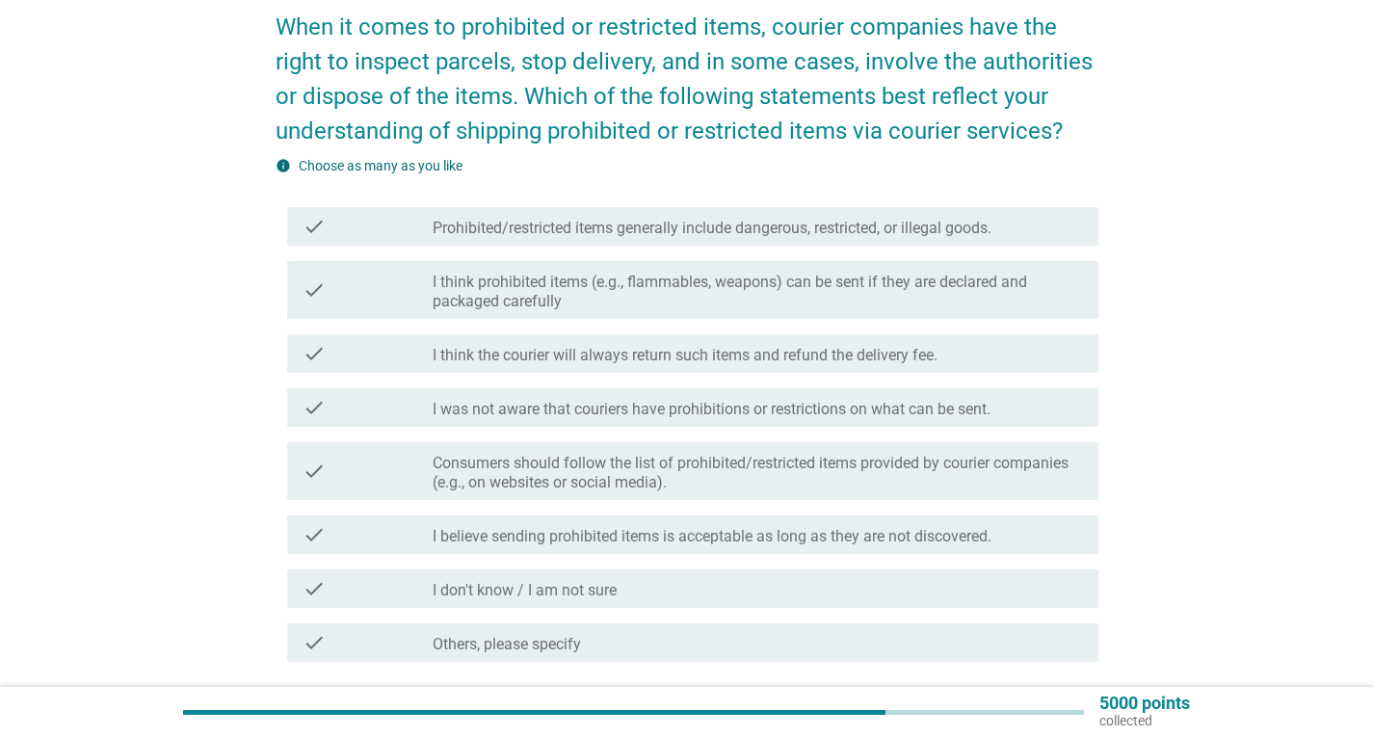
click at [605, 239] on div "check check_box_outline_blank Prohibited/restricted items generally include dan…" at bounding box center [692, 226] width 811 height 39
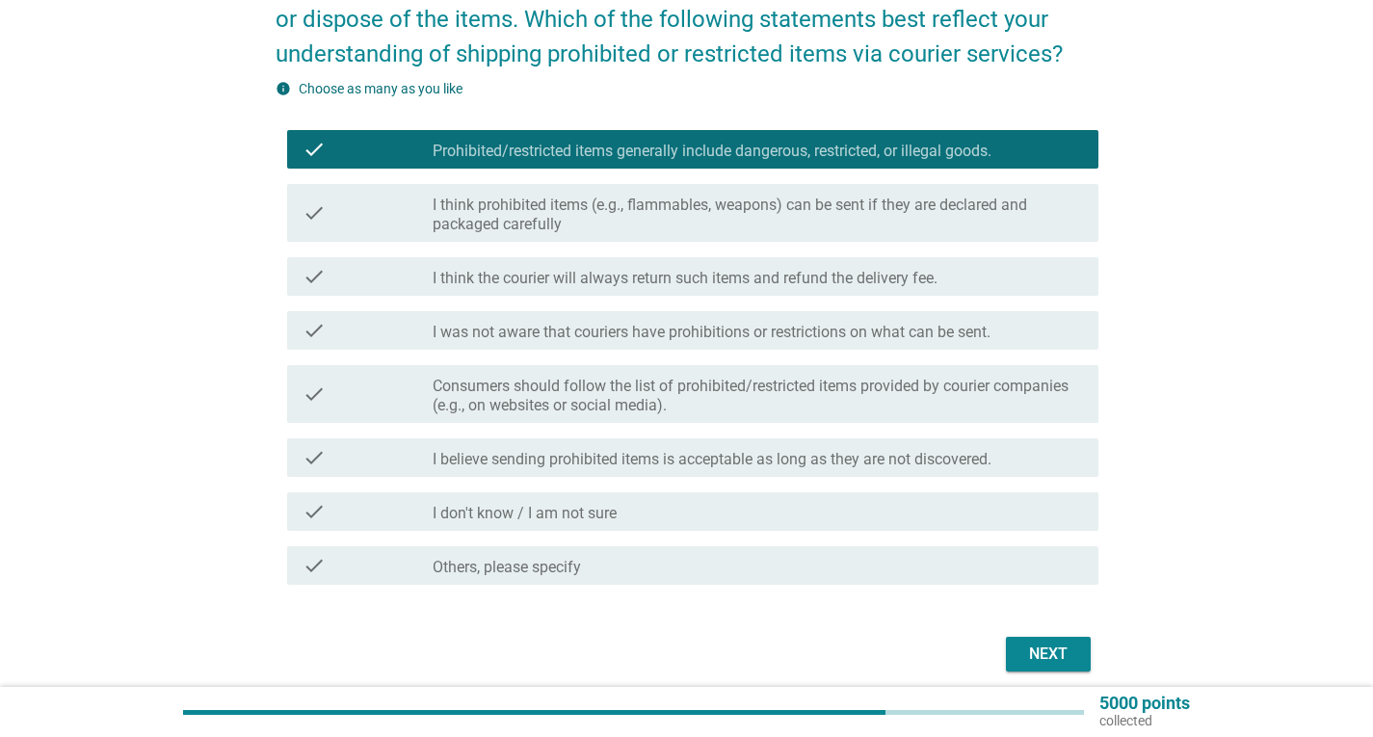
scroll to position [250, 0]
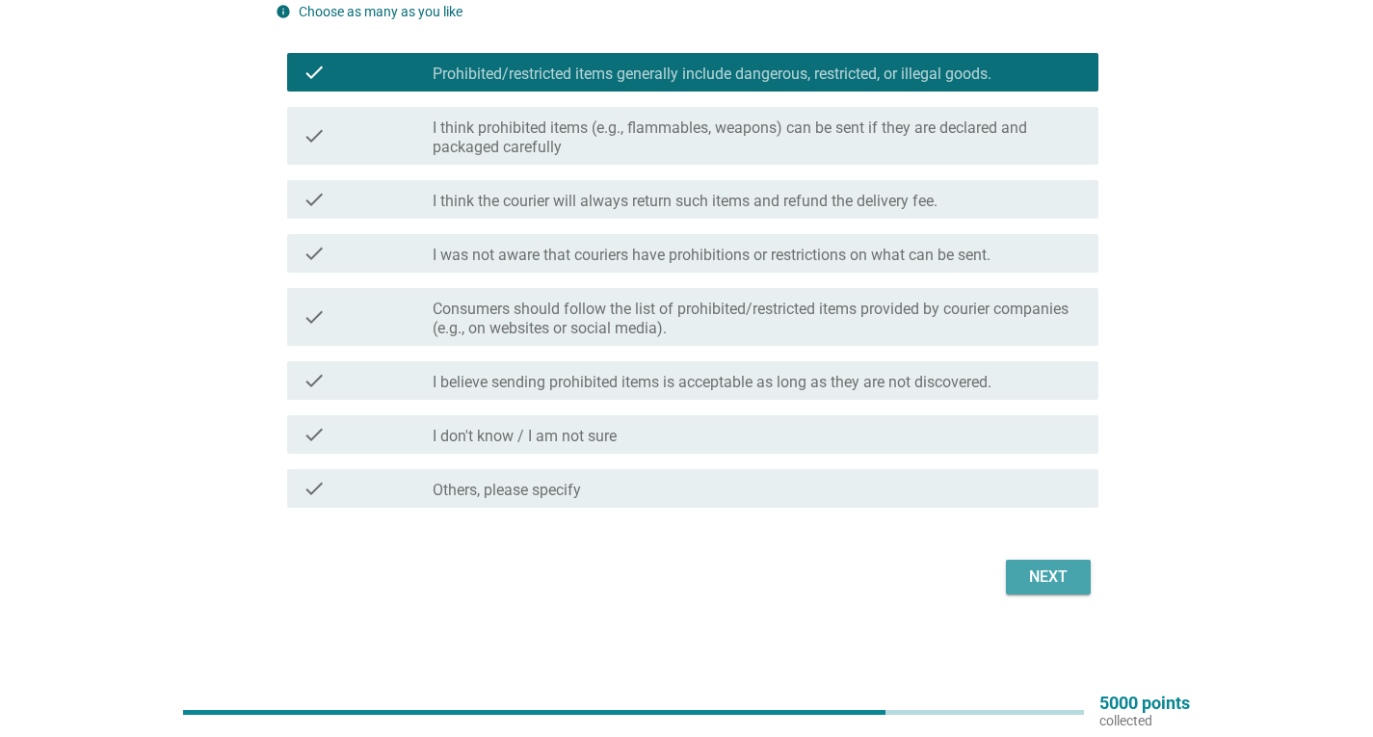
click at [1052, 576] on div "Next" at bounding box center [1048, 576] width 54 height 23
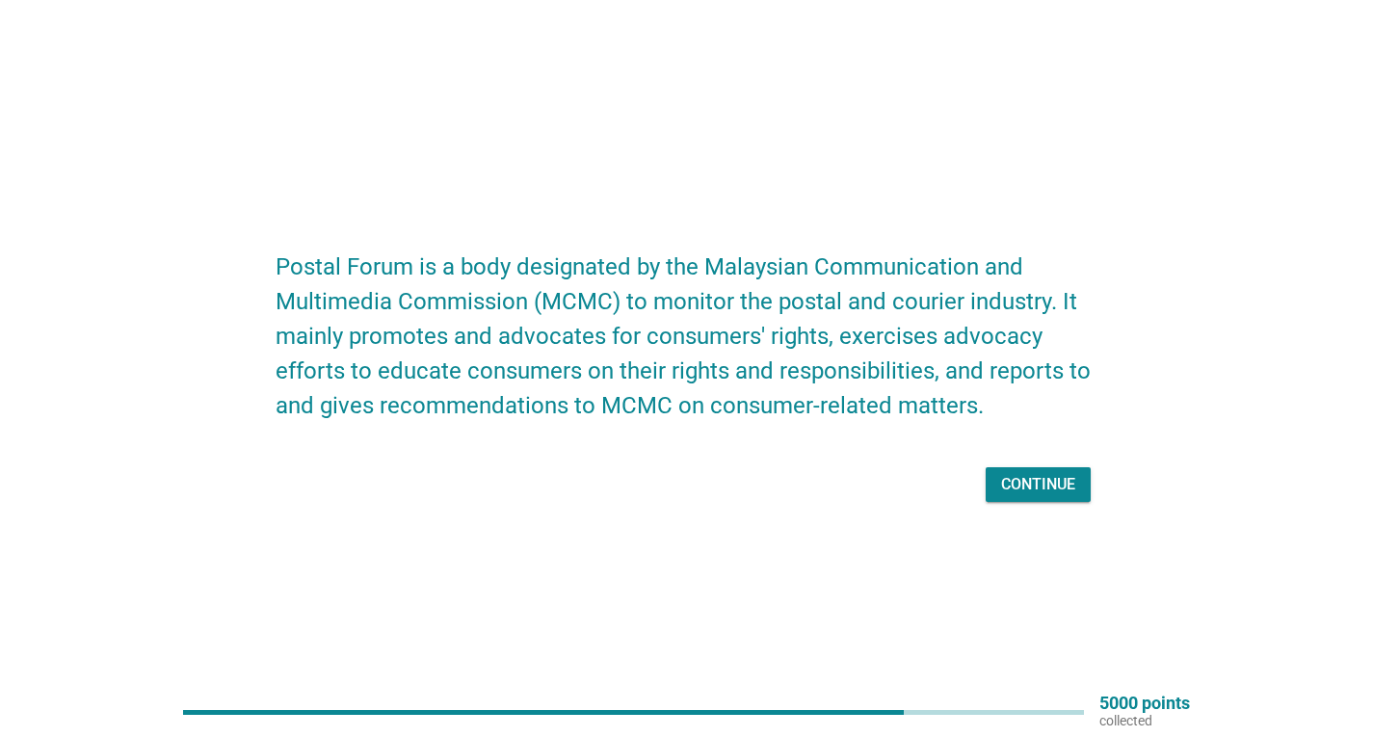
click at [1015, 483] on div "Continue" at bounding box center [1038, 484] width 74 height 23
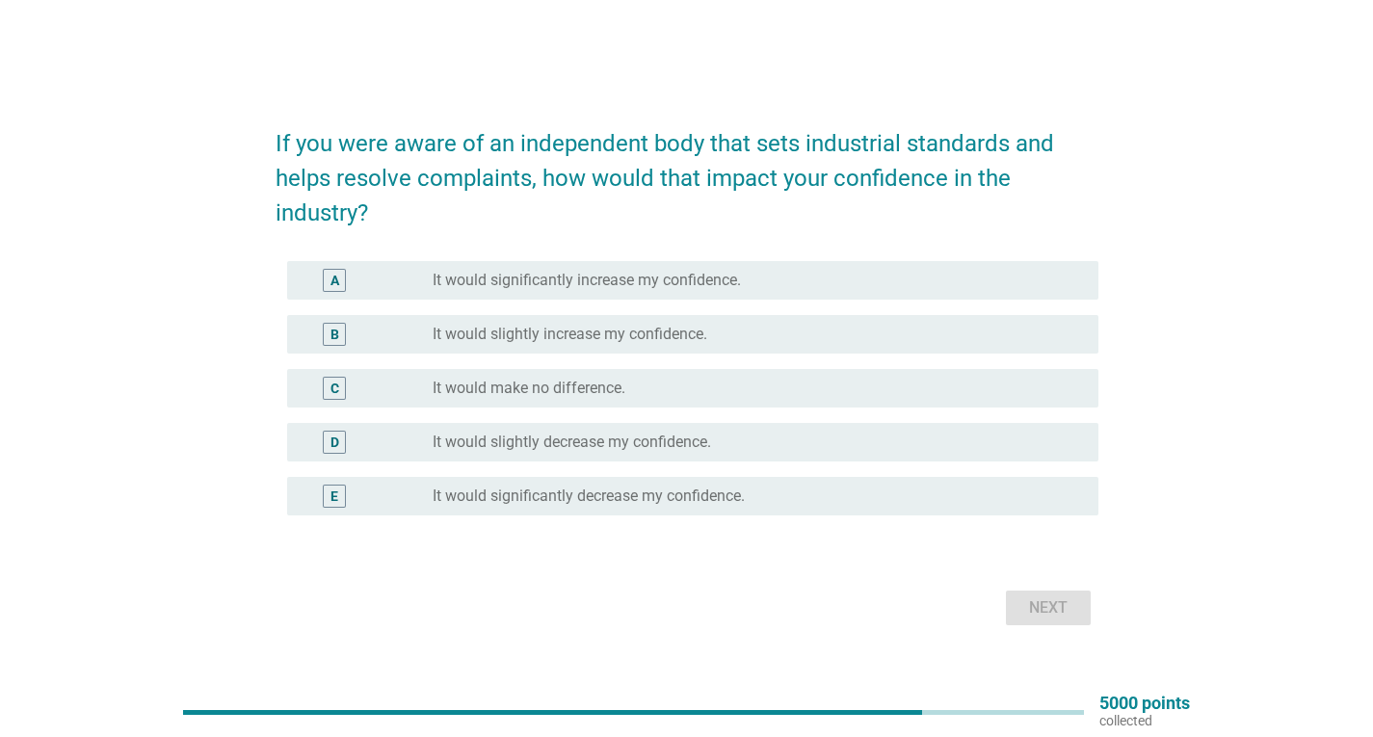
click at [648, 394] on div "radio_button_unchecked It would make no difference." at bounding box center [749, 388] width 635 height 19
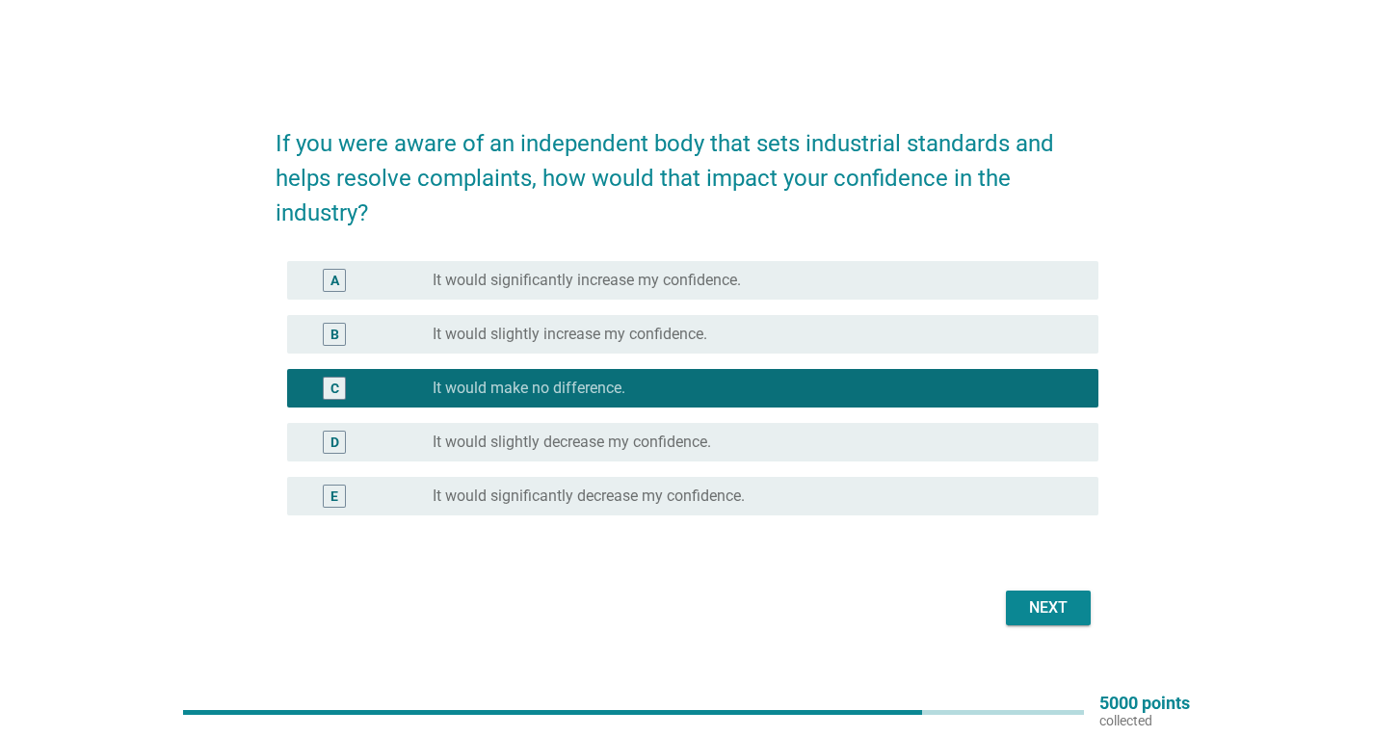
click at [1048, 593] on button "Next" at bounding box center [1048, 607] width 85 height 35
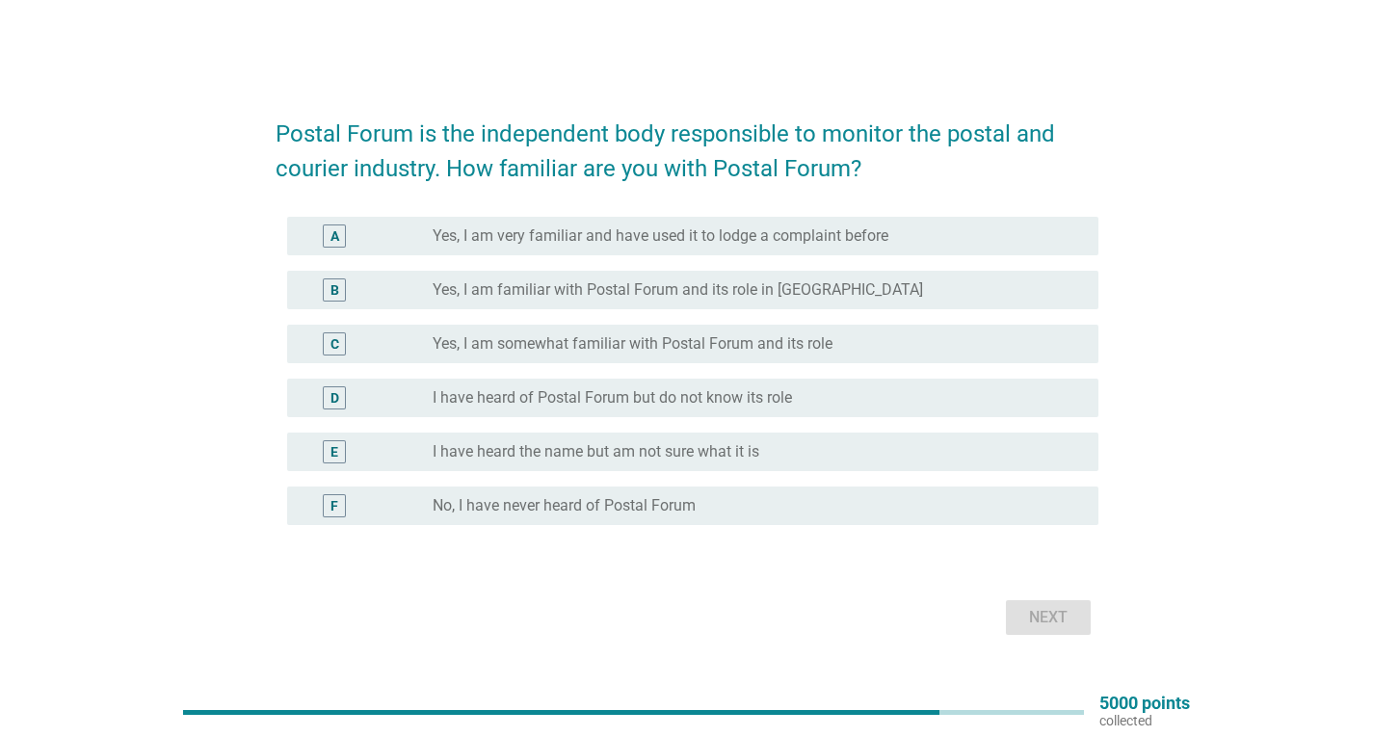
click at [531, 447] on label "I have heard the name but am not sure what it is" at bounding box center [595, 451] width 327 height 19
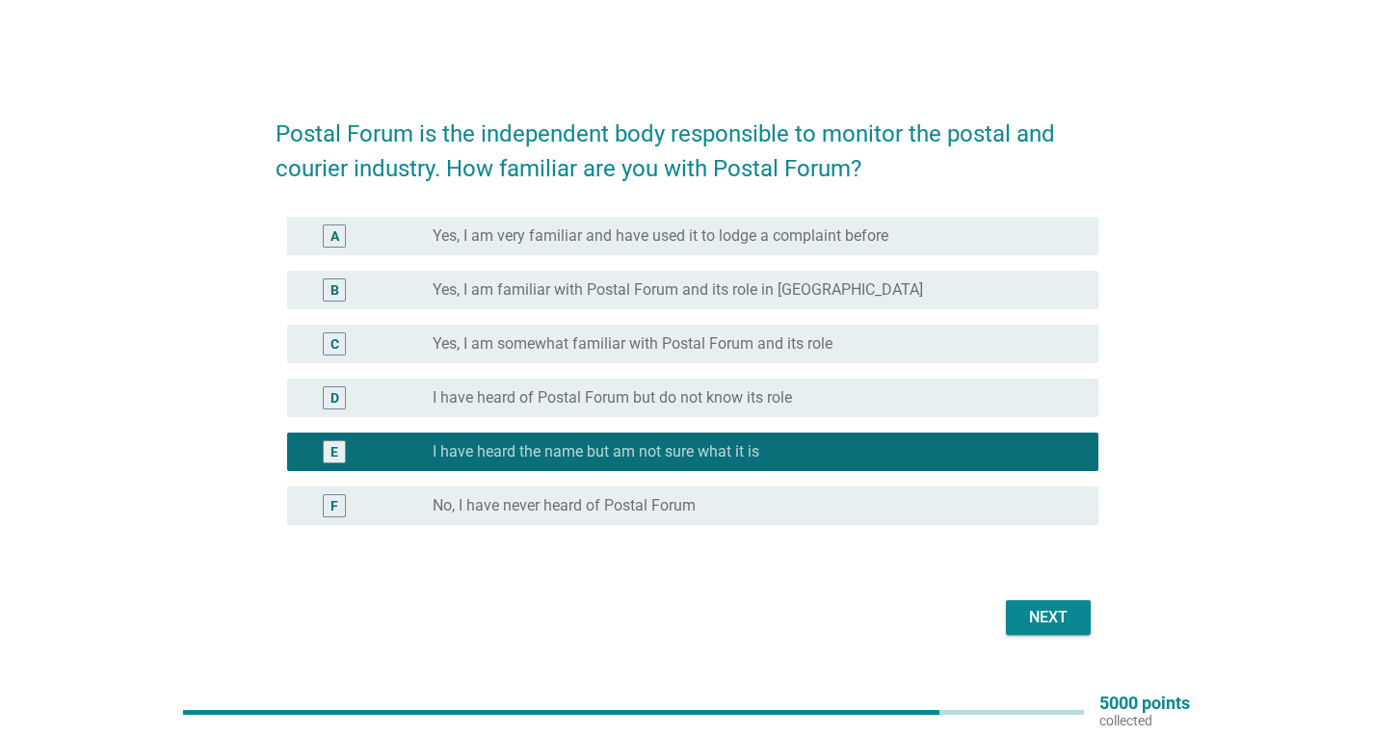
click at [685, 503] on label "No, I have never heard of Postal Forum" at bounding box center [563, 505] width 263 height 19
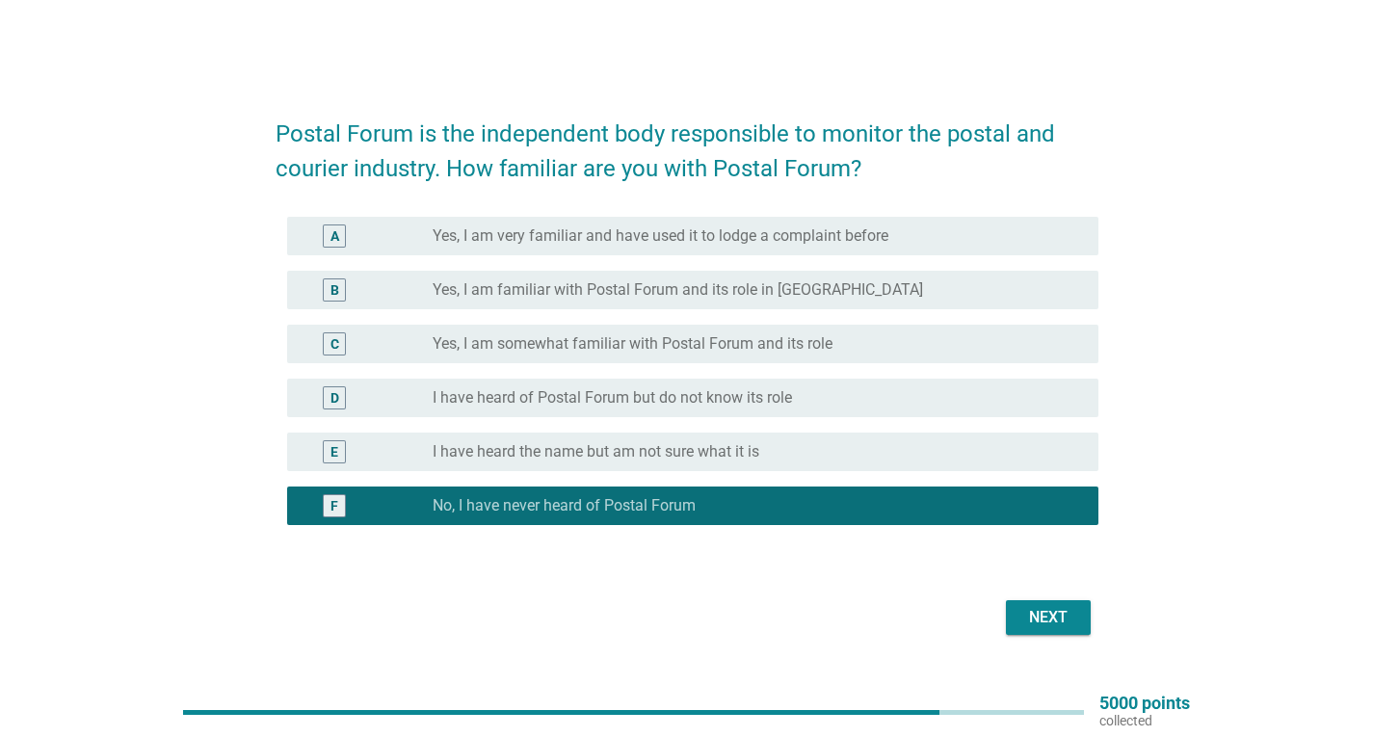
click at [1035, 606] on div "Next" at bounding box center [1048, 617] width 54 height 23
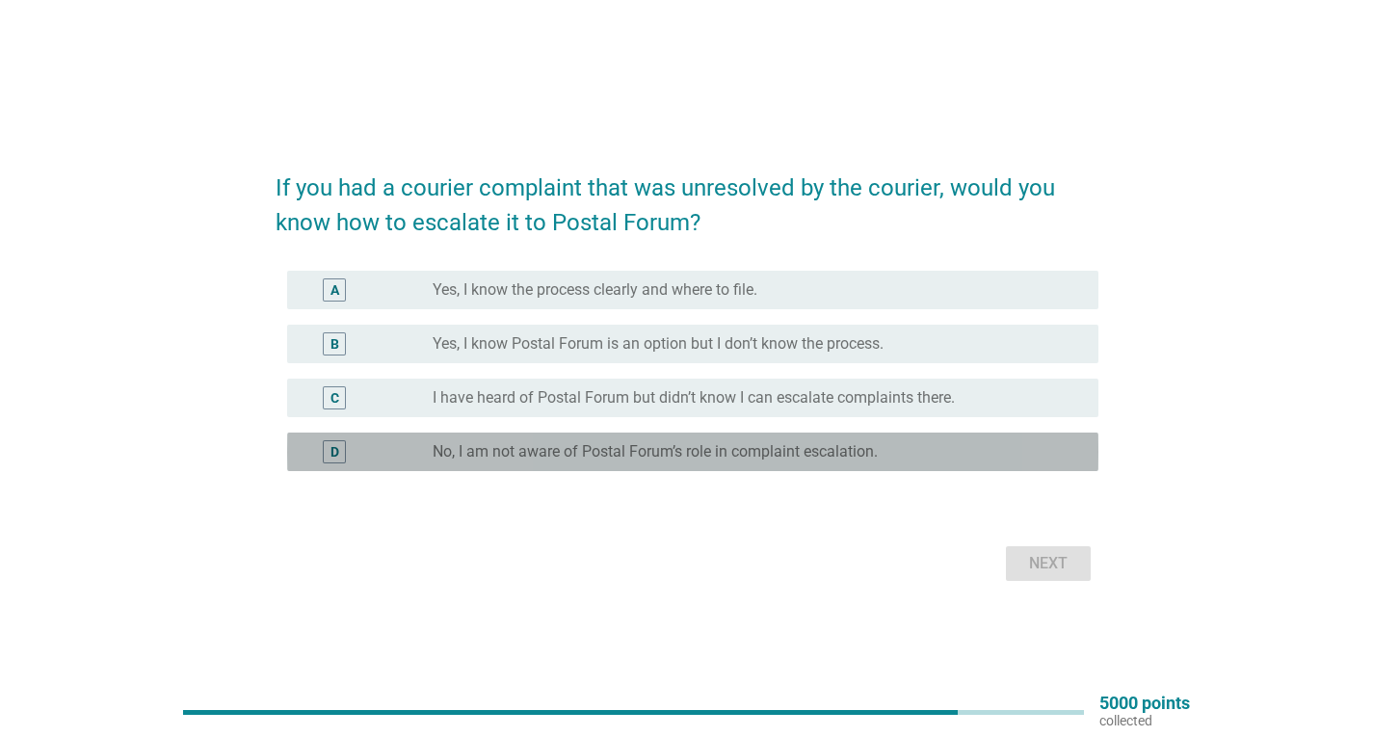
click at [548, 457] on label "No, I am not aware of Postal Forum’s role in complaint escalation." at bounding box center [654, 451] width 445 height 19
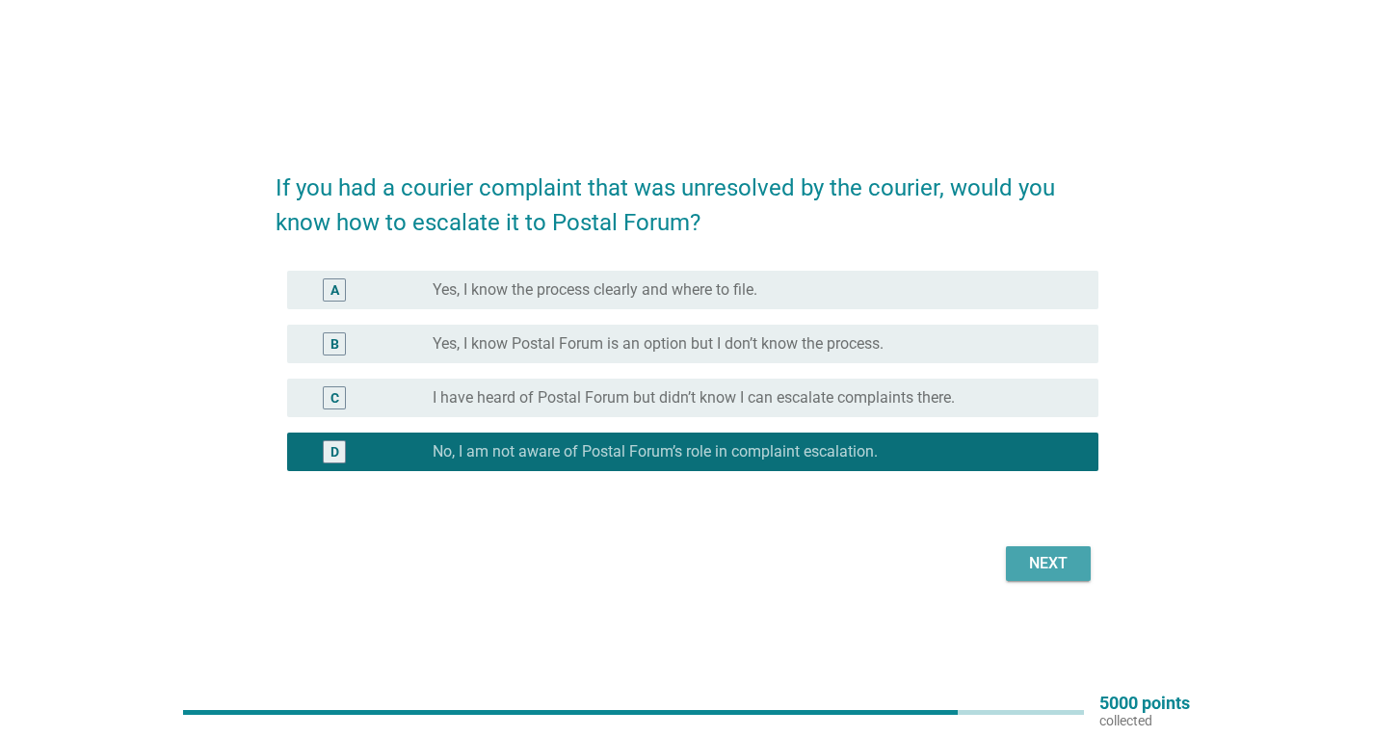
click at [1038, 558] on div "Next" at bounding box center [1048, 563] width 54 height 23
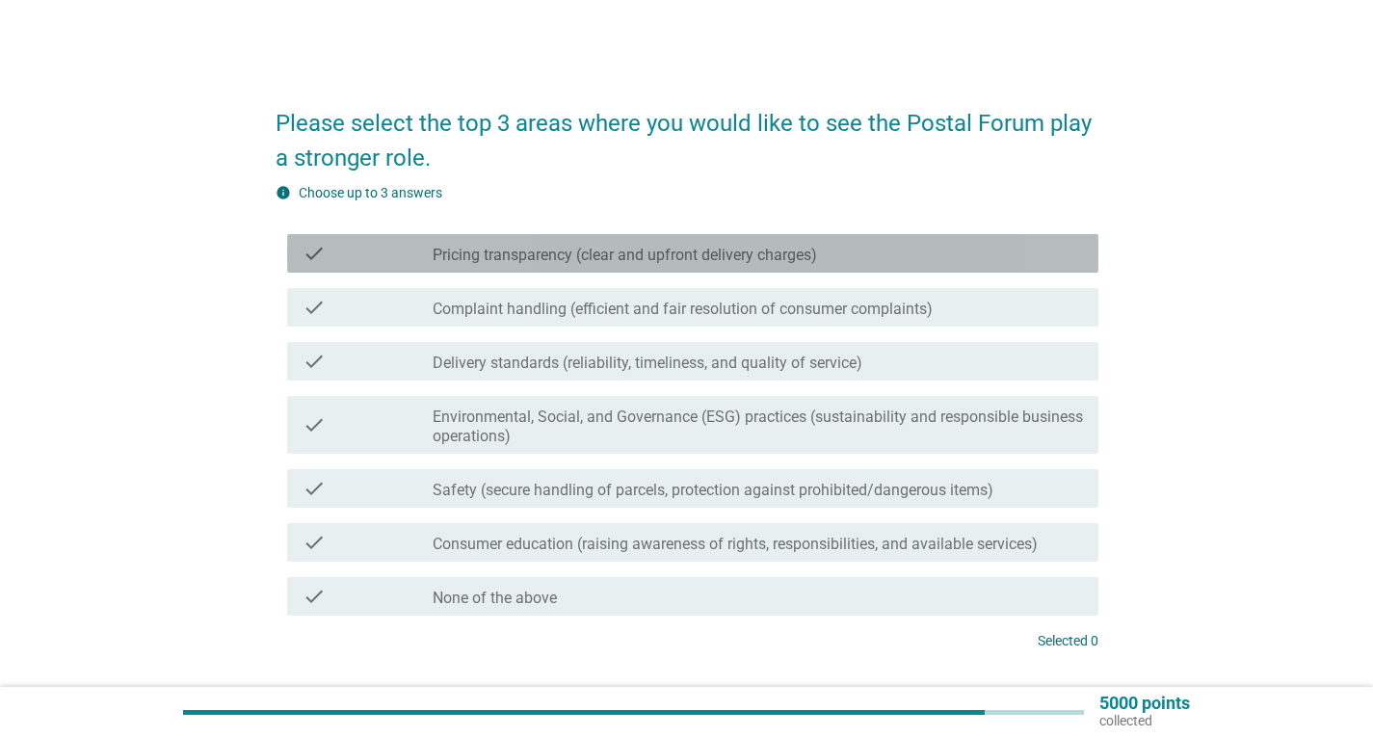
click at [471, 267] on div "check check_box_outline_blank Pricing transparency (clear and upfront delivery …" at bounding box center [692, 253] width 811 height 39
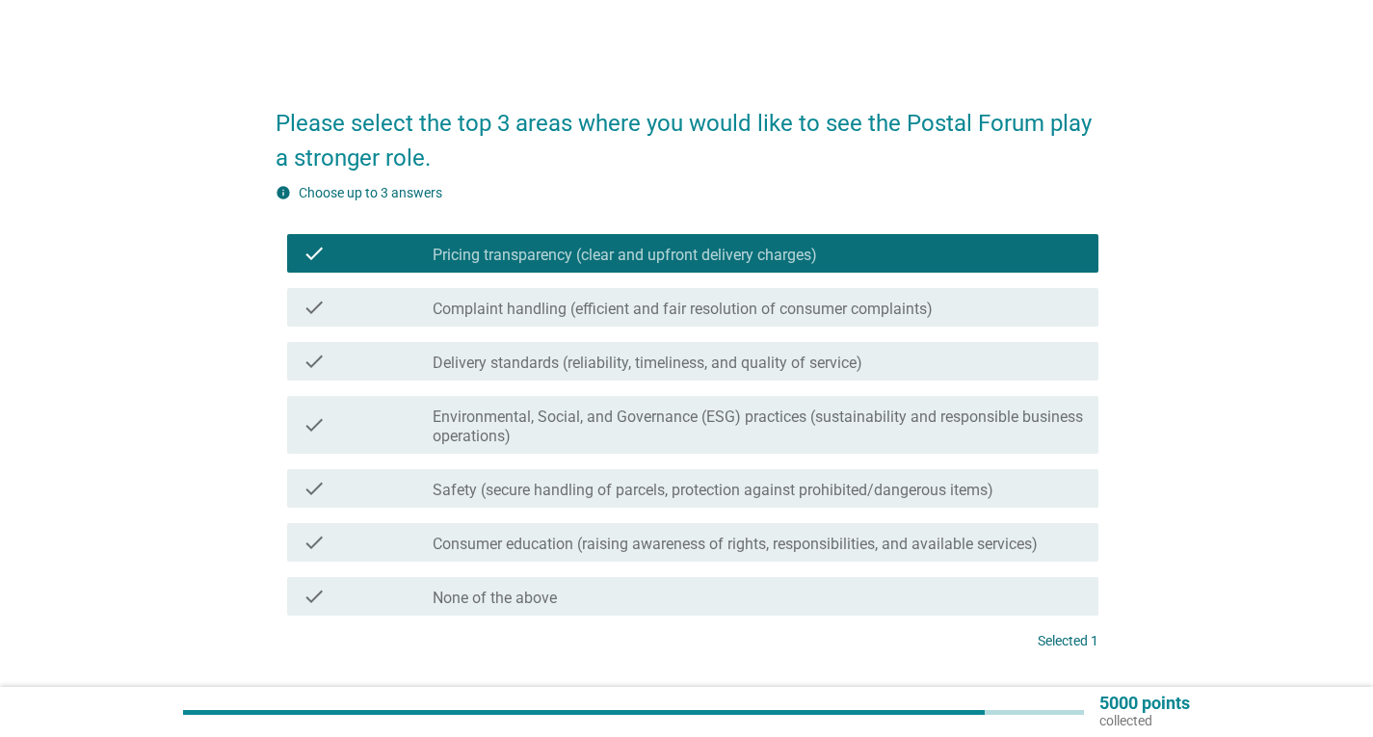
click at [556, 362] on label "Delivery standards (reliability, timeliness, and quality of service)" at bounding box center [647, 363] width 430 height 19
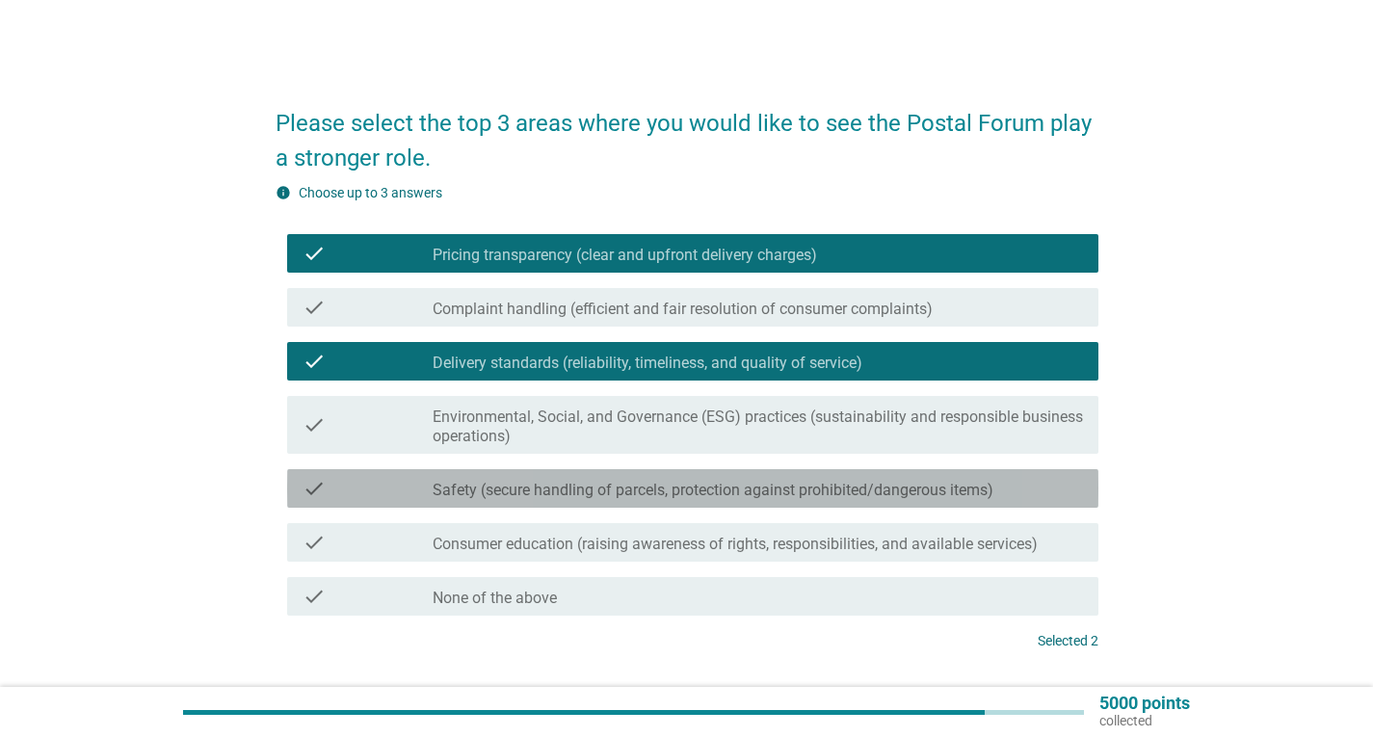
click at [611, 487] on label "Safety (secure handling of parcels, protection against prohibited/dangerous ite…" at bounding box center [712, 490] width 561 height 19
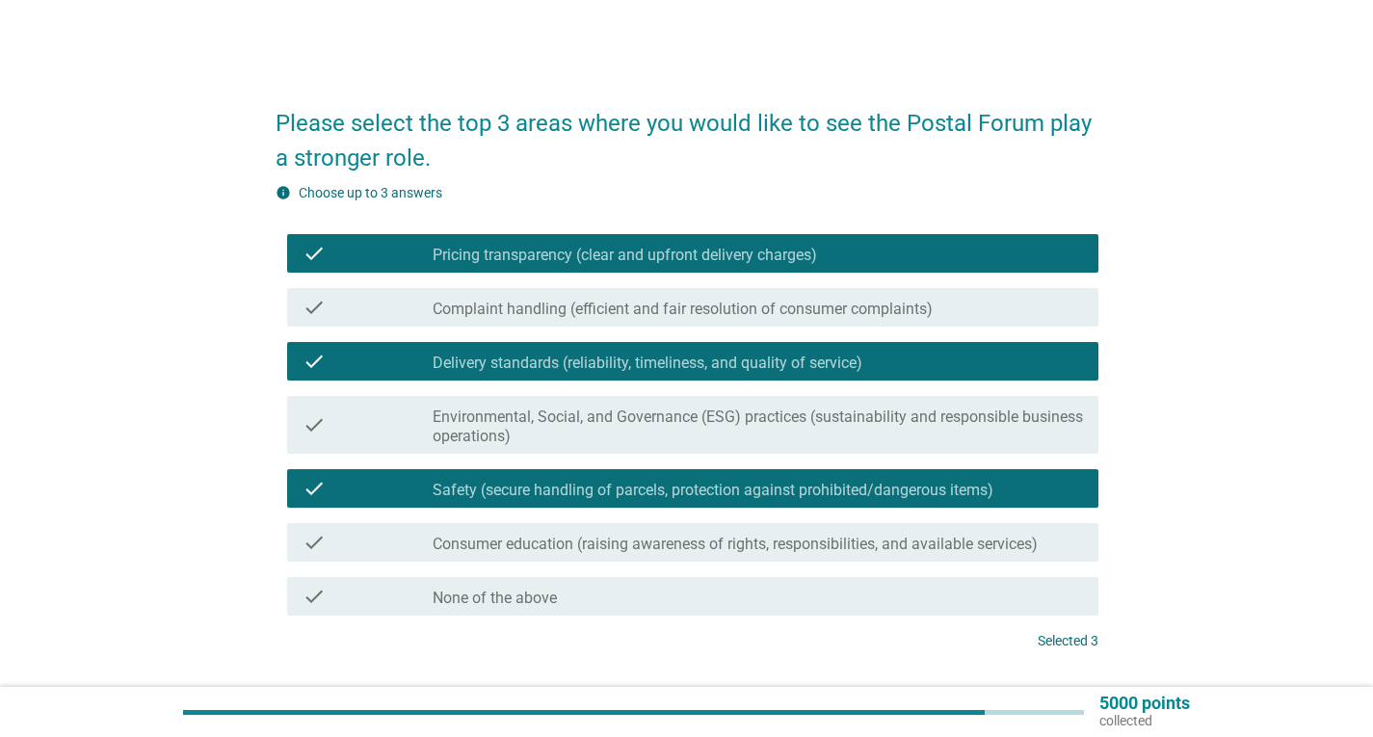
click at [666, 547] on label "Consumer education (raising awareness of rights, responsibilities, and availabl…" at bounding box center [734, 544] width 605 height 19
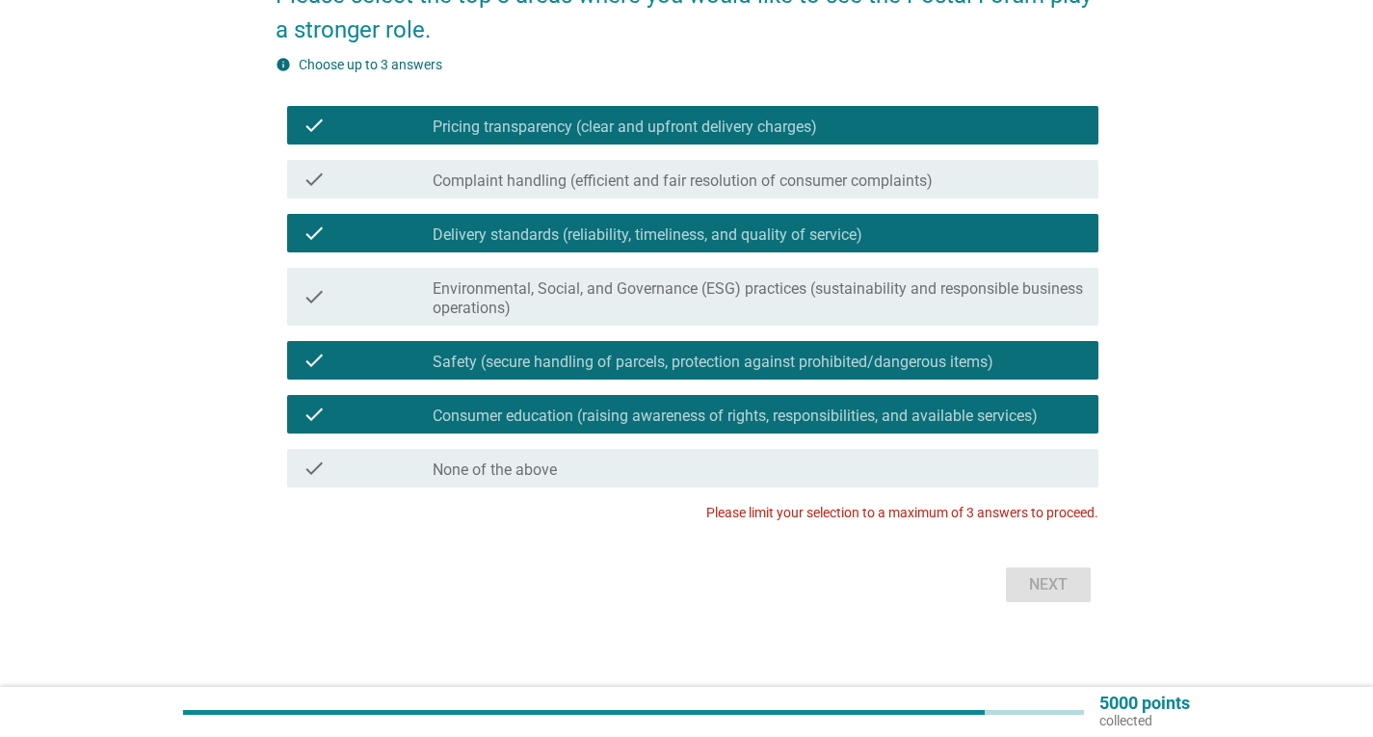
scroll to position [136, 0]
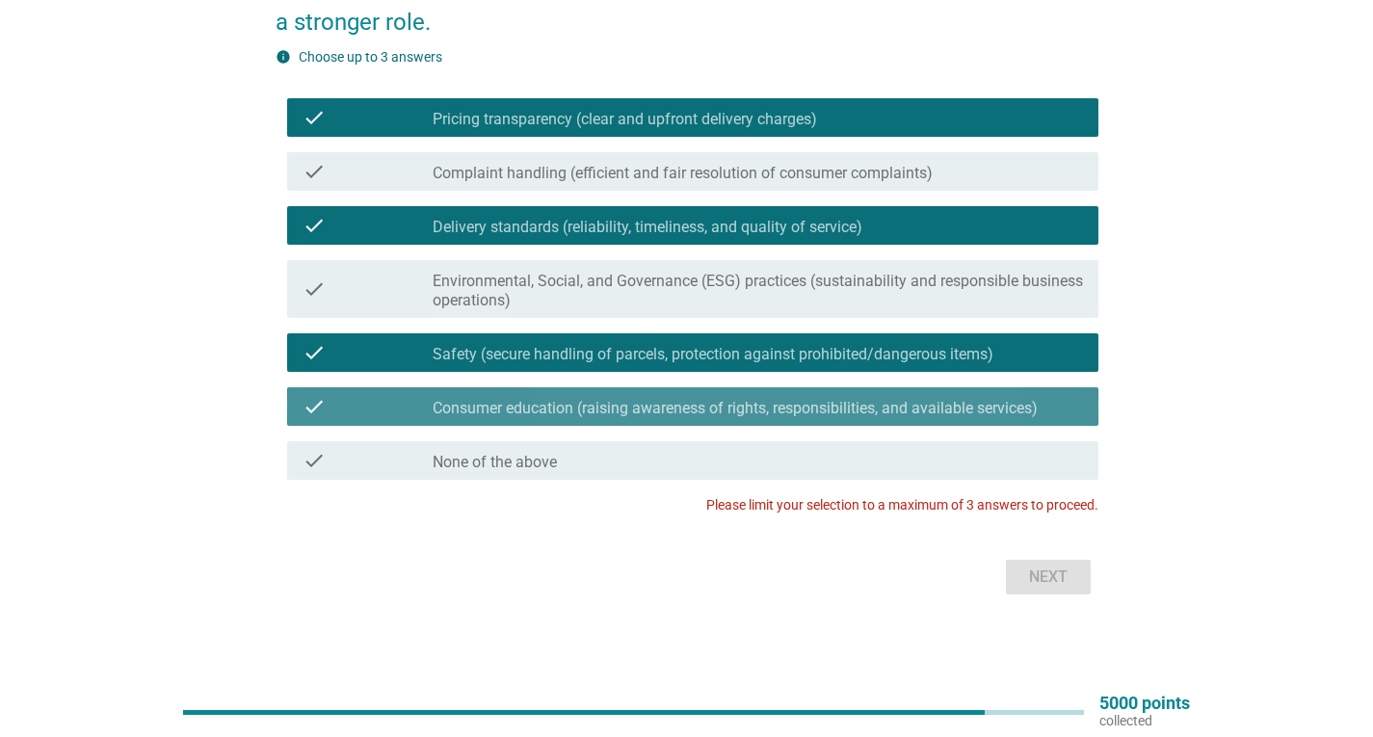
click at [677, 399] on label "Consumer education (raising awareness of rights, responsibilities, and availabl…" at bounding box center [734, 408] width 605 height 19
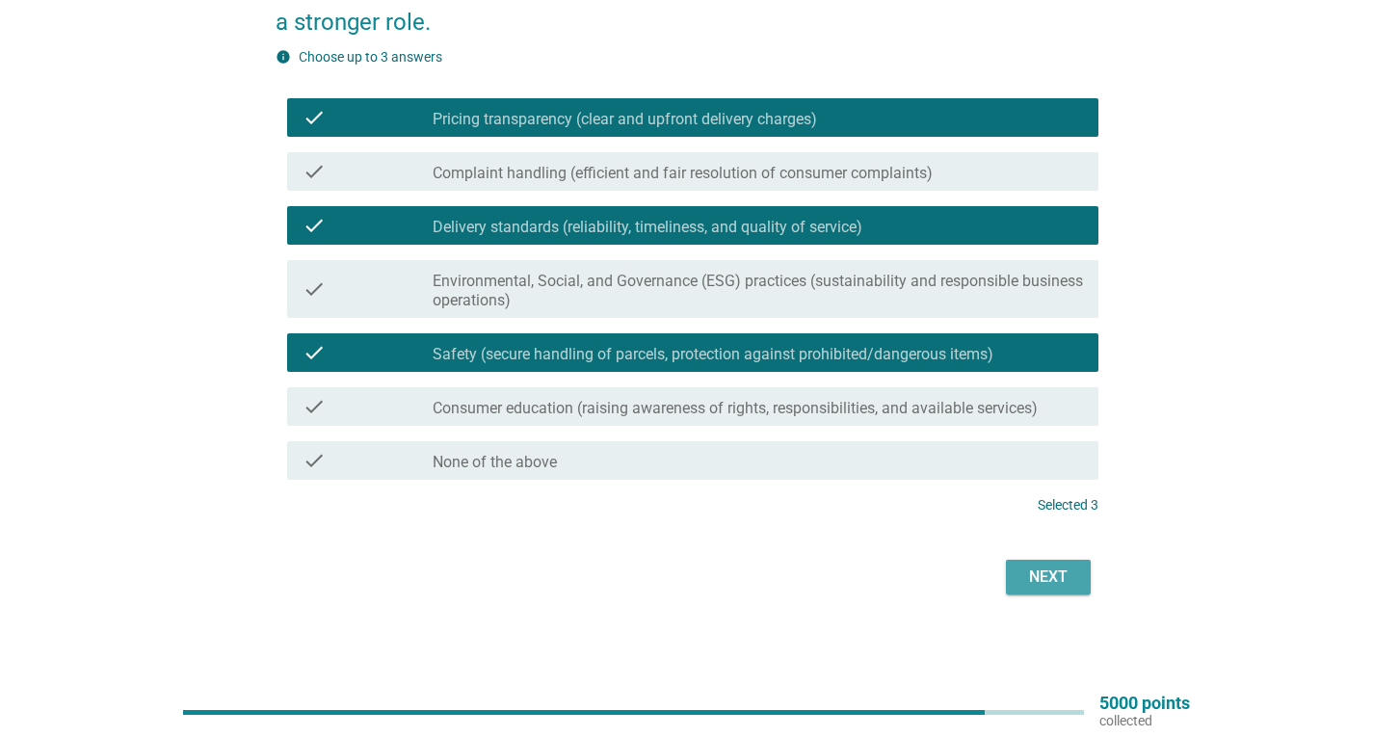
click at [1075, 574] on button "Next" at bounding box center [1048, 577] width 85 height 35
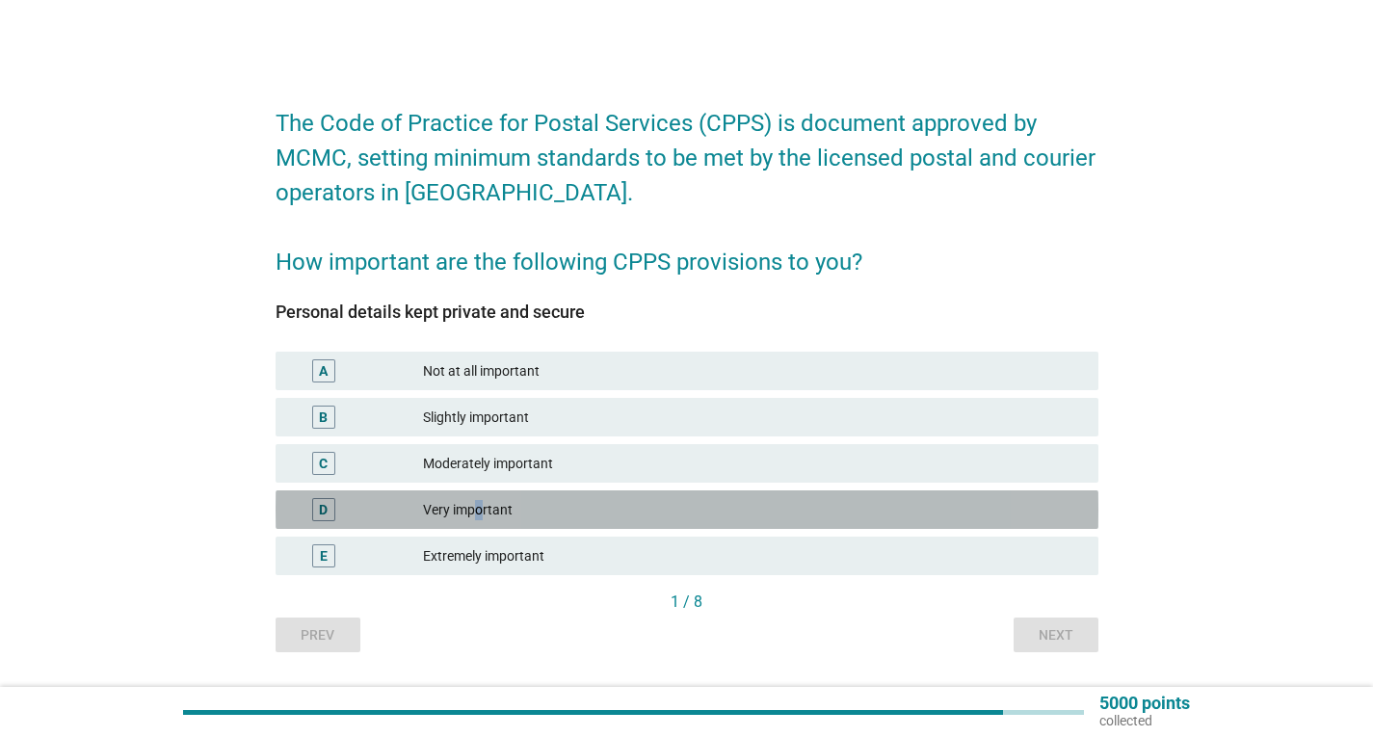
click at [480, 509] on div "Very important" at bounding box center [753, 509] width 660 height 23
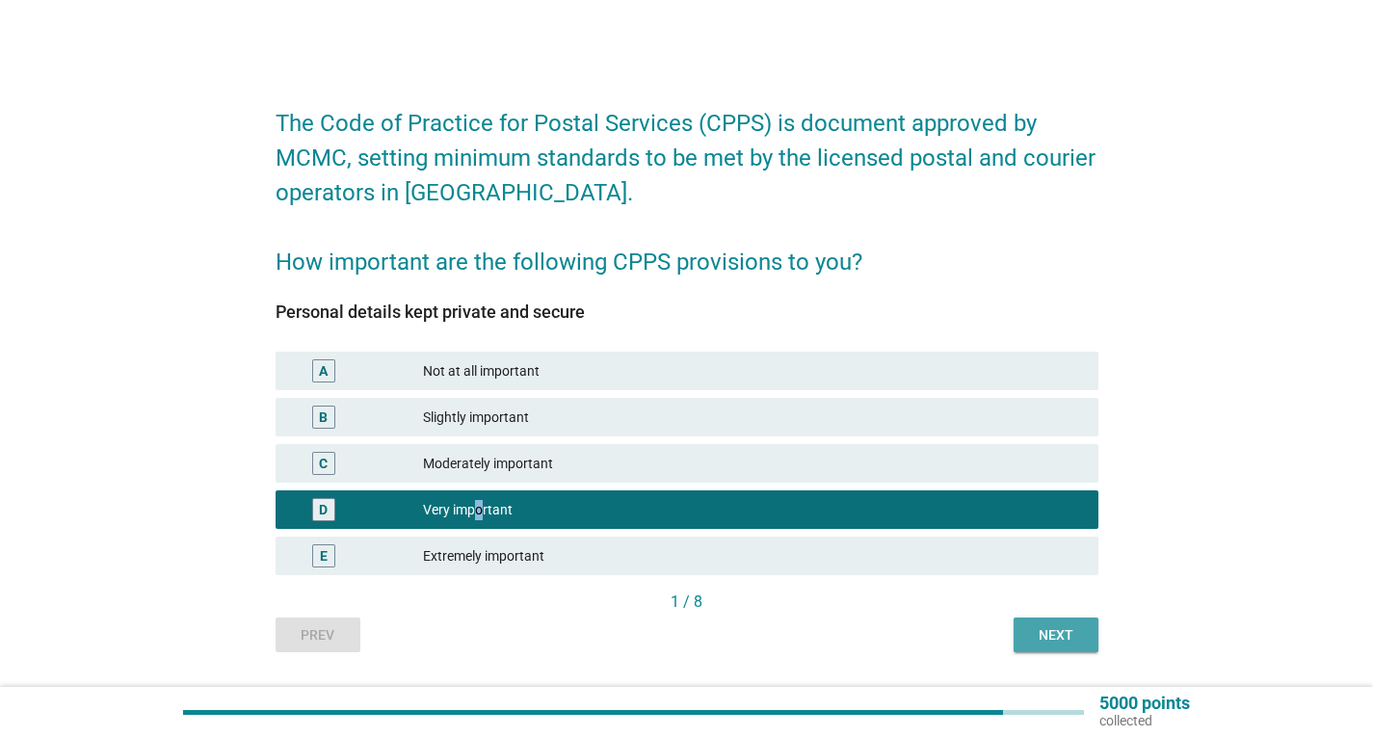
click at [1054, 633] on div "Next" at bounding box center [1056, 635] width 54 height 20
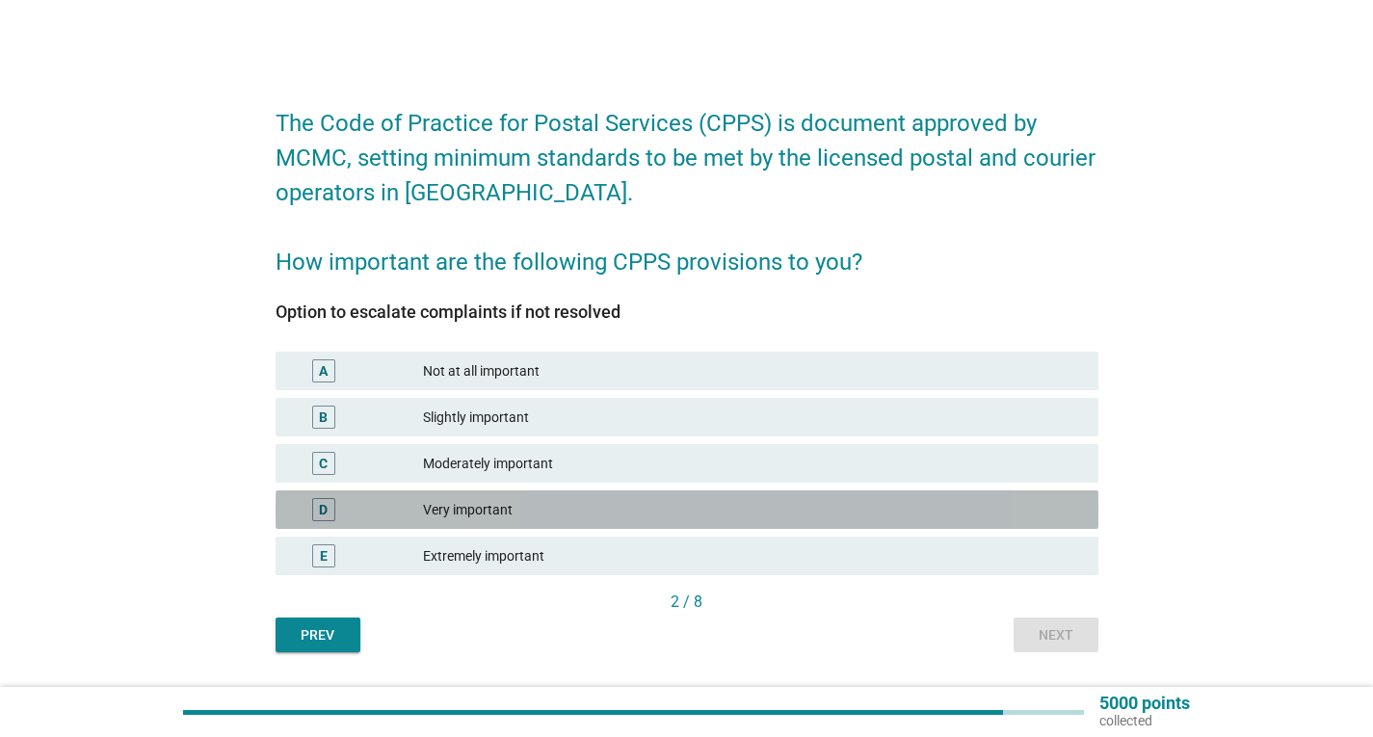
click at [498, 515] on div "Very important" at bounding box center [753, 509] width 660 height 23
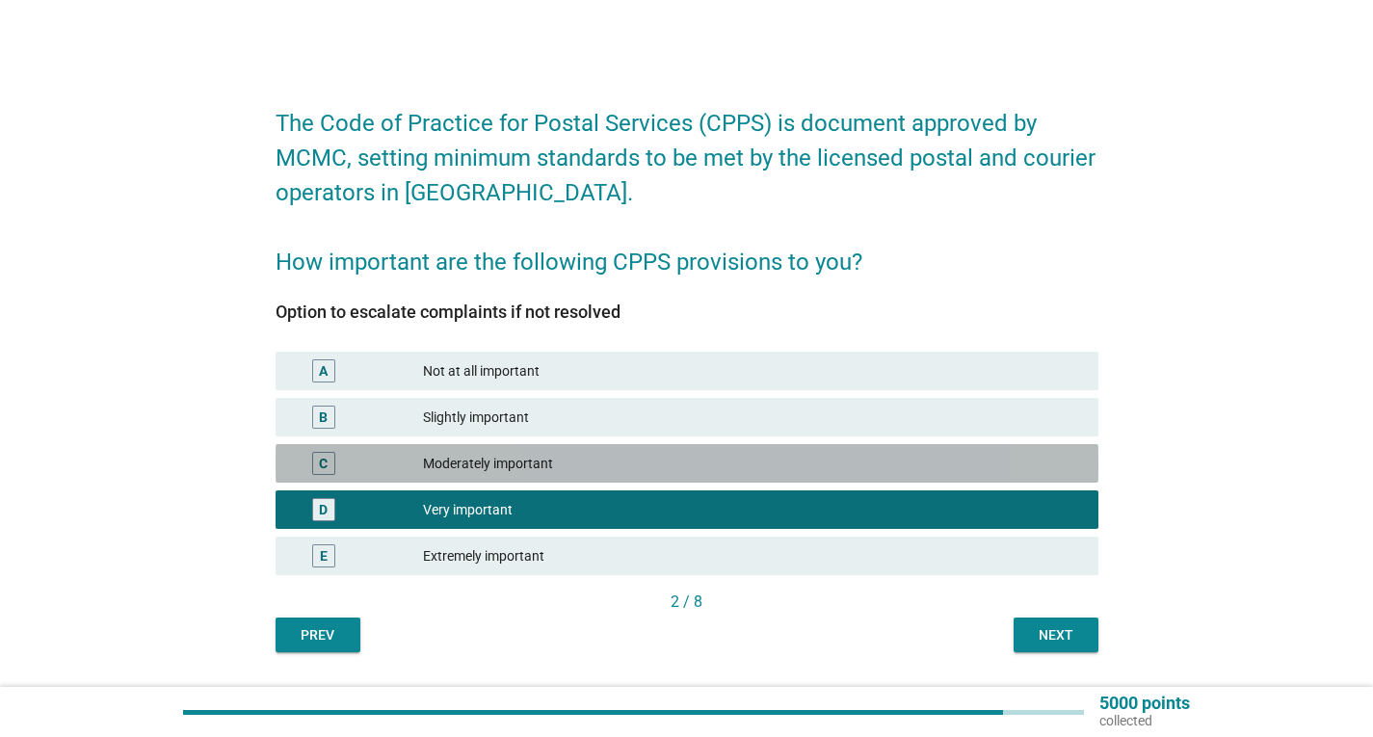
click at [538, 457] on div "Moderately important" at bounding box center [753, 463] width 660 height 23
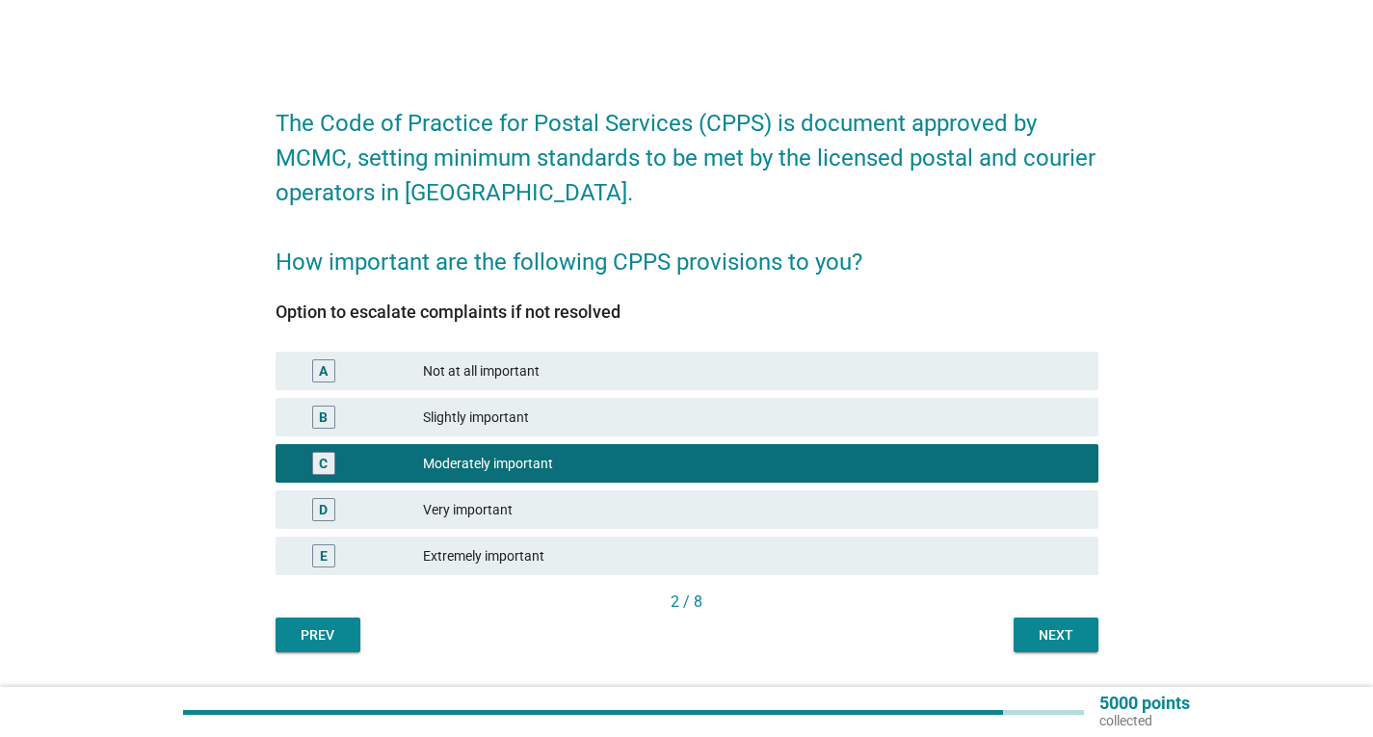
click at [1053, 626] on div "Next" at bounding box center [1056, 635] width 54 height 20
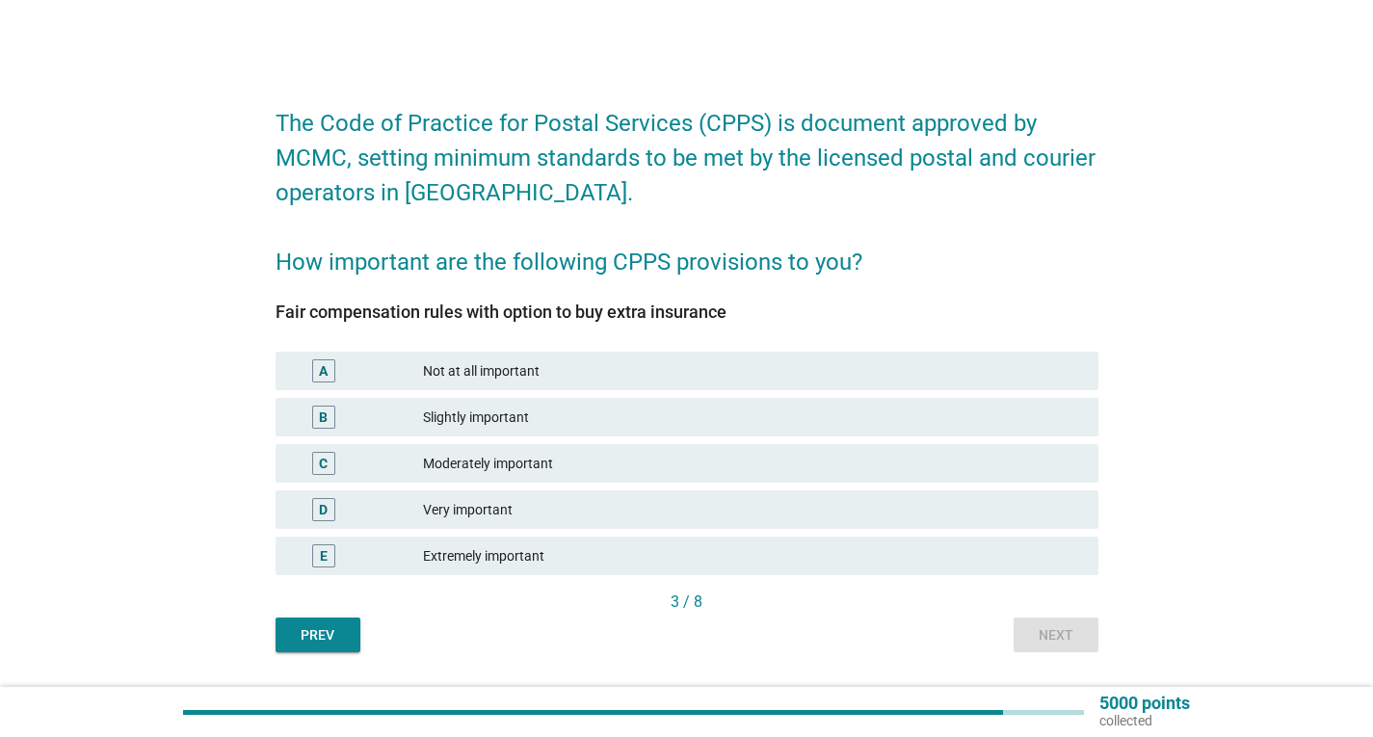
click at [490, 458] on div "Moderately important" at bounding box center [753, 463] width 660 height 23
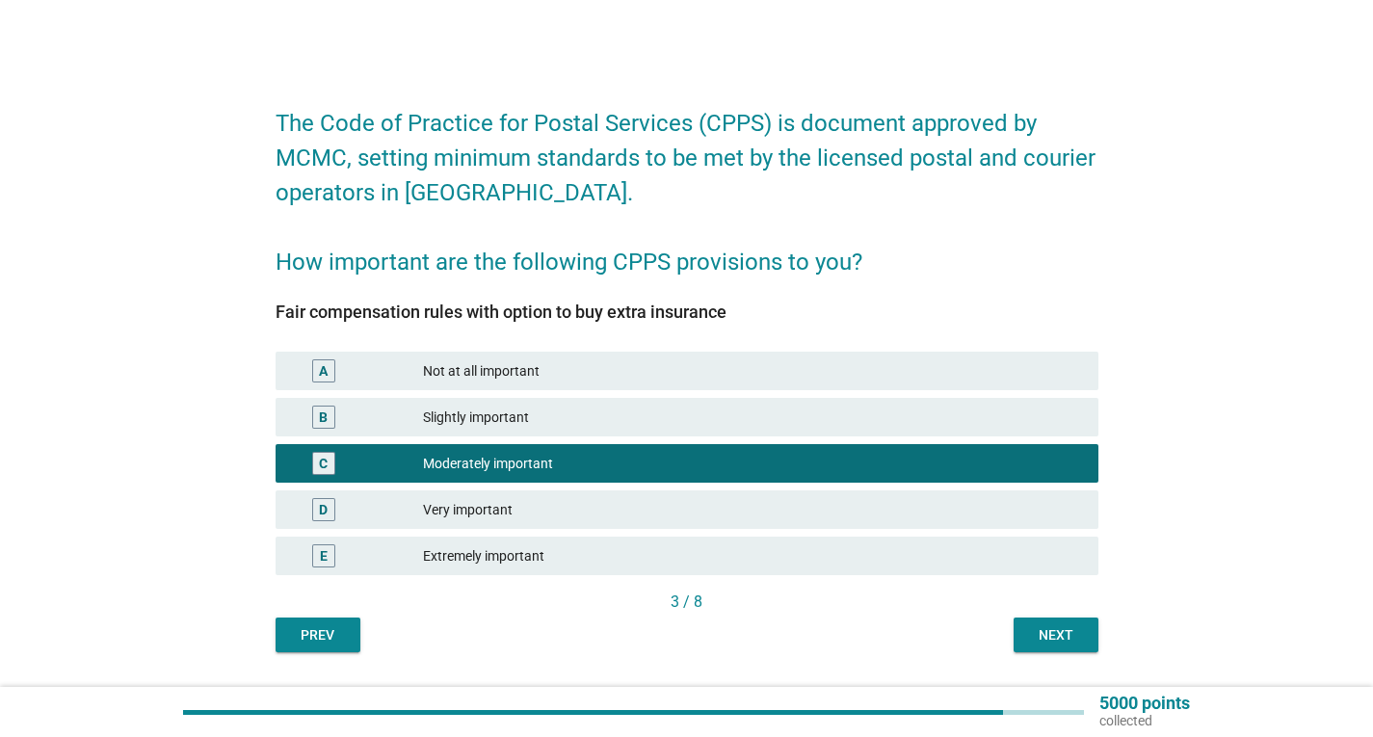
click at [1067, 638] on div "Next" at bounding box center [1056, 635] width 54 height 20
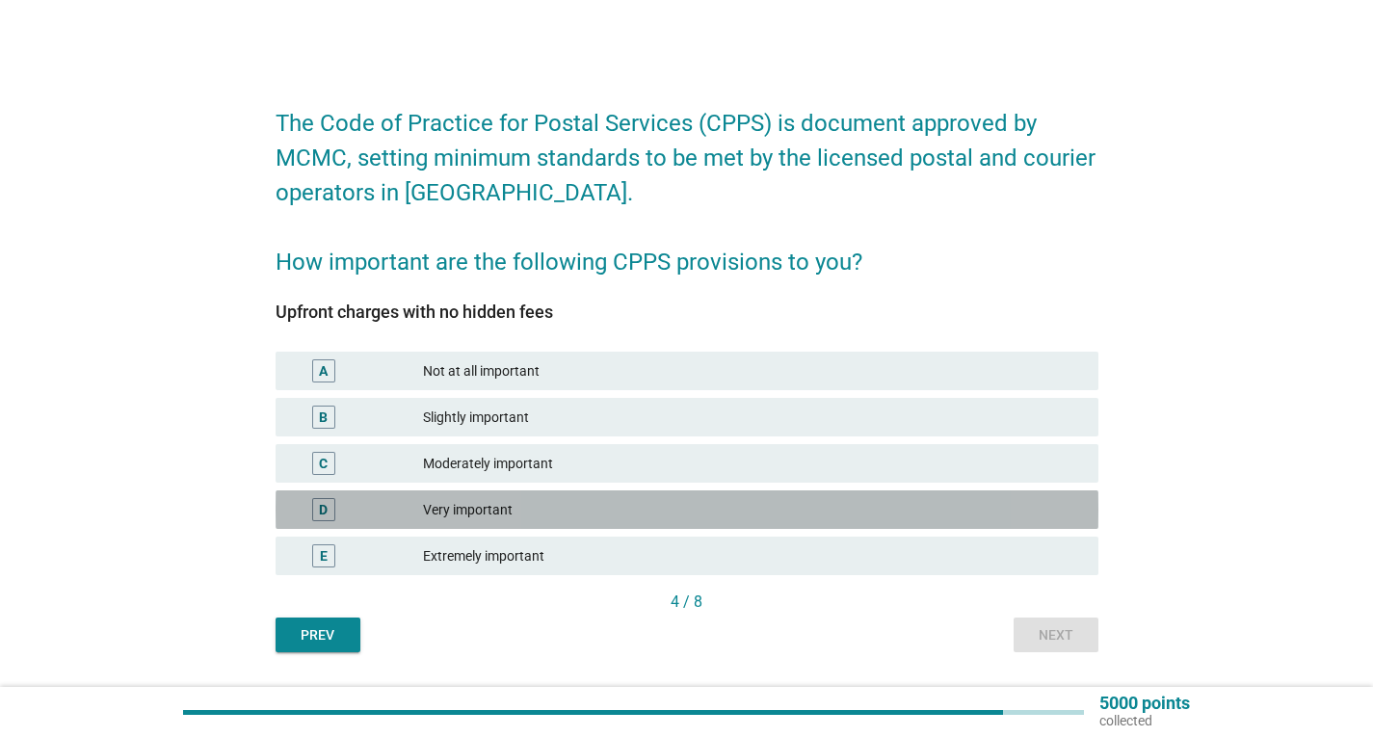
click at [470, 500] on div "Very important" at bounding box center [753, 509] width 660 height 23
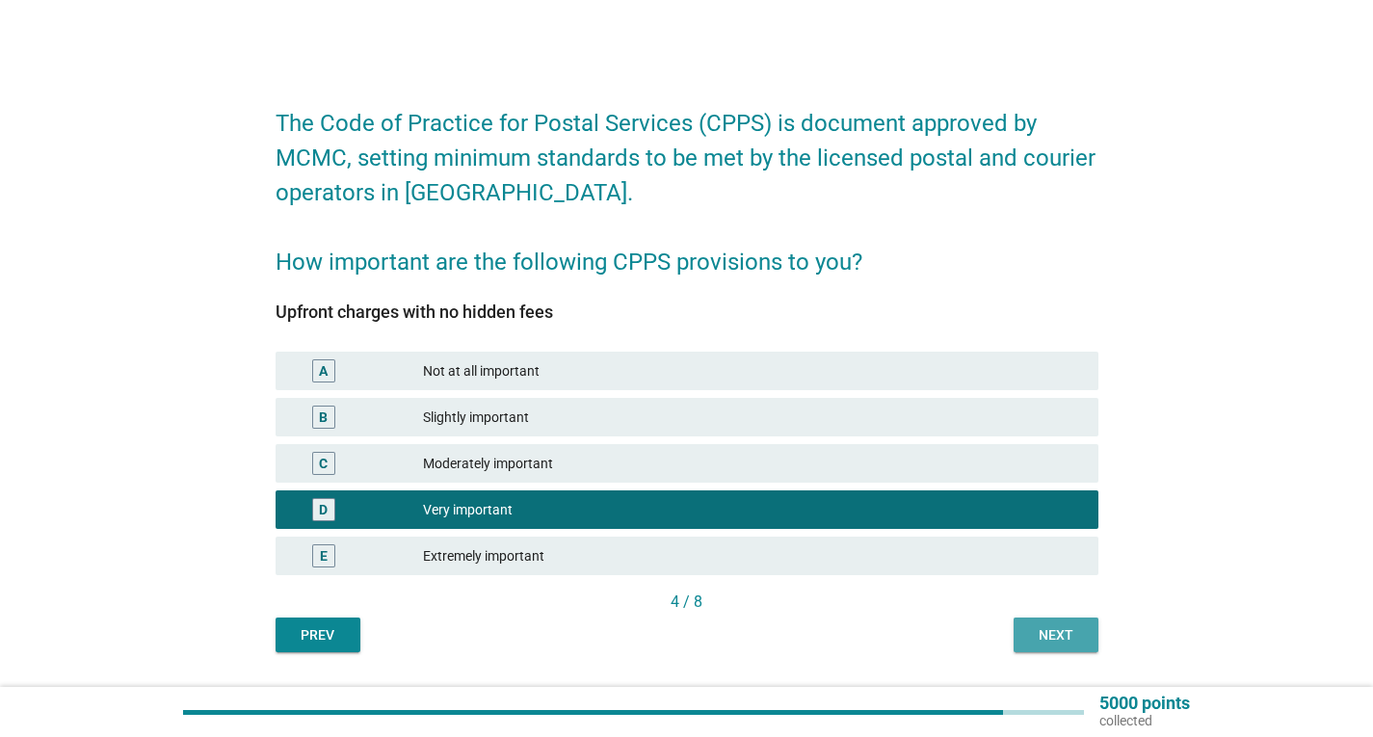
click at [1047, 634] on div "Next" at bounding box center [1056, 635] width 54 height 20
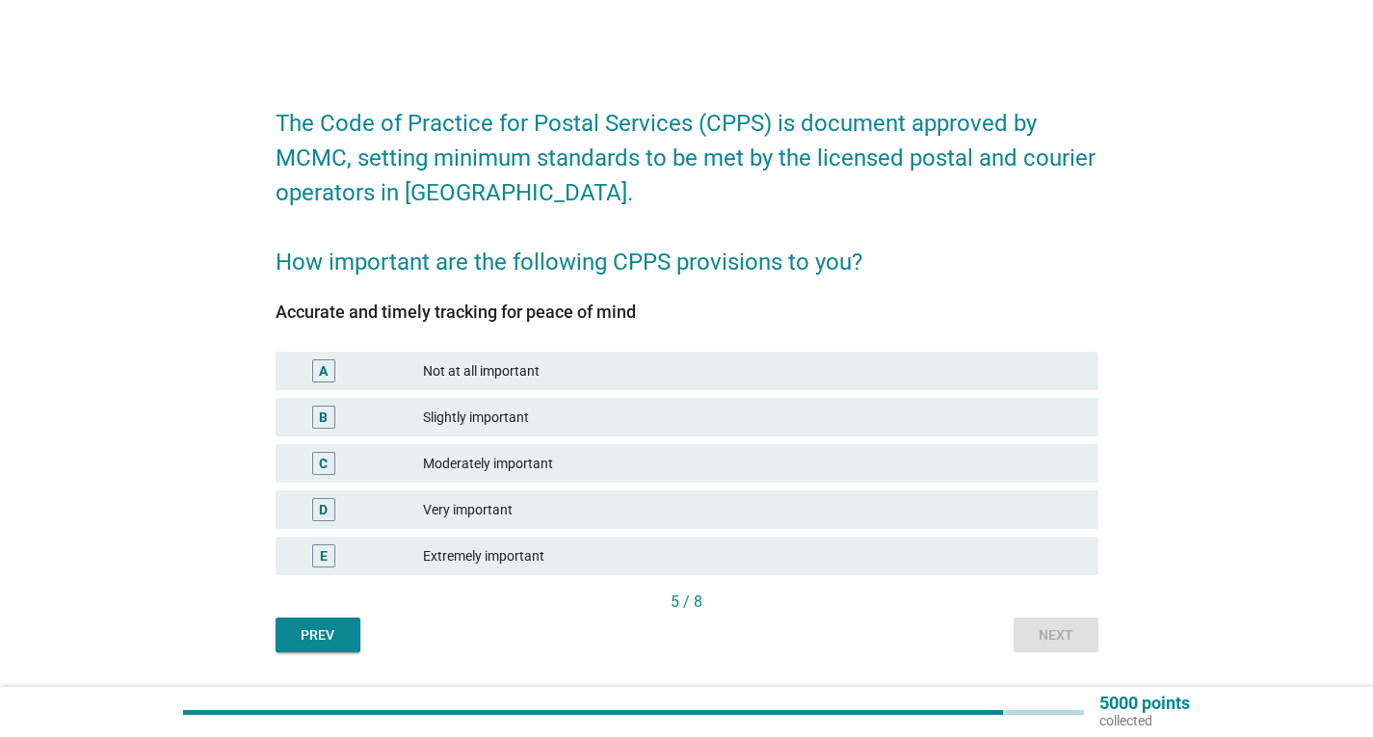
click at [482, 508] on div "Very important" at bounding box center [753, 509] width 660 height 23
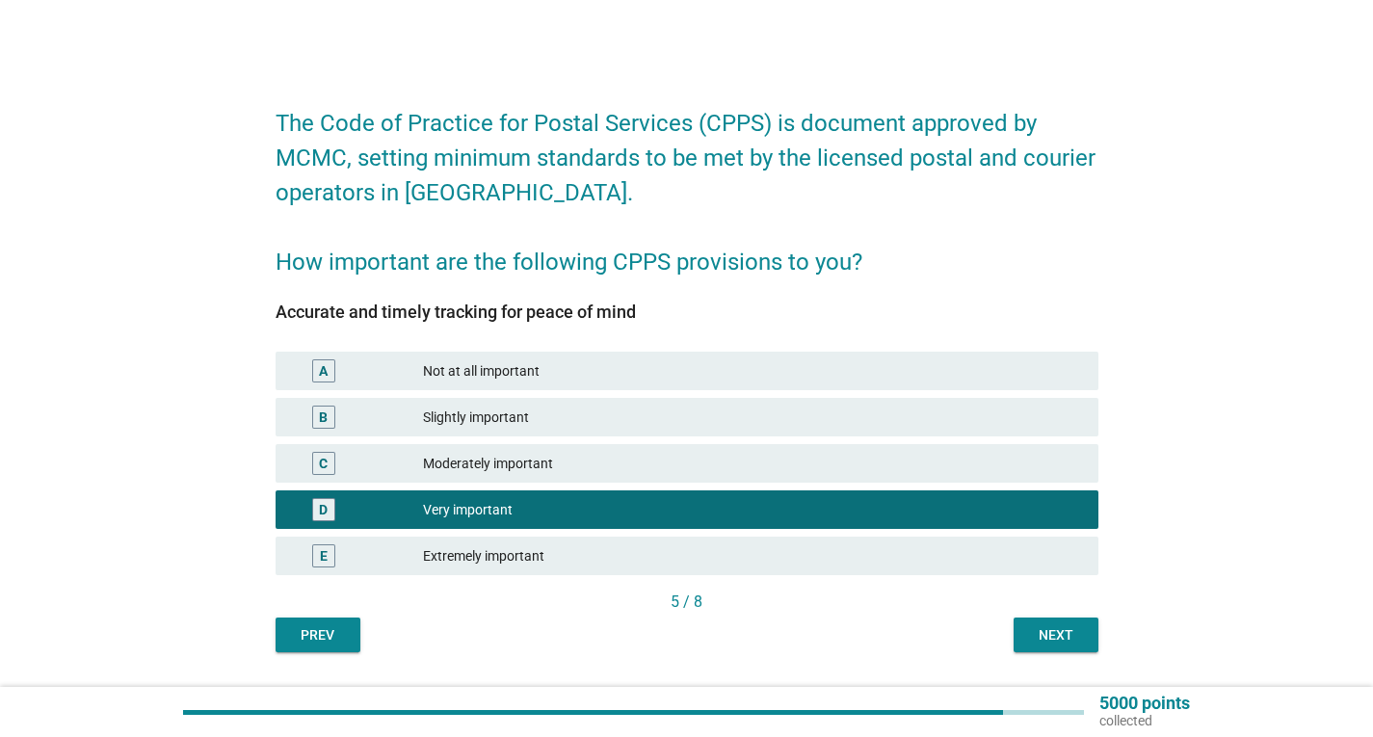
click at [1067, 634] on div "Next" at bounding box center [1056, 635] width 54 height 20
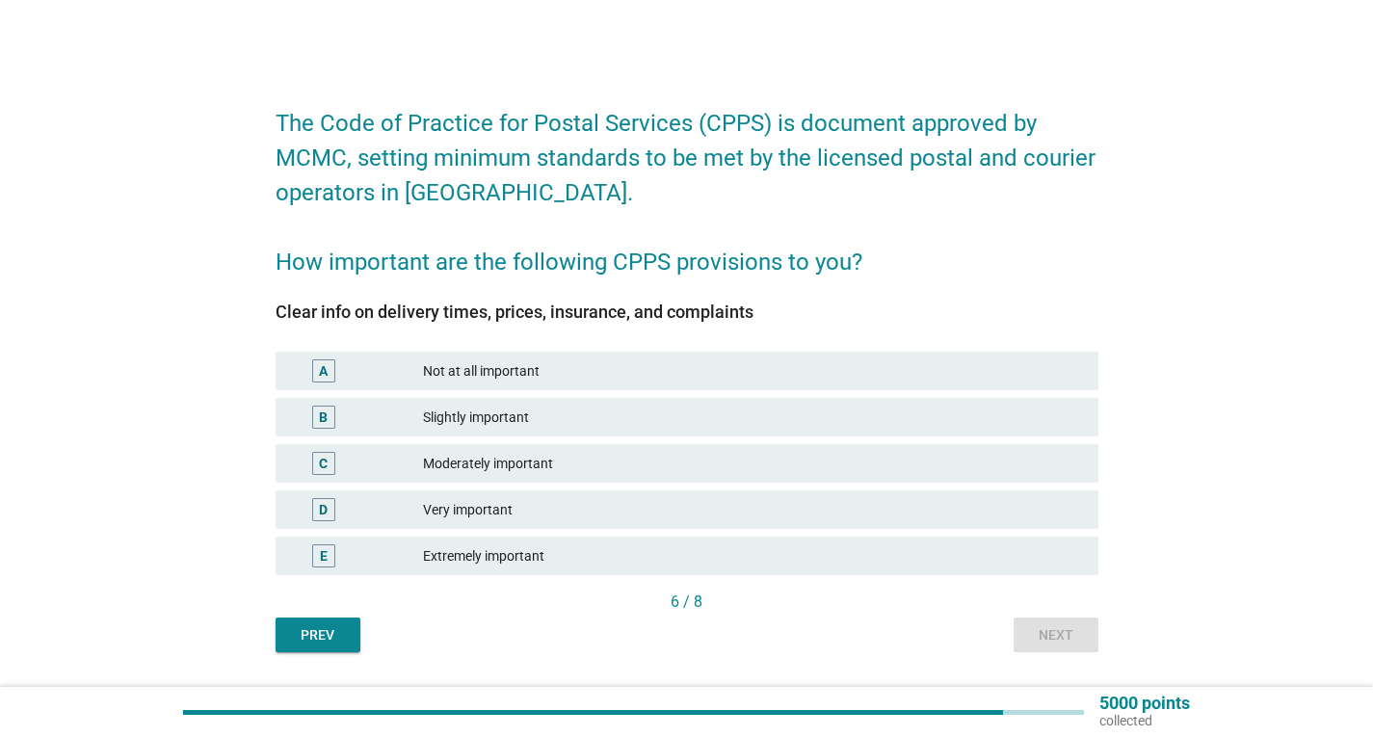
click at [499, 510] on div "Very important" at bounding box center [753, 509] width 660 height 23
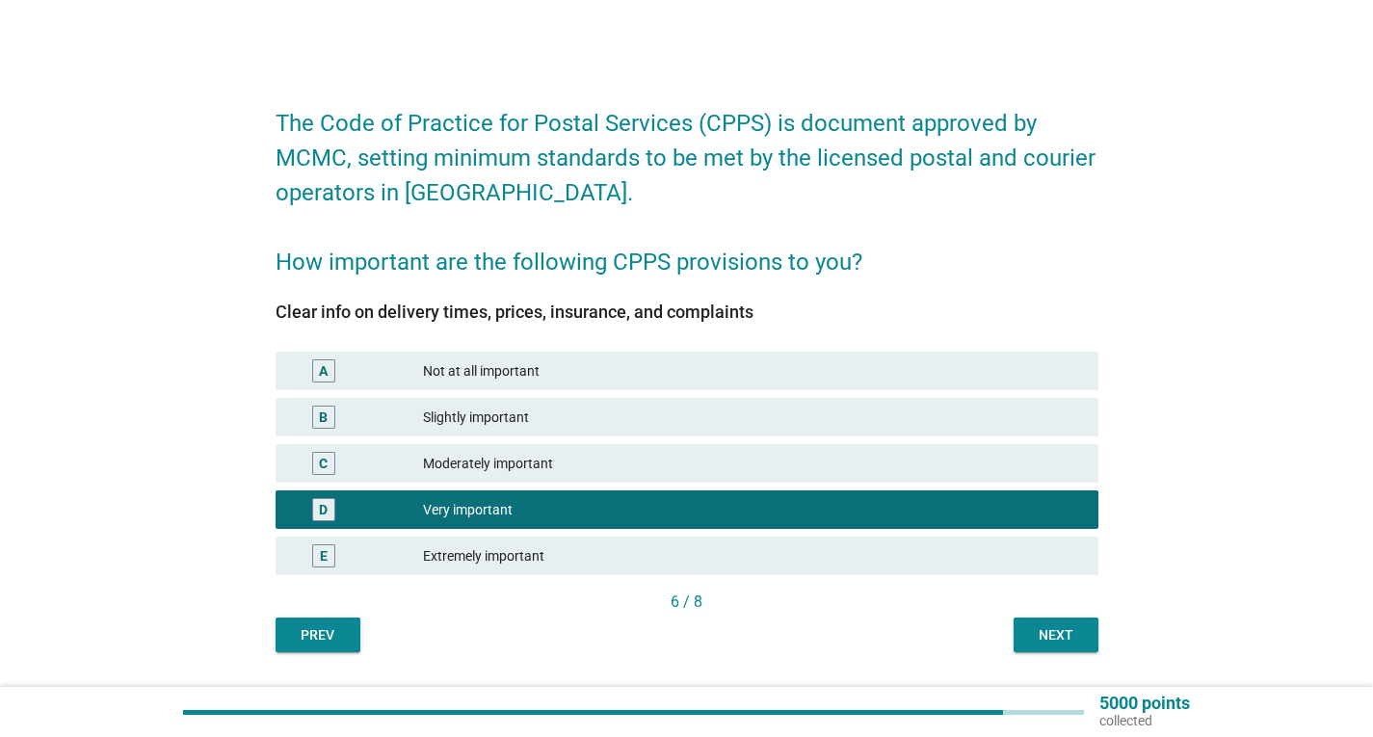
click at [1069, 638] on div "Next" at bounding box center [1056, 635] width 54 height 20
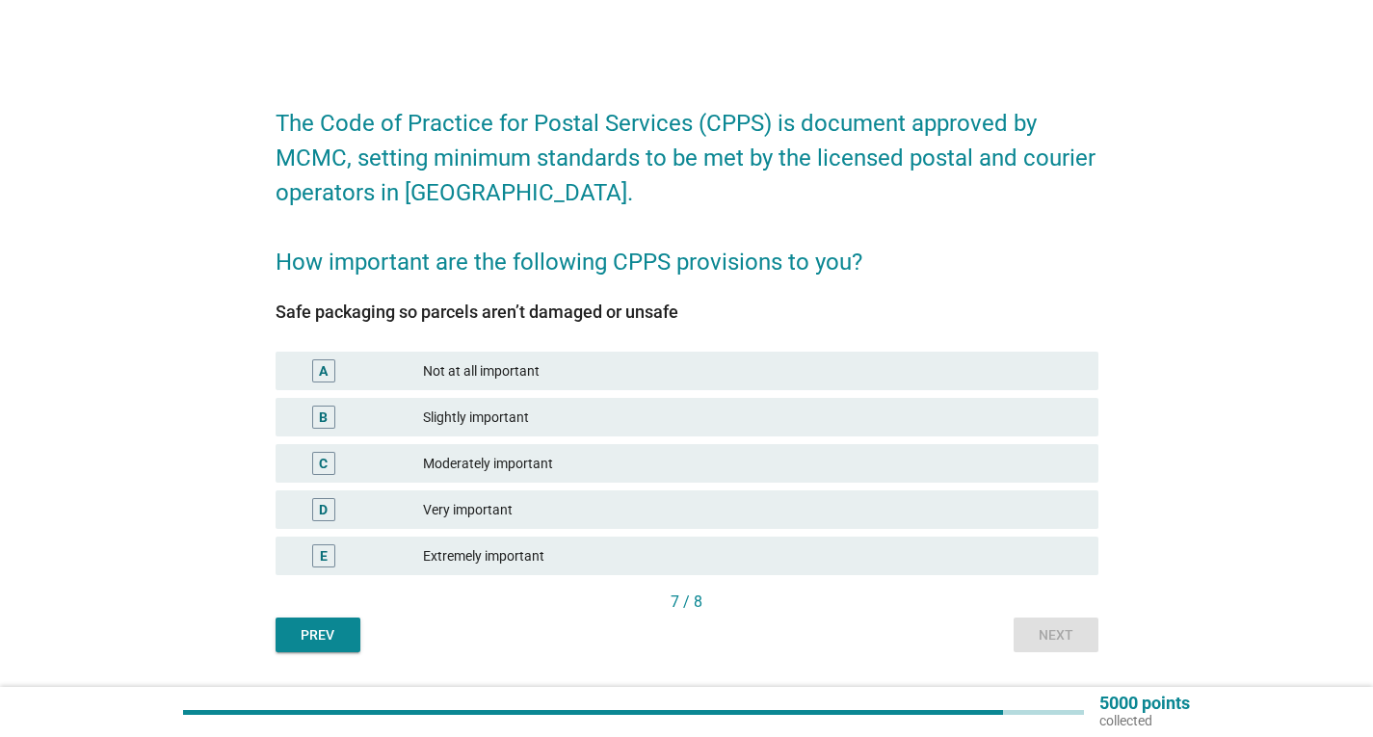
click at [476, 513] on div "Very important" at bounding box center [753, 509] width 660 height 23
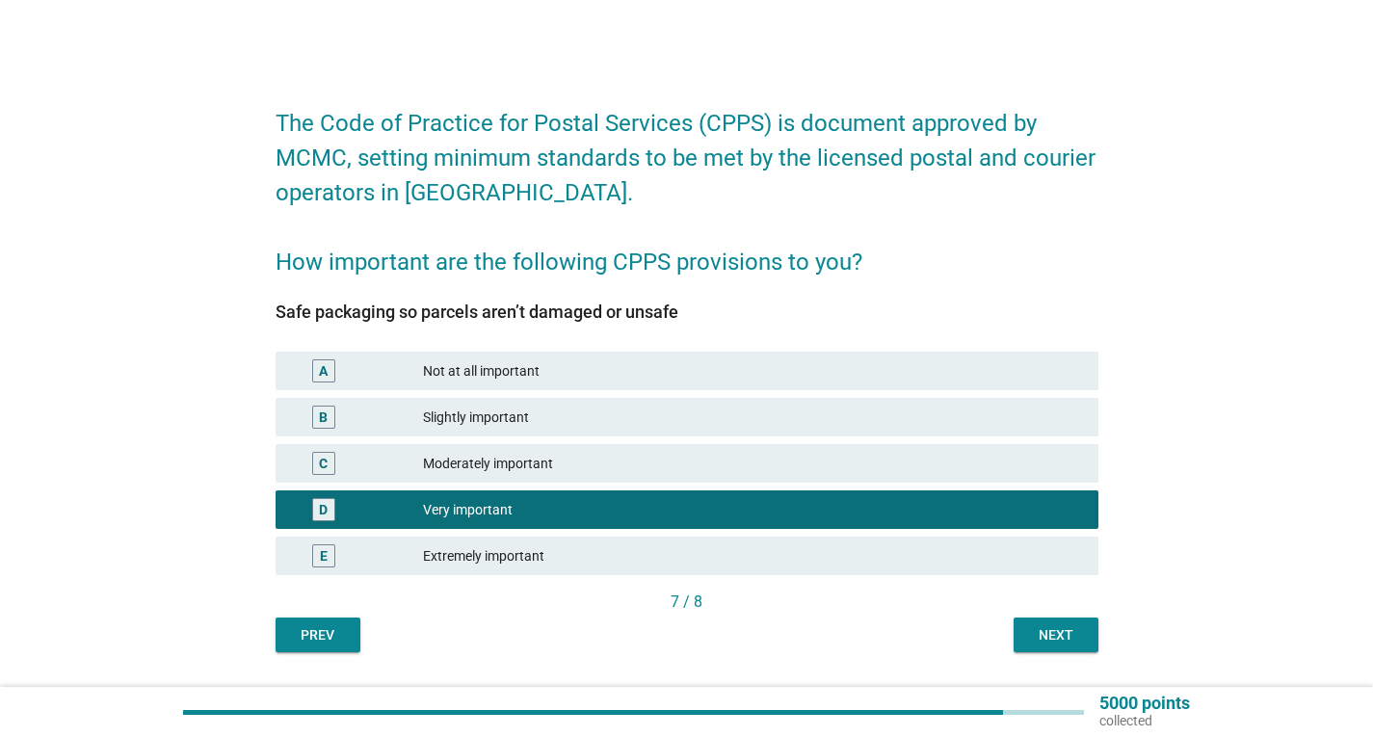
click at [1067, 637] on div "Next" at bounding box center [1056, 635] width 54 height 20
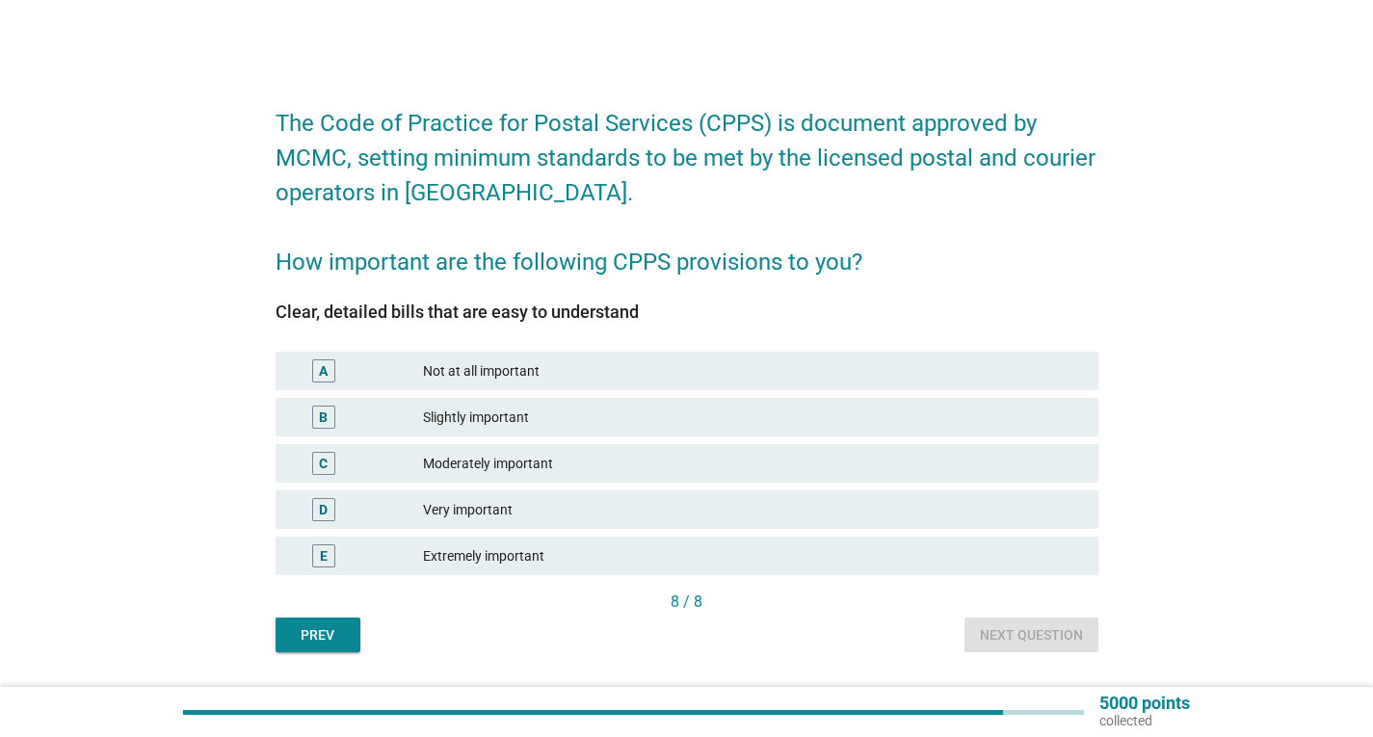
click at [488, 509] on div "Very important" at bounding box center [753, 509] width 660 height 23
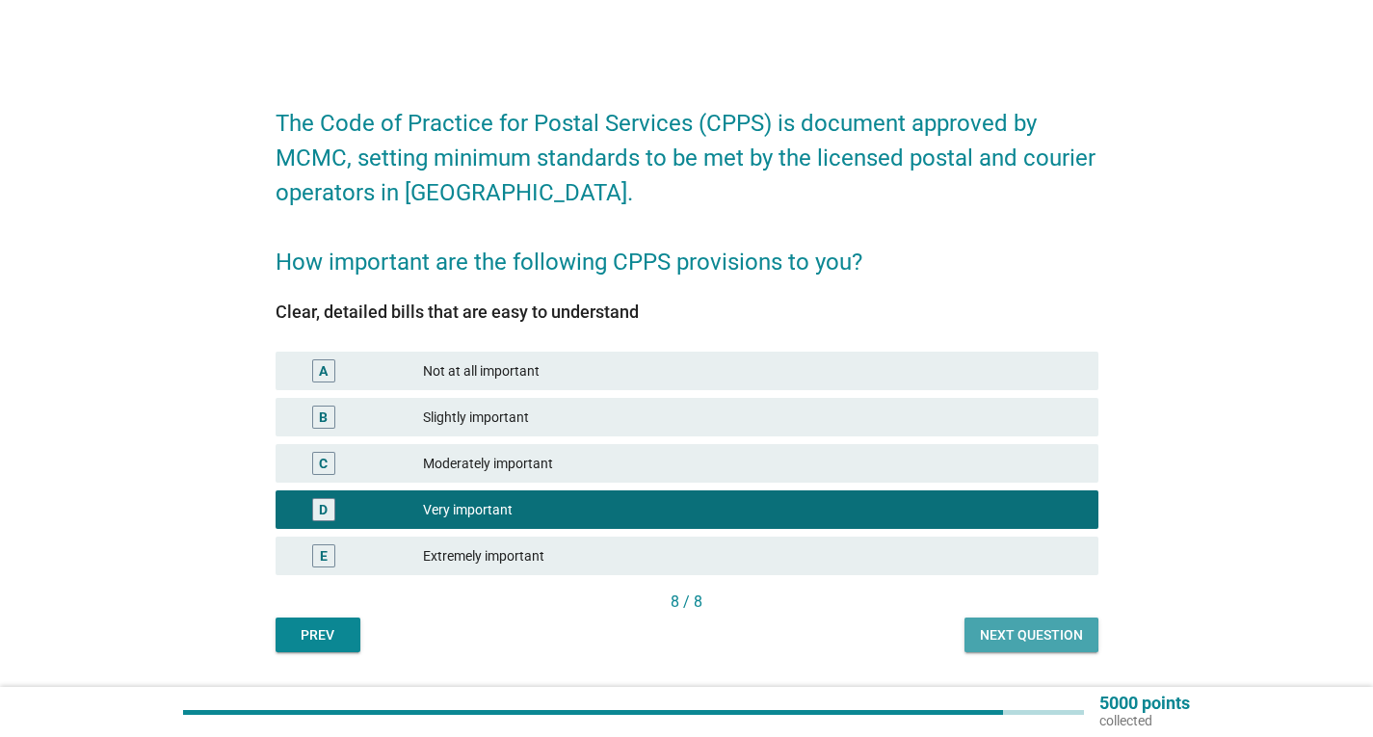
click at [1051, 640] on div "Next question" at bounding box center [1031, 635] width 103 height 20
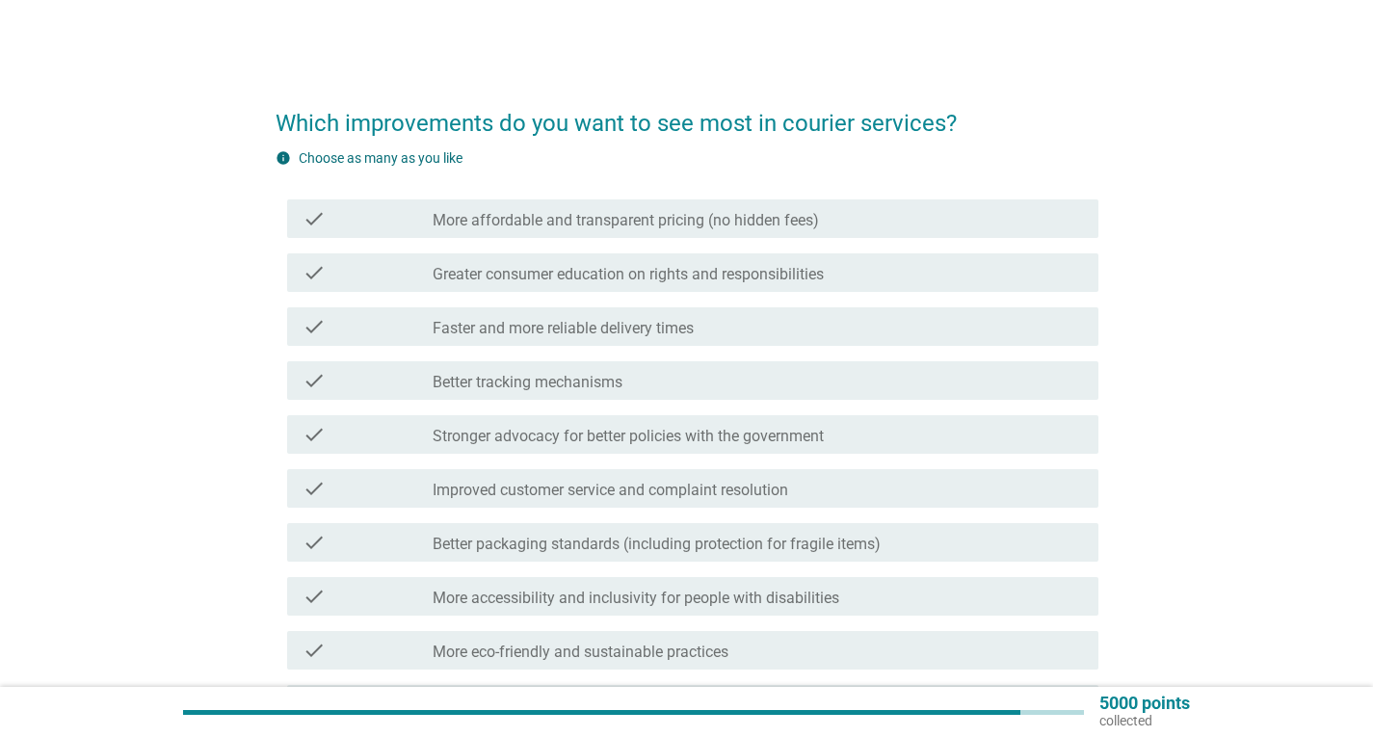
click at [567, 223] on label "More affordable and transparent pricing (no hidden fees)" at bounding box center [625, 220] width 386 height 19
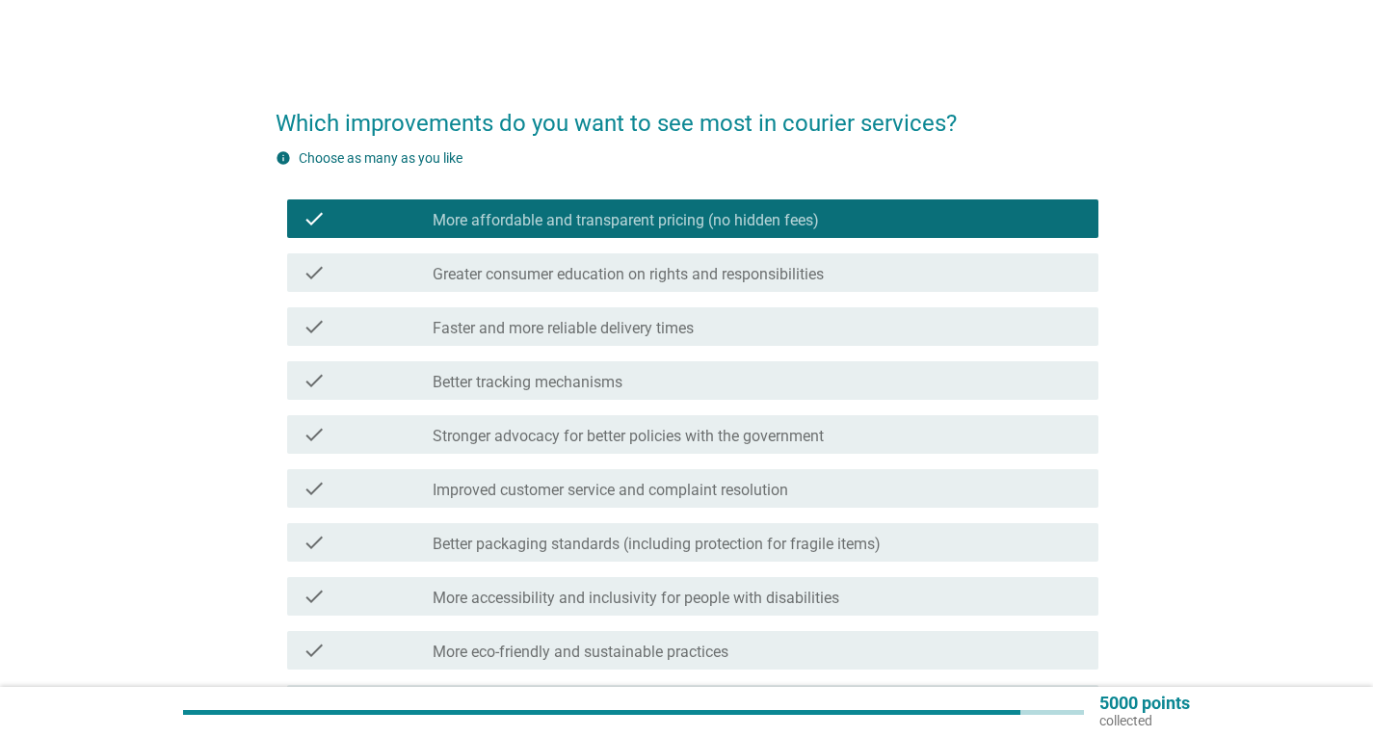
click at [565, 326] on label "Faster and more reliable delivery times" at bounding box center [562, 328] width 261 height 19
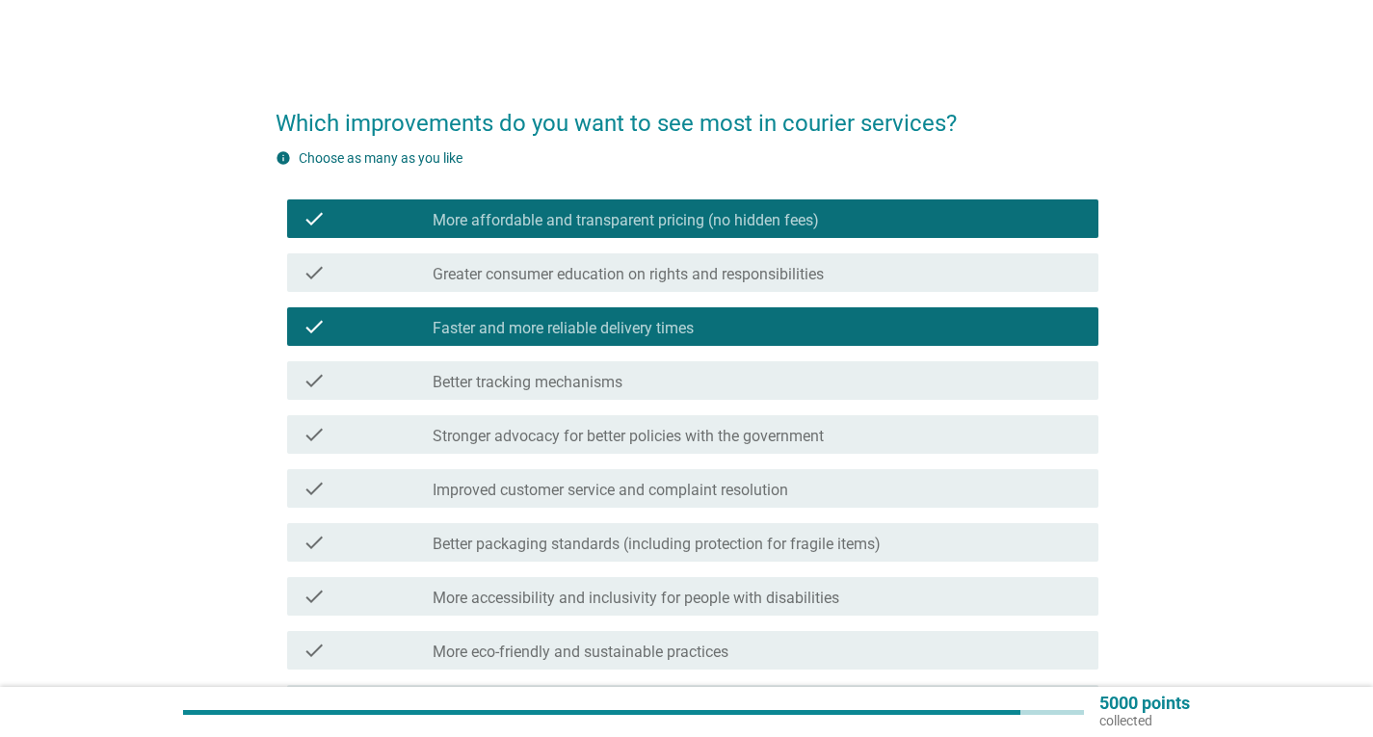
click at [544, 369] on div "check_box_outline_blank Better tracking mechanisms" at bounding box center [757, 380] width 650 height 23
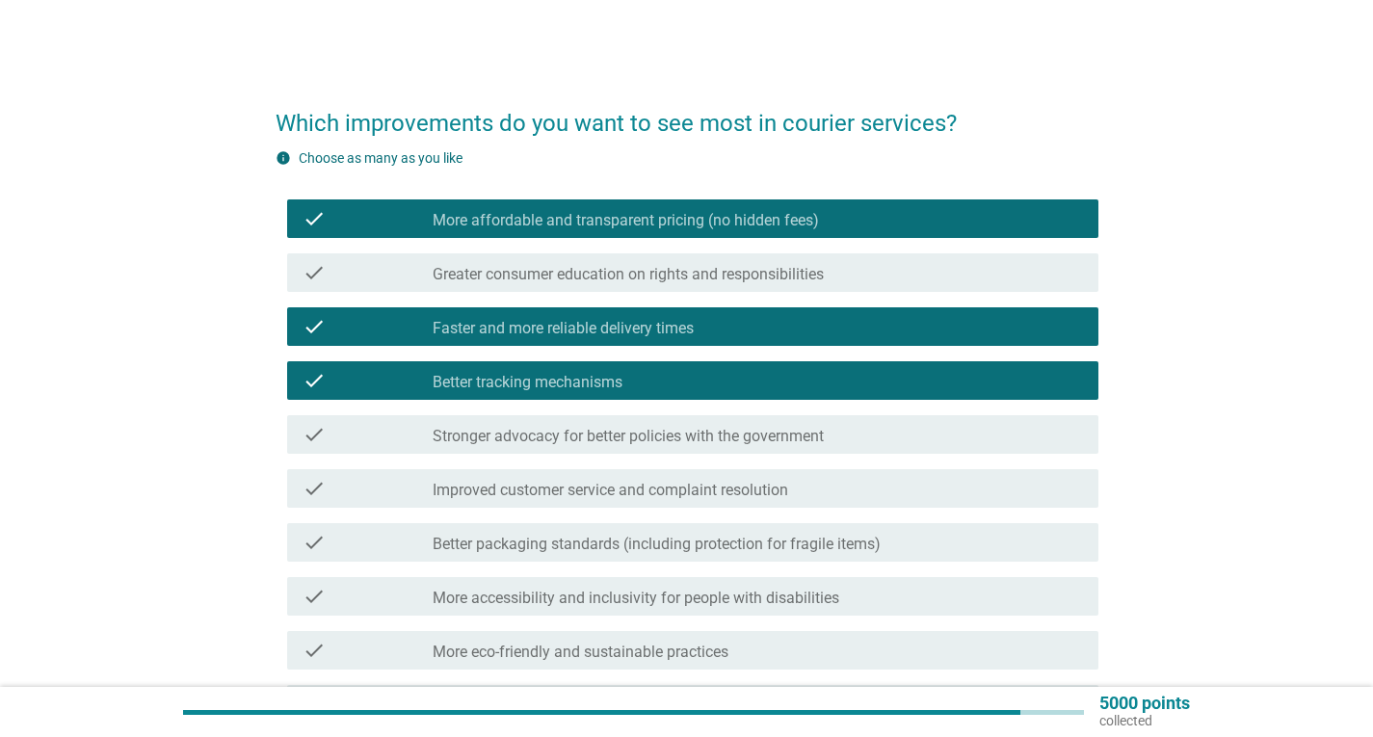
scroll to position [193, 0]
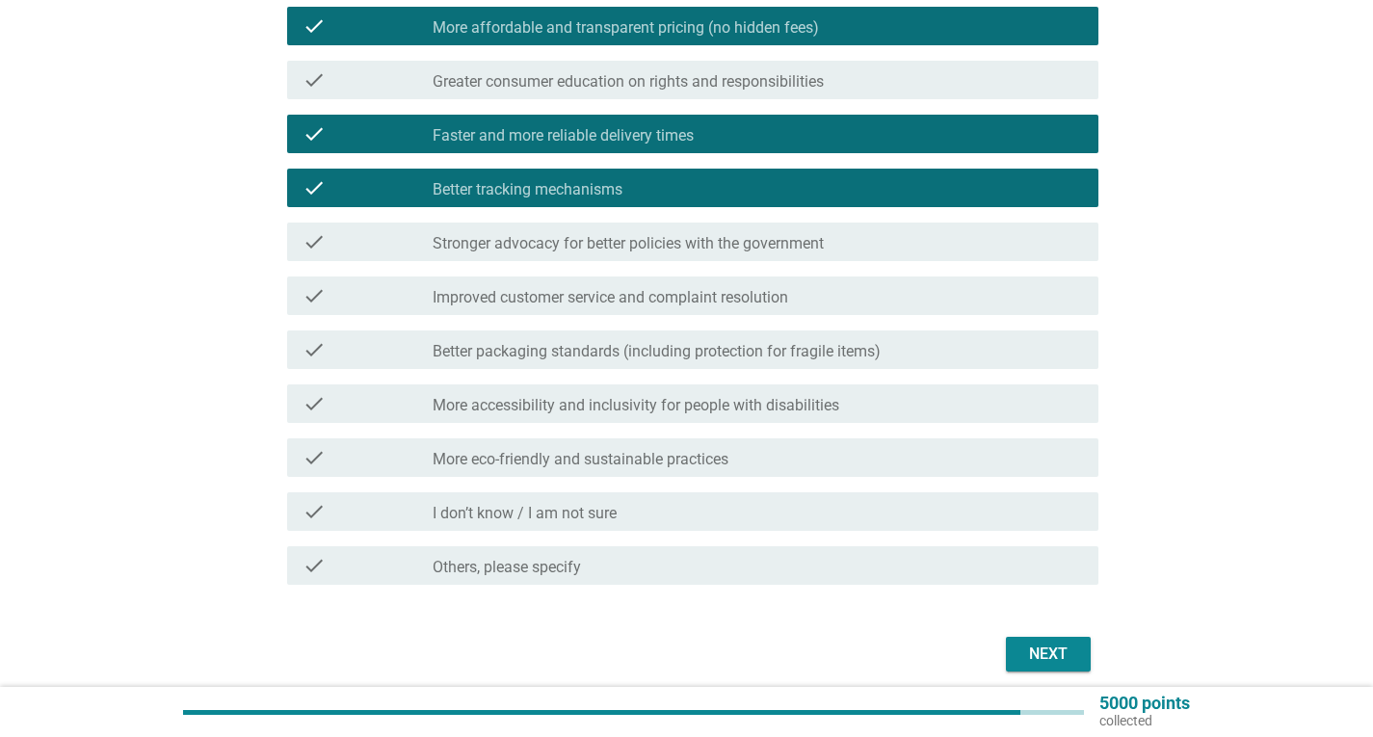
click at [584, 354] on label "Better packaging standards (including protection for fragile items)" at bounding box center [656, 351] width 448 height 19
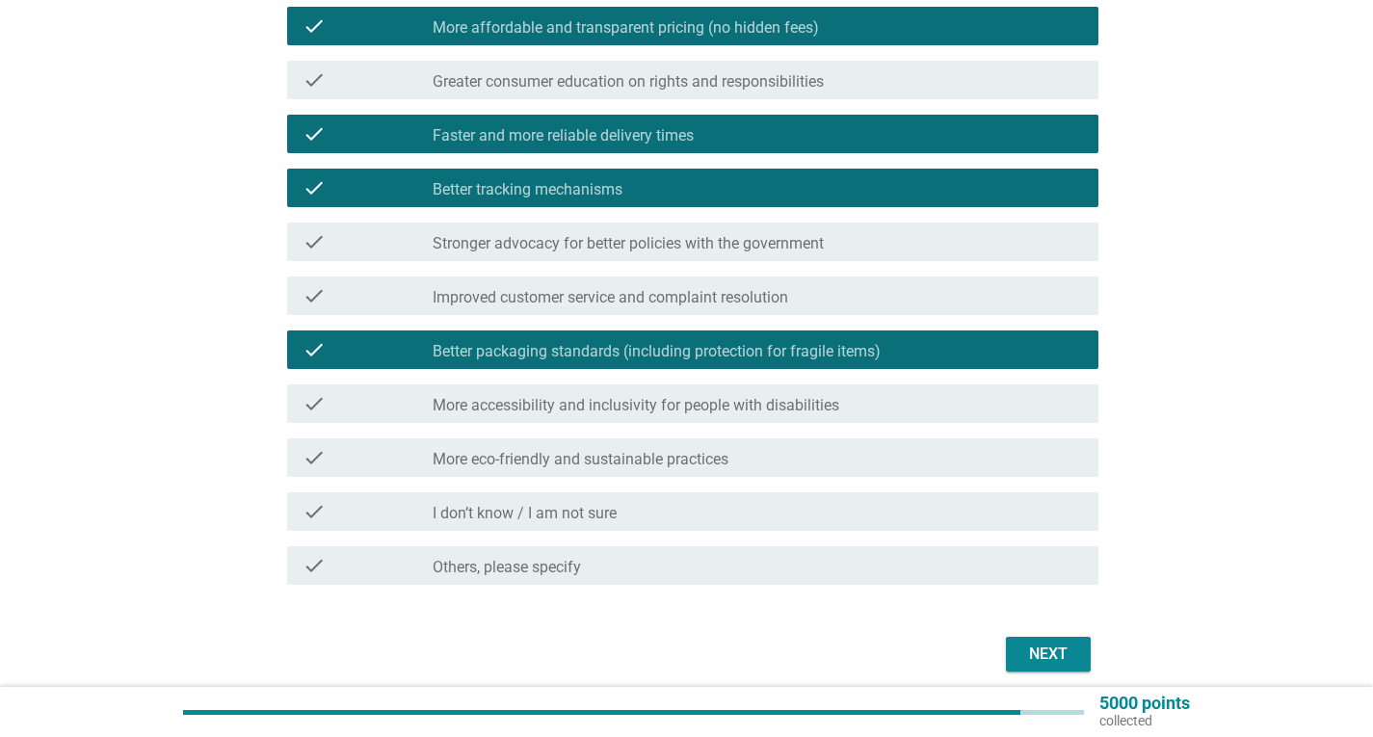
click at [1038, 635] on div "Next" at bounding box center [686, 654] width 823 height 46
click at [624, 297] on label "Improved customer service and complaint resolution" at bounding box center [609, 297] width 355 height 19
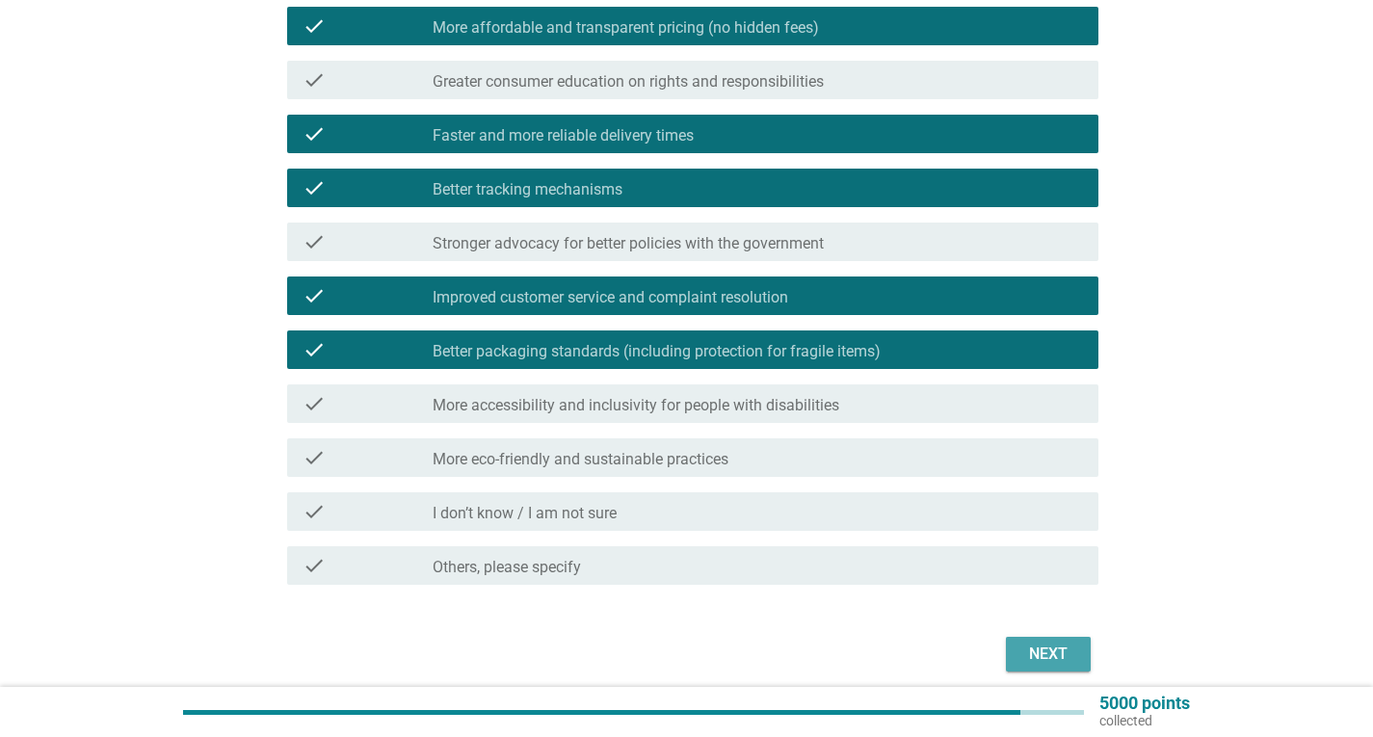
click at [1043, 650] on div "Next" at bounding box center [1048, 653] width 54 height 23
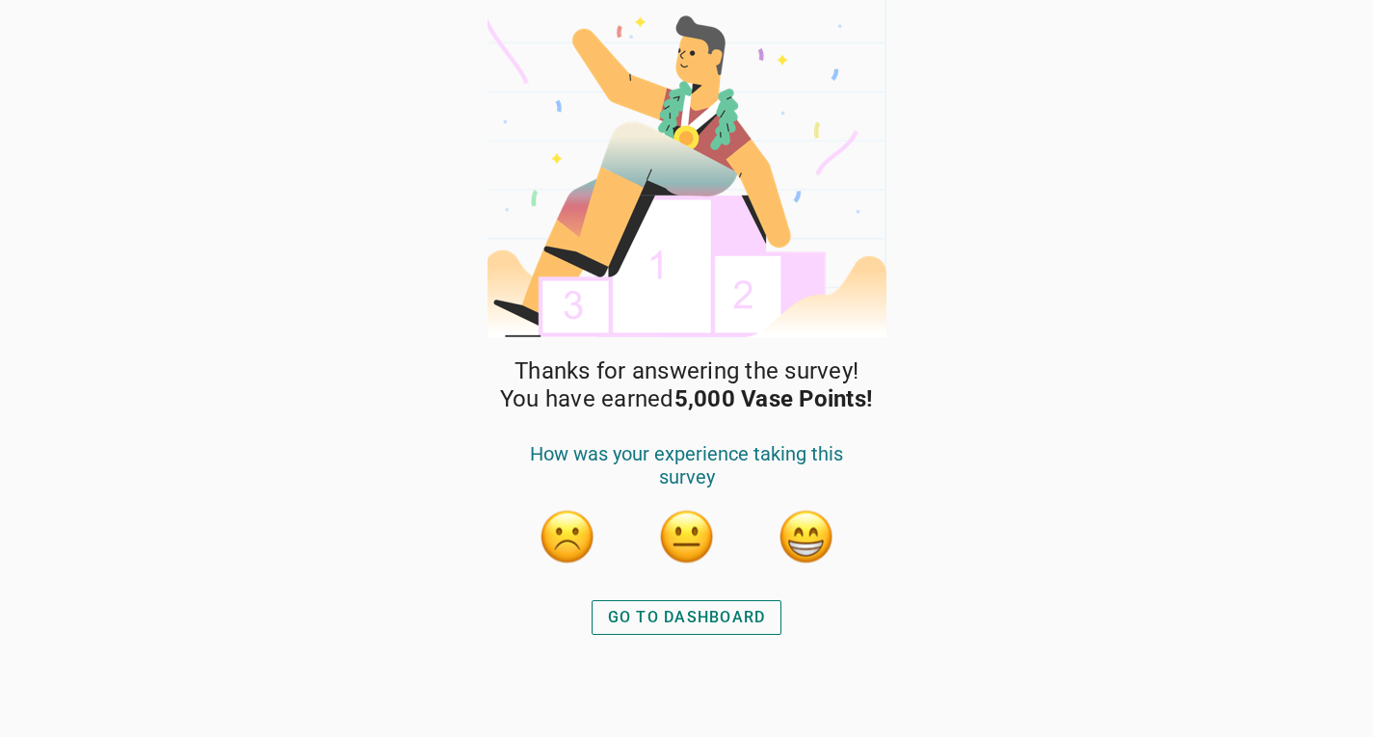
click at [640, 618] on div "GO TO DASHBOARD" at bounding box center [687, 617] width 158 height 23
